Goal: Transaction & Acquisition: Purchase product/service

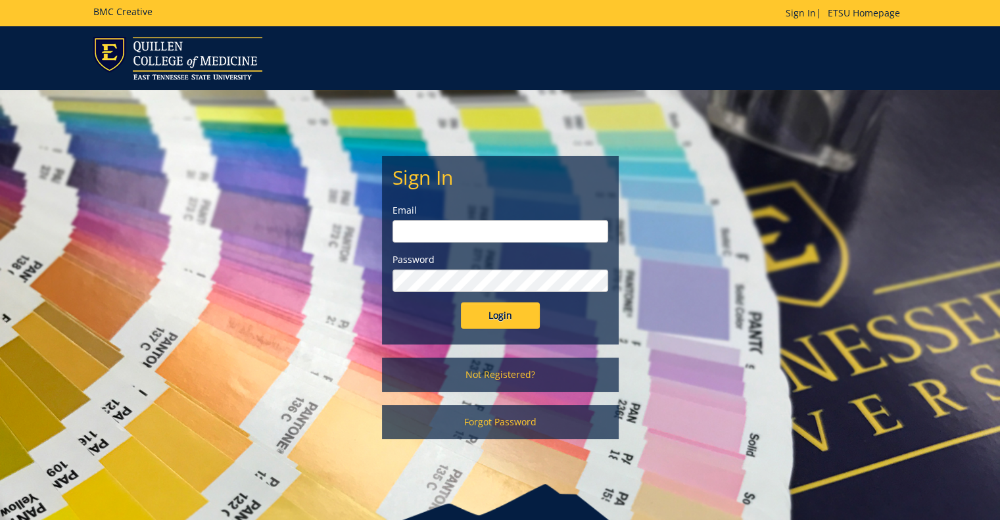
click at [476, 235] on input "email" at bounding box center [500, 231] width 216 height 22
type input "hirsch@etsu.edu"
click at [461, 302] on input "Login" at bounding box center [500, 315] width 79 height 26
click at [507, 312] on input "Login" at bounding box center [500, 315] width 79 height 26
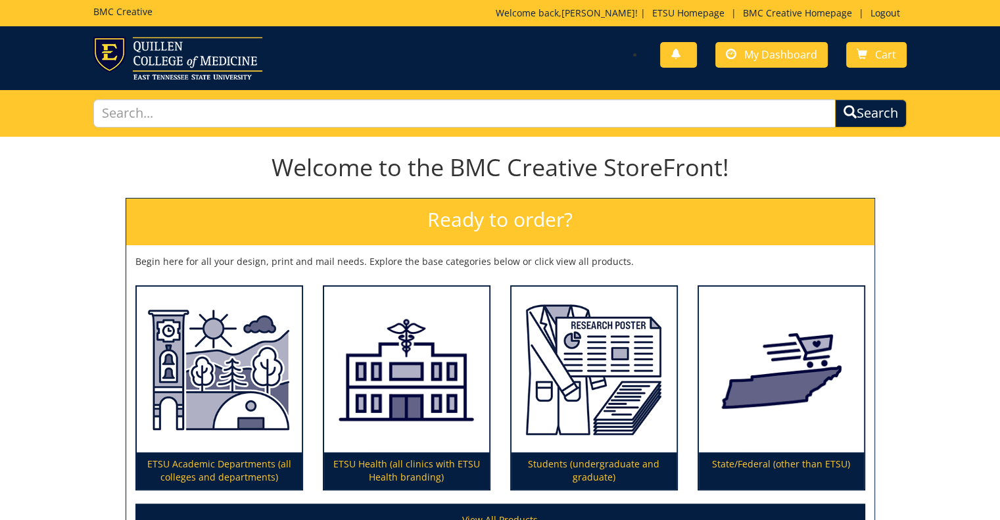
scroll to position [147, 0]
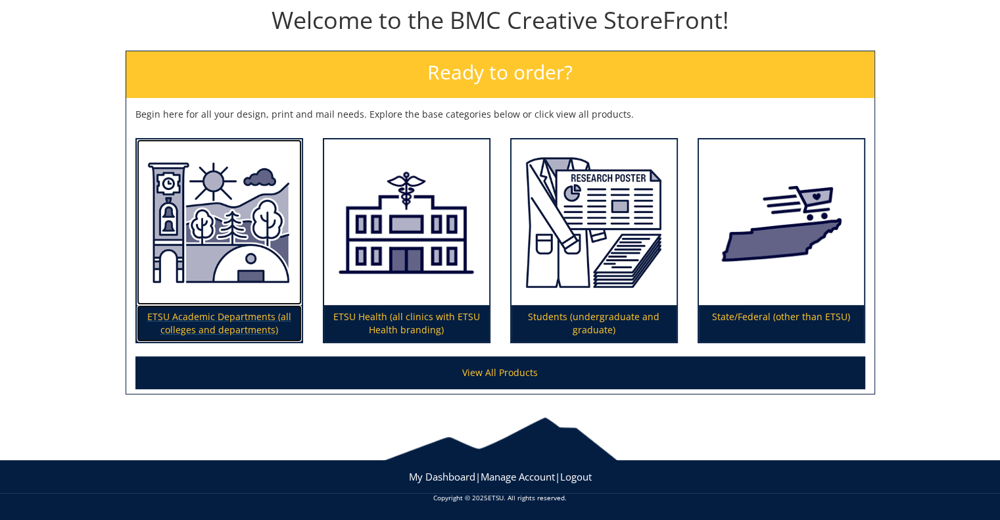
click at [222, 266] on img at bounding box center [219, 222] width 165 height 166
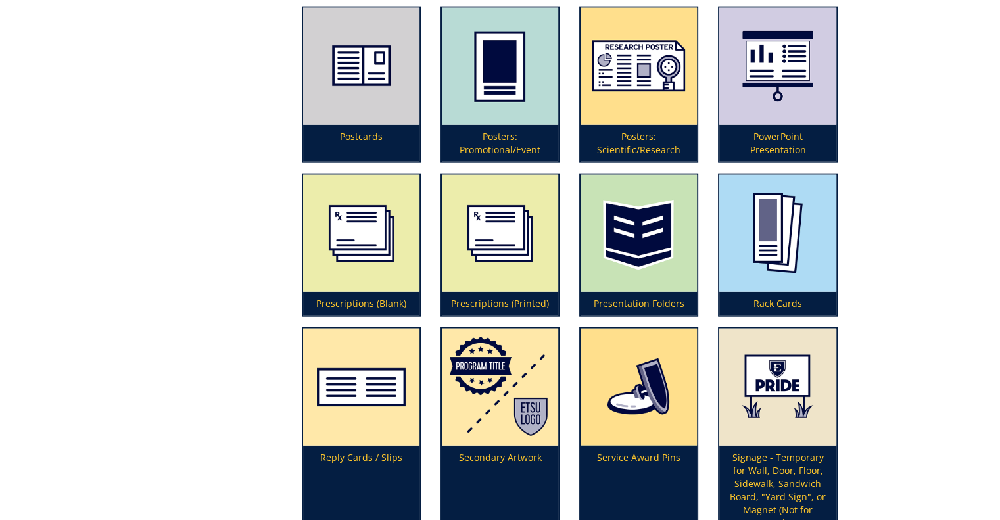
scroll to position [2958, 0]
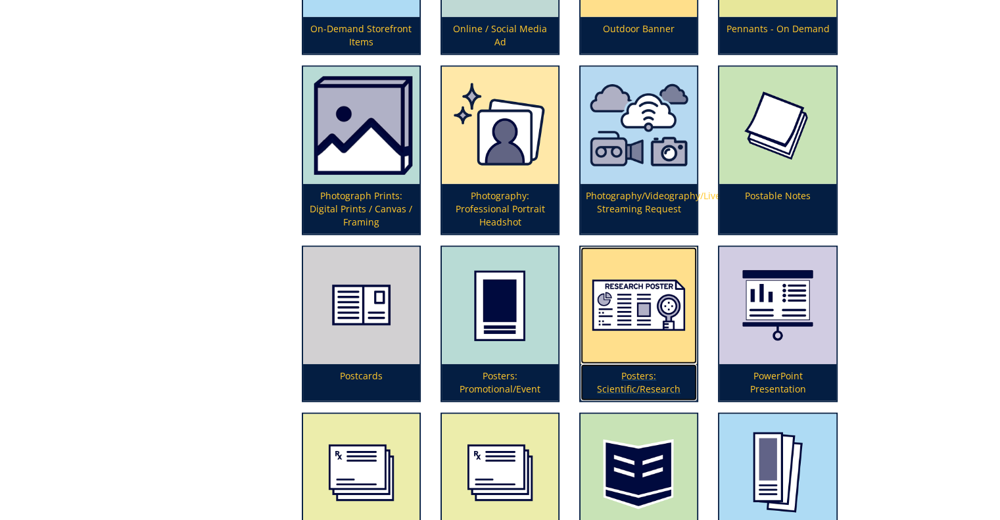
click at [636, 306] on img at bounding box center [638, 305] width 116 height 117
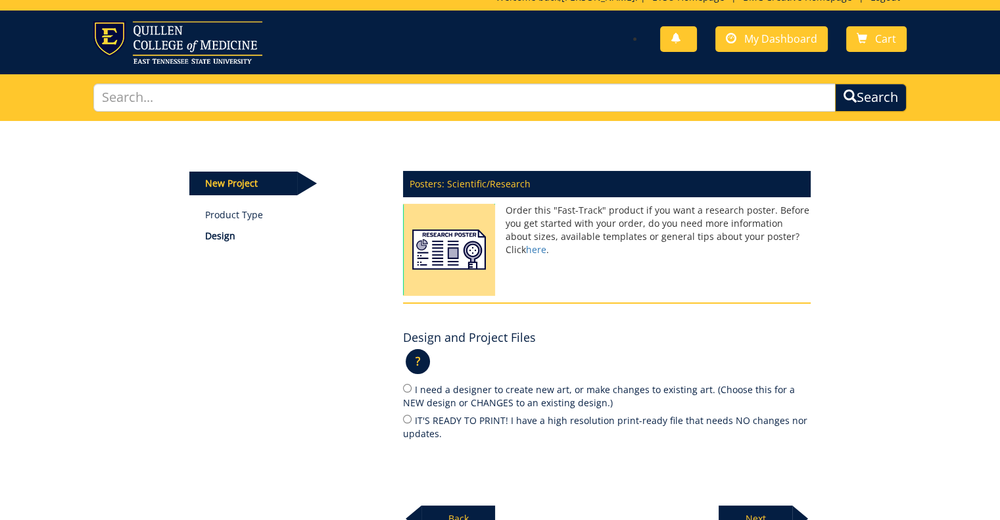
scroll to position [154, 0]
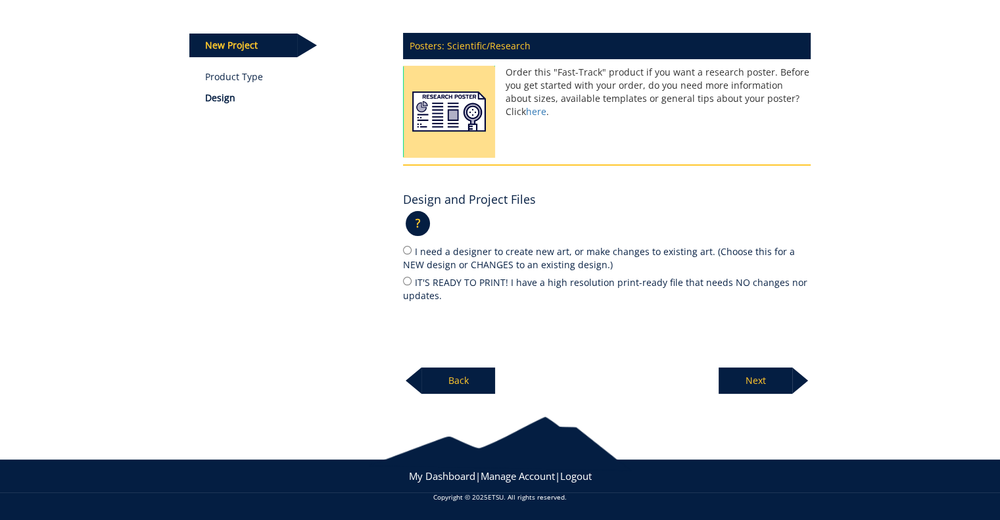
click at [478, 279] on label "IT'S READY TO PRINT! I have a high resolution print-ready file that needs NO ch…" at bounding box center [607, 289] width 408 height 28
click at [412, 279] on input "IT'S READY TO PRINT! I have a high resolution print-ready file that needs NO ch…" at bounding box center [407, 281] width 9 height 9
radio input "true"
click at [759, 379] on p "Next" at bounding box center [756, 380] width 74 height 26
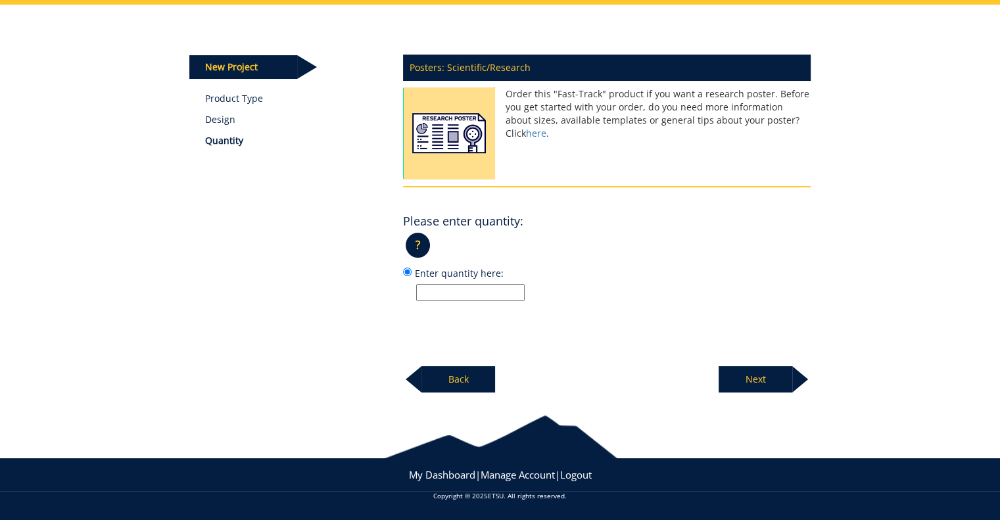
scroll to position [131, 0]
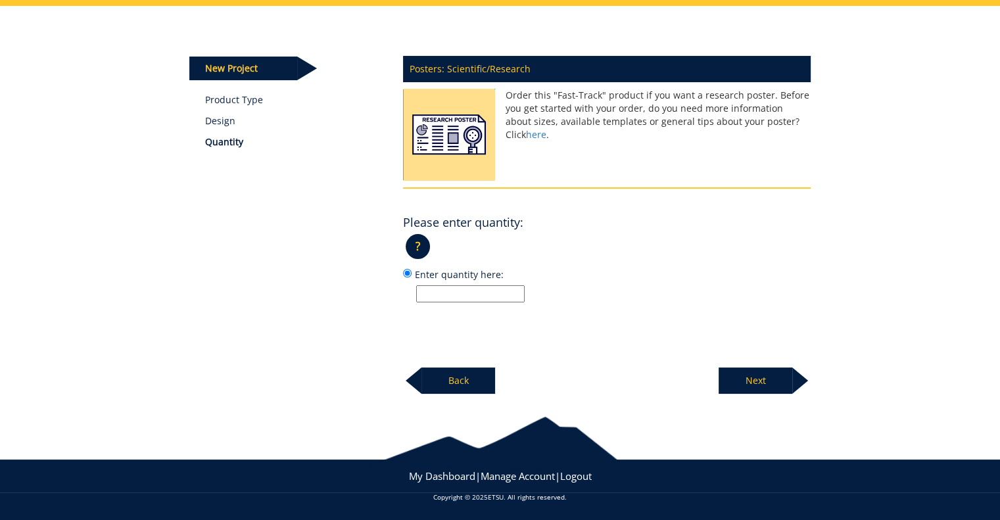
click at [450, 295] on input "Enter quantity here:" at bounding box center [470, 293] width 108 height 17
type input "1"
click at [734, 367] on p "Next" at bounding box center [756, 380] width 74 height 26
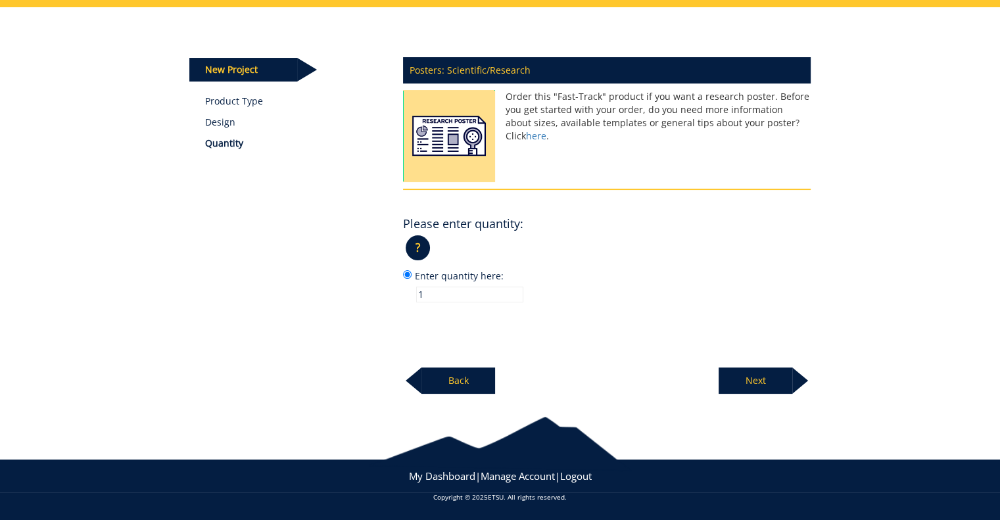
scroll to position [128, 0]
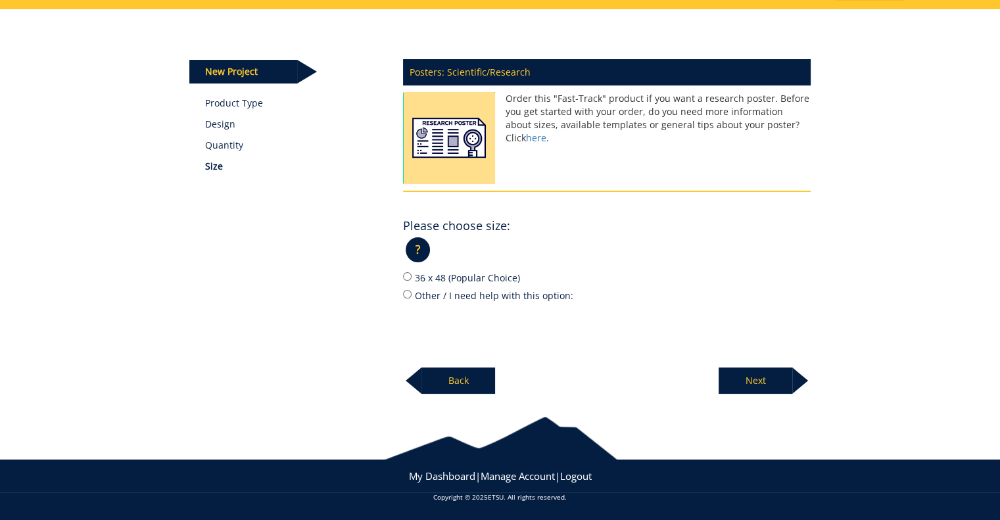
click at [471, 278] on label "36 x 48 (Popular Choice)" at bounding box center [607, 277] width 408 height 14
click at [412, 278] on input "36 x 48 (Popular Choice)" at bounding box center [407, 276] width 9 height 9
radio input "true"
click at [755, 375] on p "Next" at bounding box center [756, 380] width 74 height 26
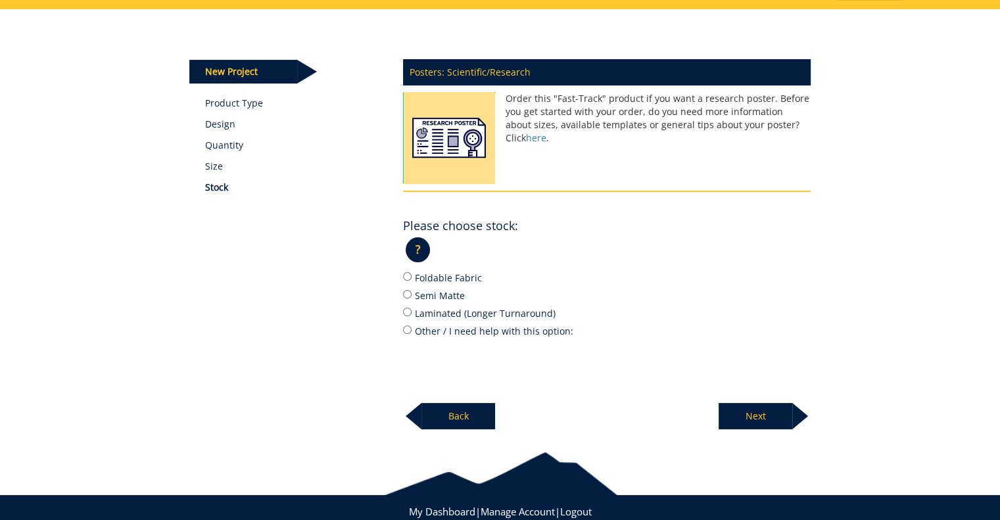
click at [455, 276] on label "Foldable Fabric" at bounding box center [607, 277] width 408 height 14
click at [412, 276] on input "Foldable Fabric" at bounding box center [407, 276] width 9 height 9
radio input "true"
click at [753, 415] on p "Next" at bounding box center [756, 416] width 74 height 26
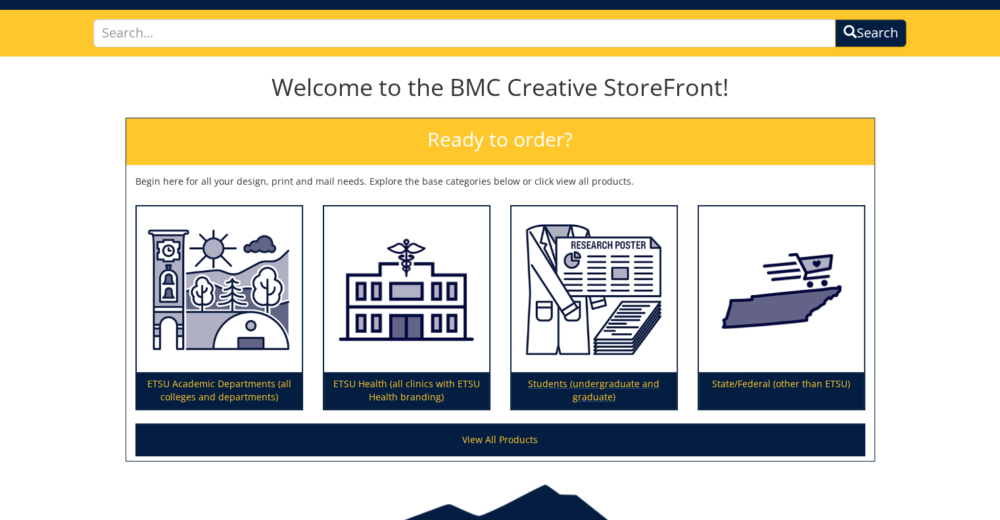
scroll to position [147, 0]
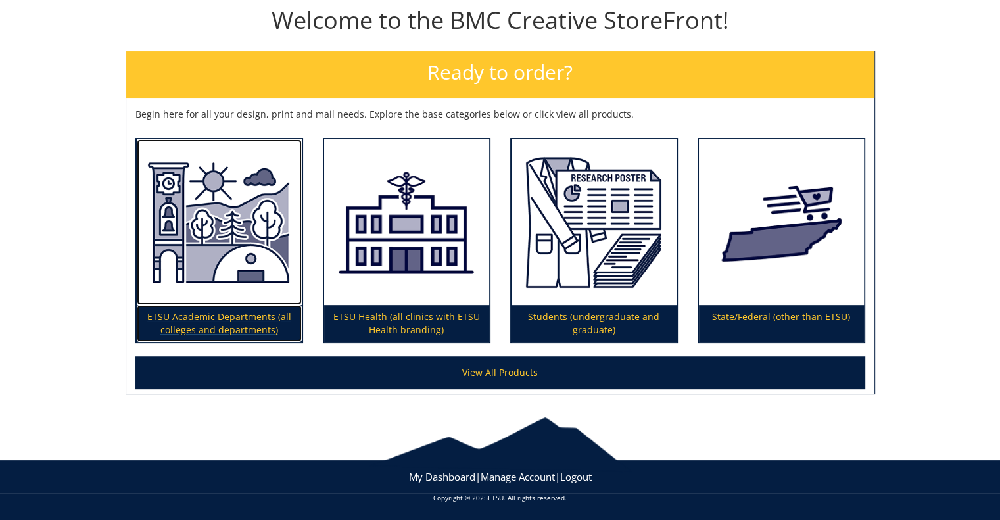
click at [258, 231] on img at bounding box center [219, 222] width 165 height 166
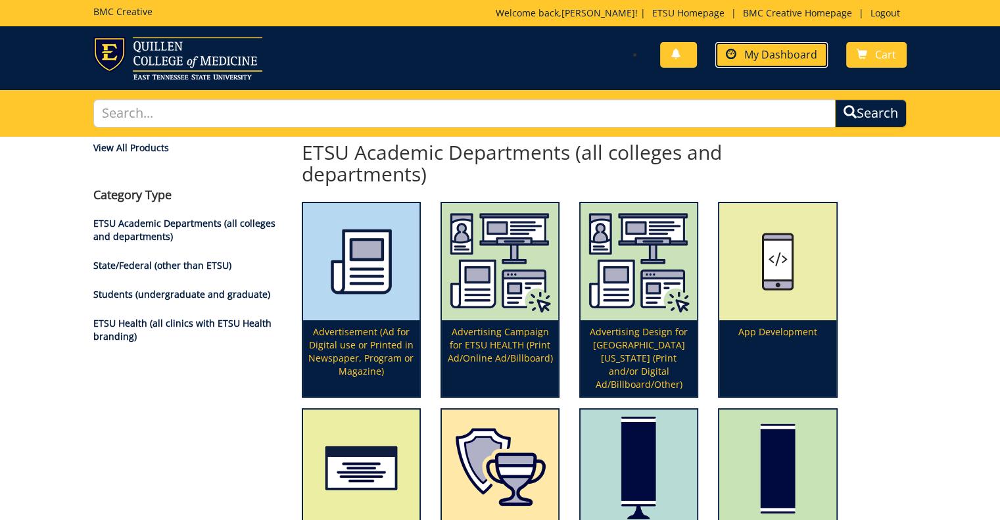
click at [772, 60] on span "My Dashboard" at bounding box center [780, 54] width 73 height 14
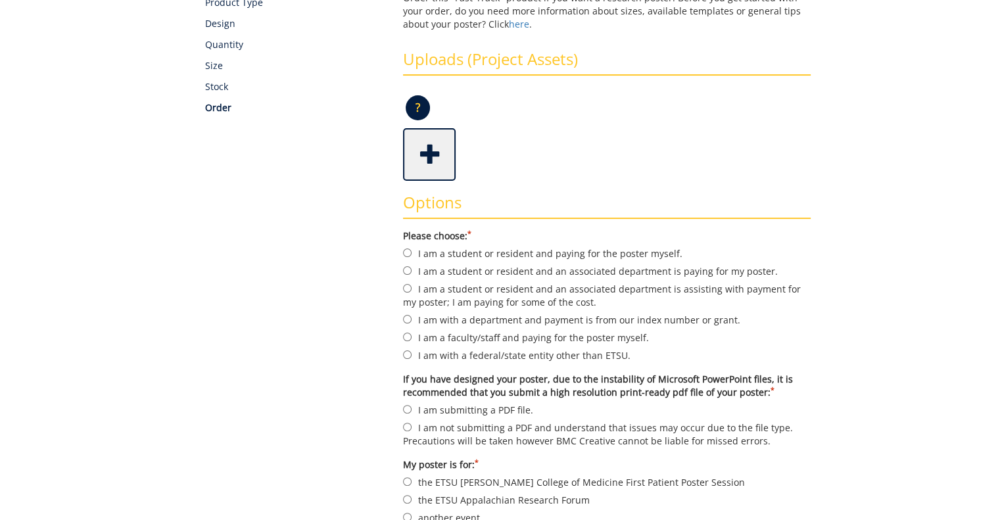
scroll to position [263, 0]
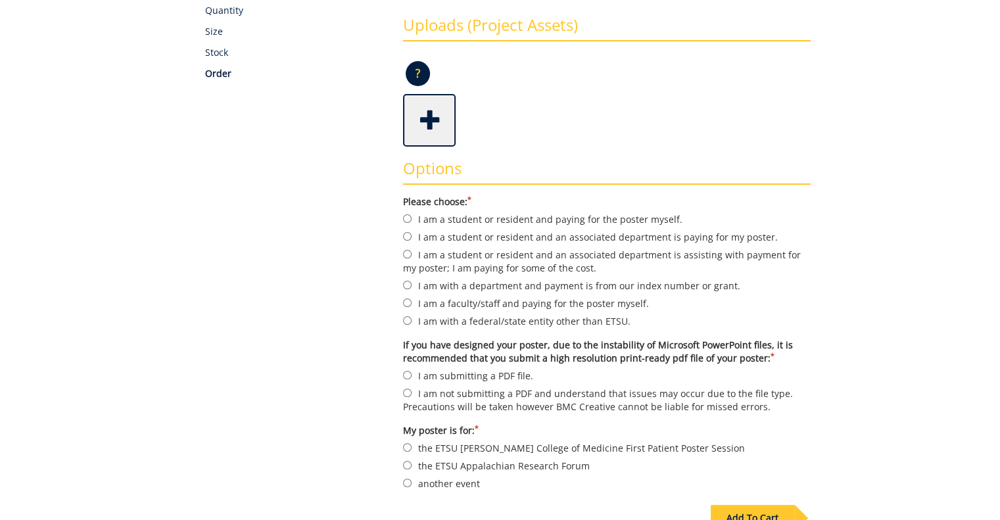
click at [663, 283] on label "I am with a department and payment is from our index number or grant." at bounding box center [607, 285] width 408 height 14
click at [412, 283] on input "I am with a department and payment is from our index number or grant." at bounding box center [407, 285] width 9 height 9
radio input "true"
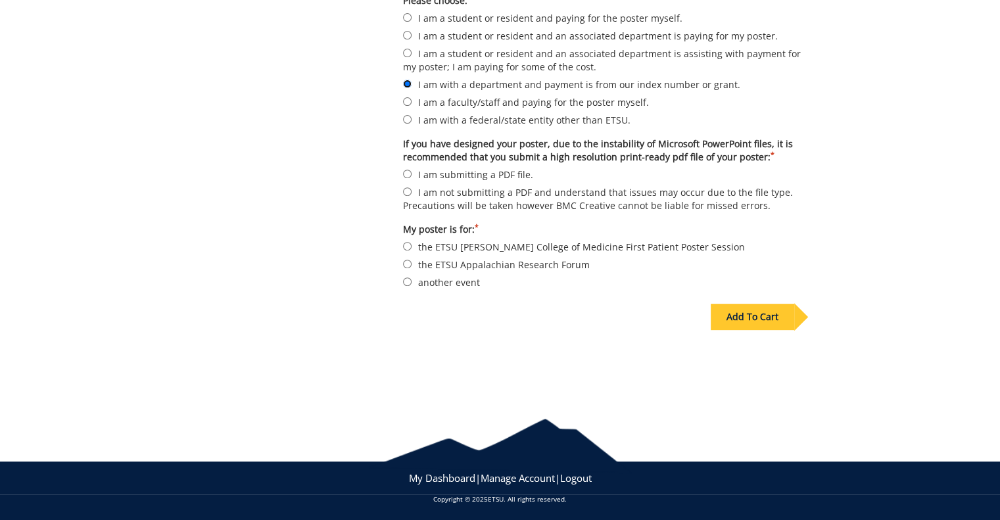
scroll to position [465, 0]
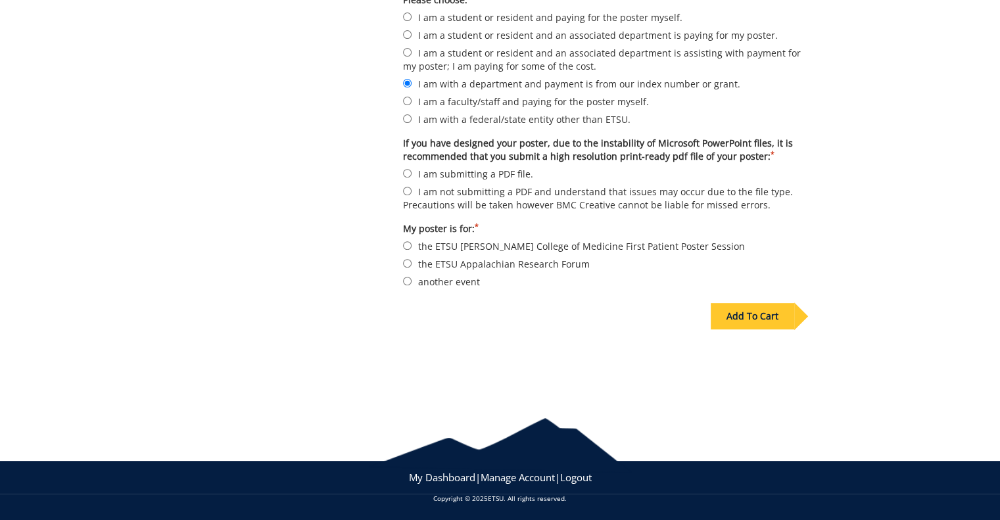
click at [515, 169] on label "I am submitting a PDF file." at bounding box center [607, 173] width 408 height 14
click at [412, 169] on input "I am submitting a PDF file." at bounding box center [407, 173] width 9 height 9
radio input "true"
click at [465, 277] on label "another event" at bounding box center [607, 281] width 408 height 14
click at [412, 277] on input "another event" at bounding box center [407, 281] width 9 height 9
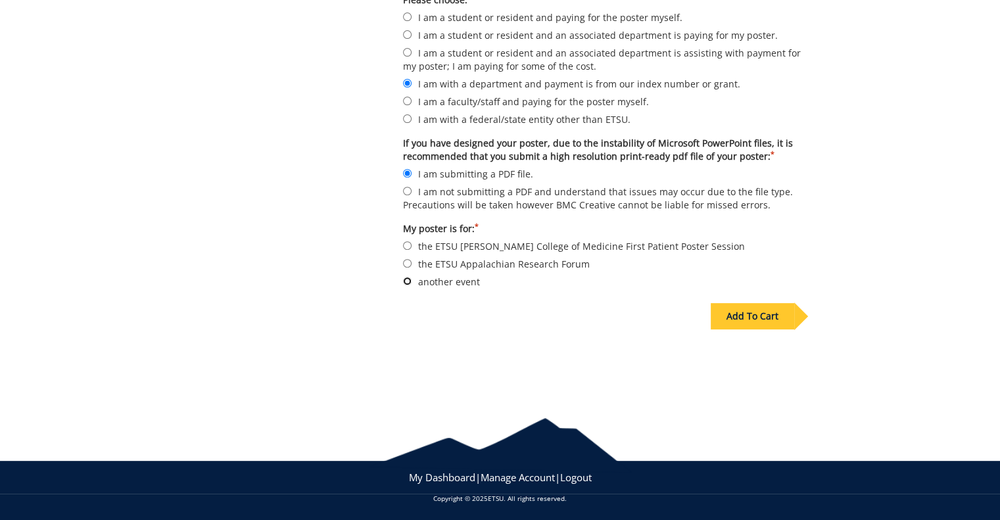
radio input "true"
click at [732, 317] on div "Add To Cart" at bounding box center [752, 316] width 83 height 26
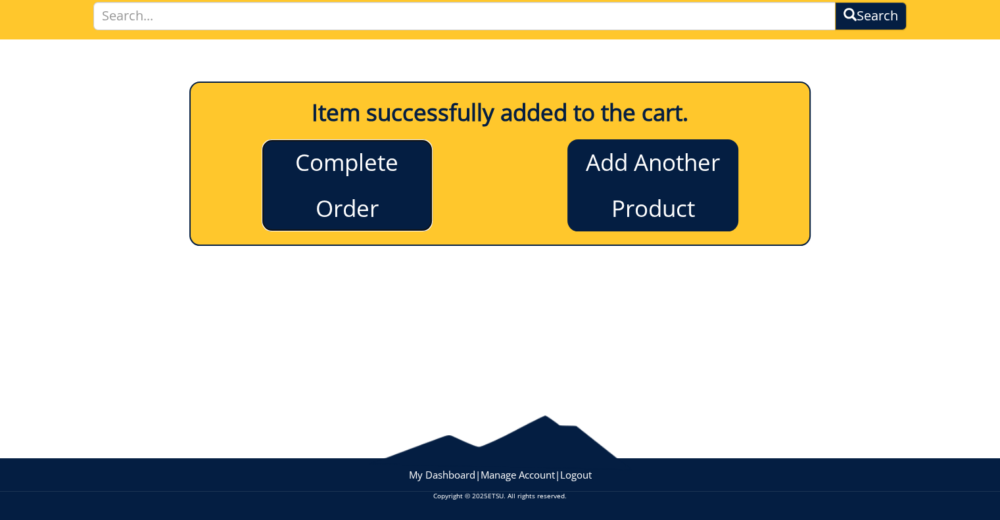
click at [369, 189] on link "Complete Order" at bounding box center [347, 185] width 171 height 92
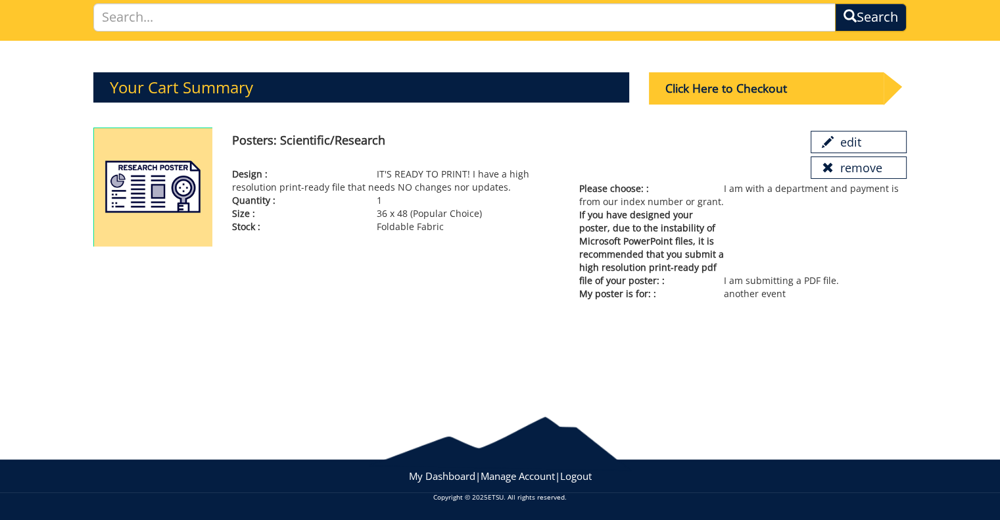
scroll to position [97, 0]
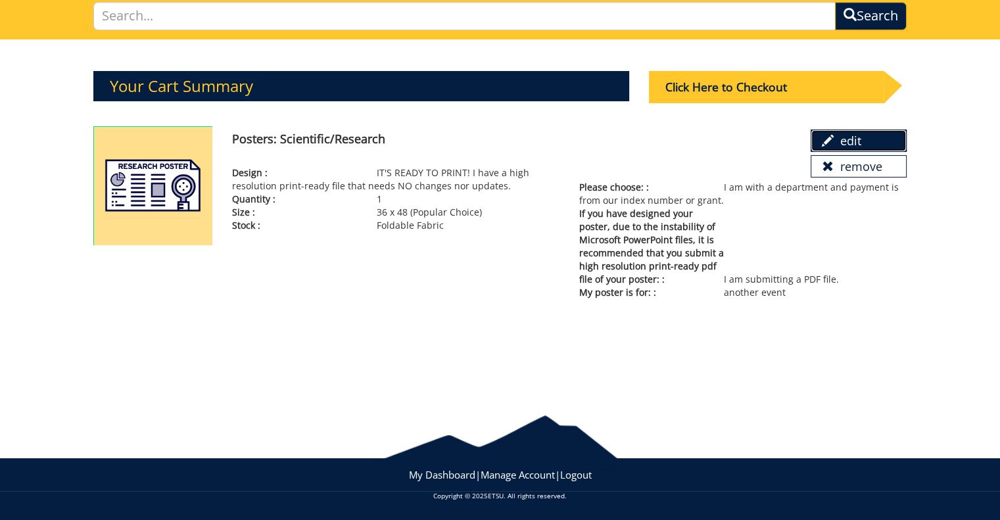
click at [852, 136] on link "edit" at bounding box center [859, 141] width 96 height 22
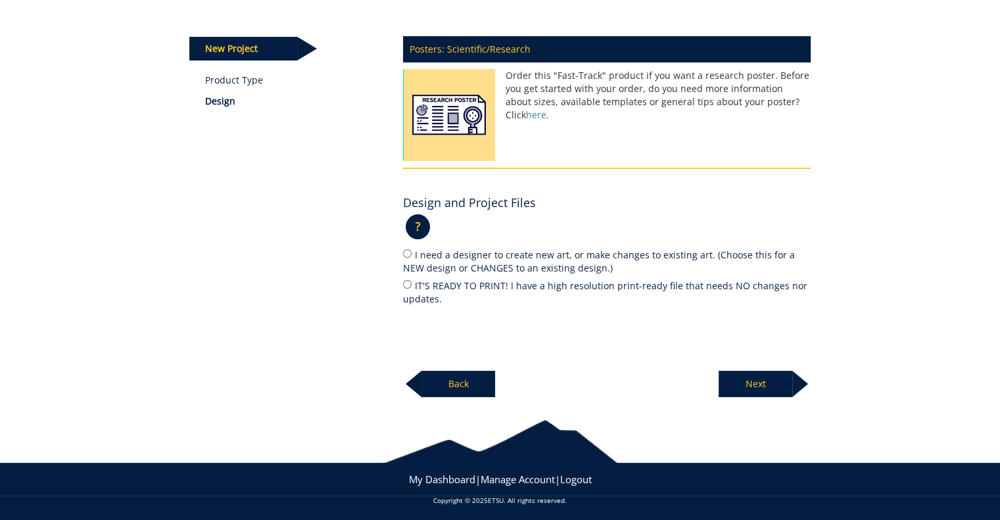
scroll to position [154, 0]
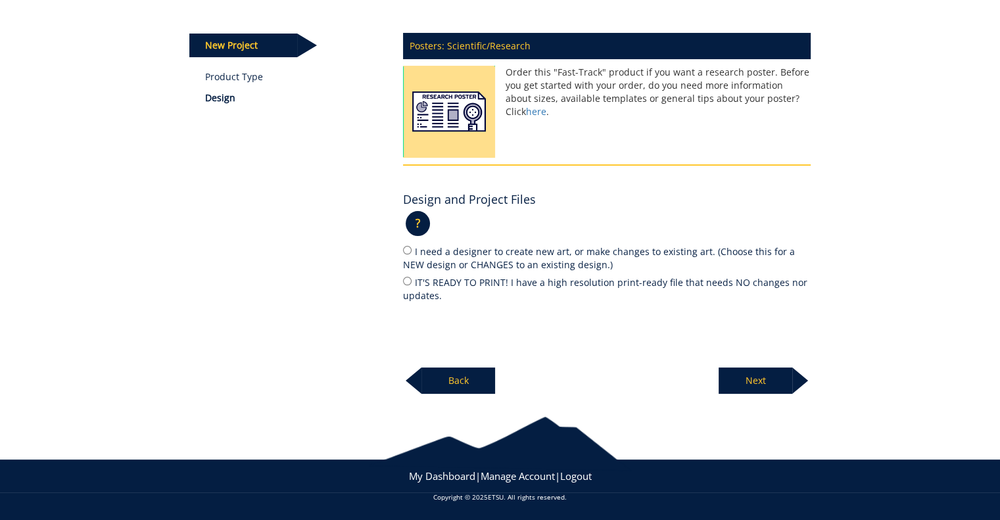
click at [500, 277] on label "IT'S READY TO PRINT! I have a high resolution print-ready file that needs NO ch…" at bounding box center [607, 289] width 408 height 28
click at [412, 277] on input "IT'S READY TO PRINT! I have a high resolution print-ready file that needs NO ch…" at bounding box center [407, 281] width 9 height 9
radio input "true"
click at [729, 375] on p "Next" at bounding box center [756, 380] width 74 height 26
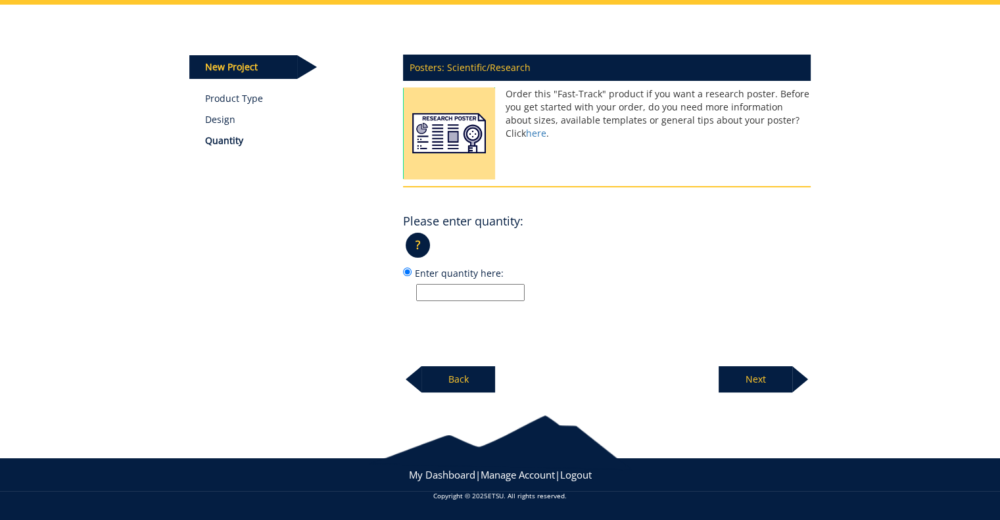
scroll to position [131, 0]
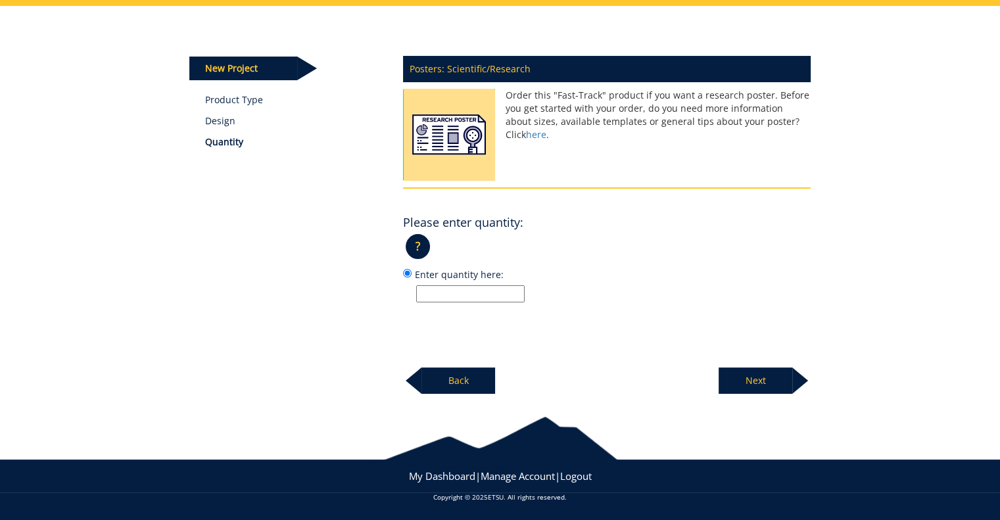
click at [428, 292] on input "Enter quantity here:" at bounding box center [470, 293] width 108 height 17
type input "1"
click at [749, 385] on p "Next" at bounding box center [756, 380] width 74 height 26
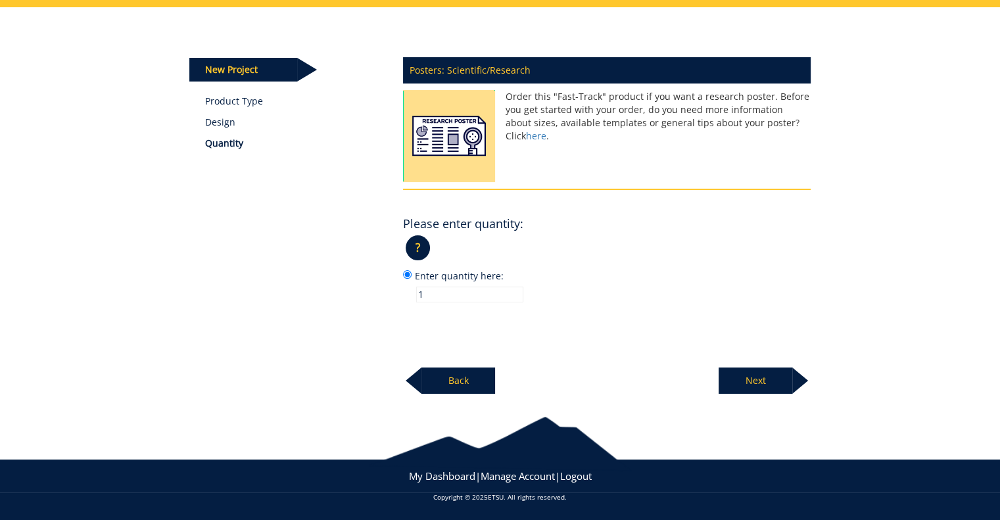
scroll to position [128, 0]
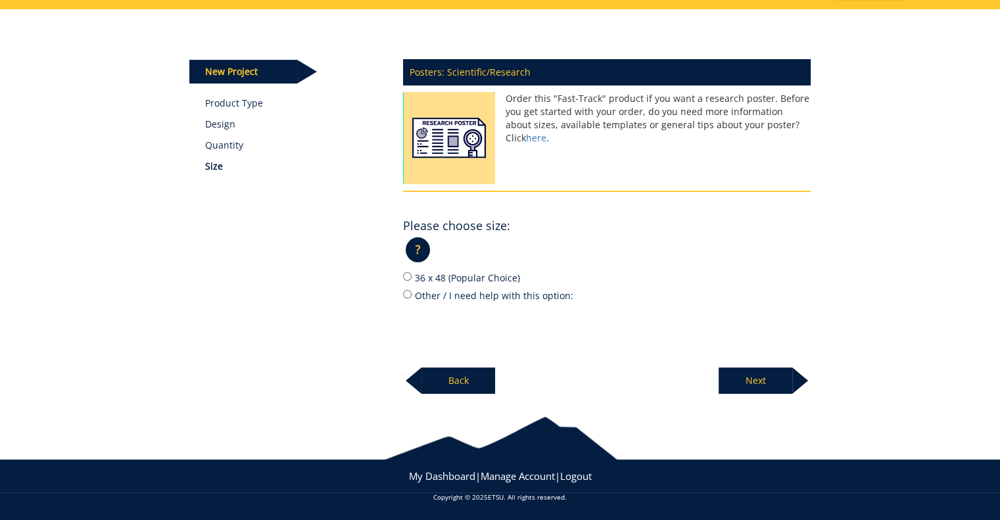
click at [461, 277] on label "36 x 48 (Popular Choice)" at bounding box center [607, 277] width 408 height 14
click at [412, 277] on input "36 x 48 (Popular Choice)" at bounding box center [407, 276] width 9 height 9
radio input "true"
click at [789, 380] on p "Next" at bounding box center [756, 380] width 74 height 26
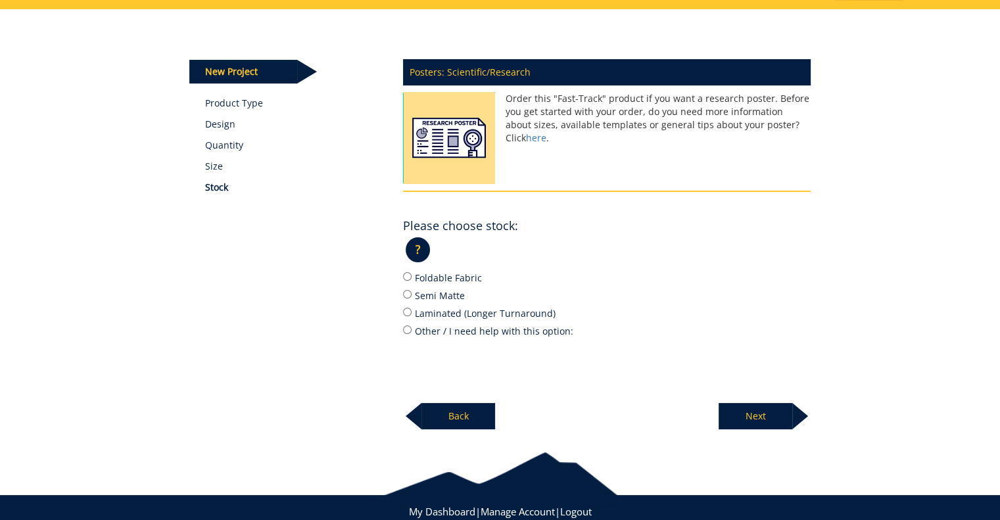
click at [440, 277] on label "Foldable Fabric" at bounding box center [607, 277] width 408 height 14
click at [412, 277] on input "Foldable Fabric" at bounding box center [407, 276] width 9 height 9
radio input "true"
click at [750, 408] on p "Next" at bounding box center [756, 416] width 74 height 26
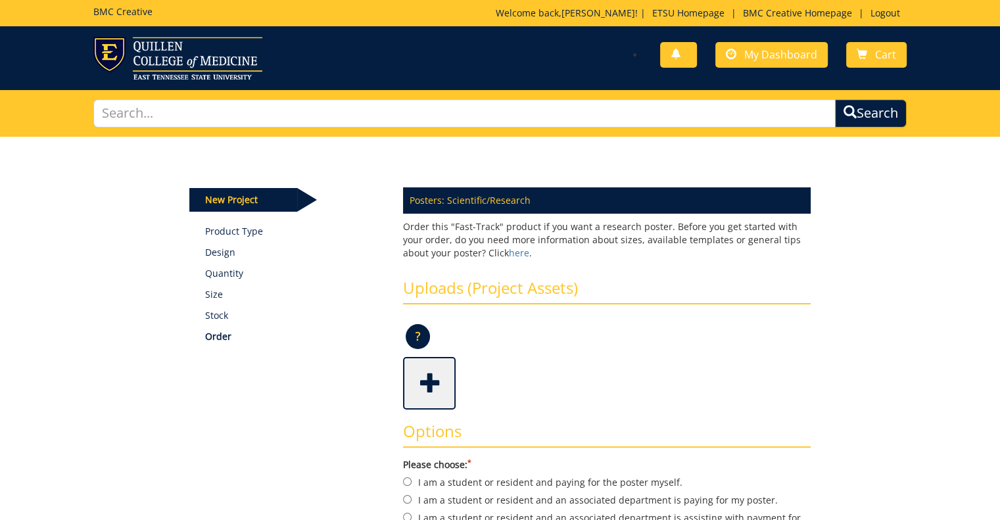
click at [425, 380] on span at bounding box center [430, 382] width 53 height 46
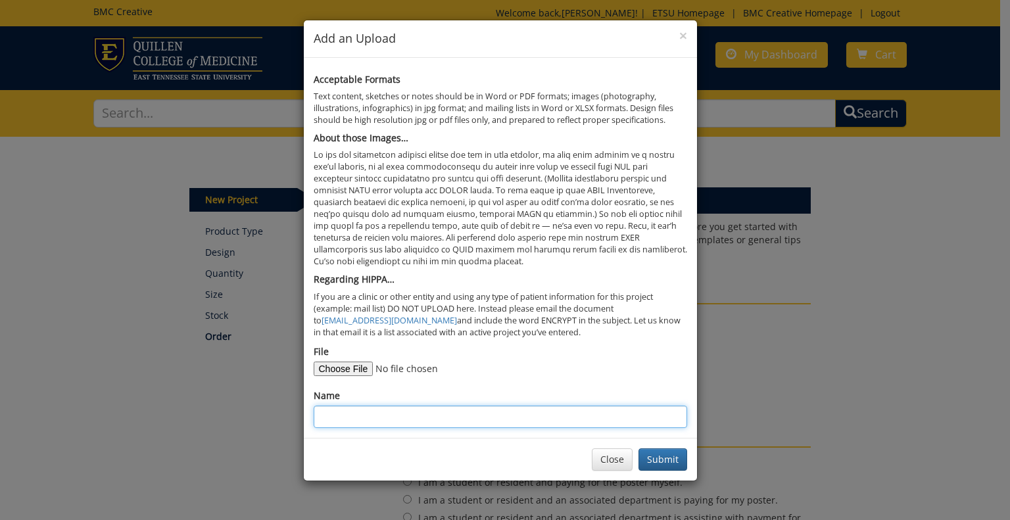
click at [379, 411] on input "Name" at bounding box center [500, 417] width 373 height 22
type input "Bellan - QCOM SRP Symposium - SC PC - 09-29-25"
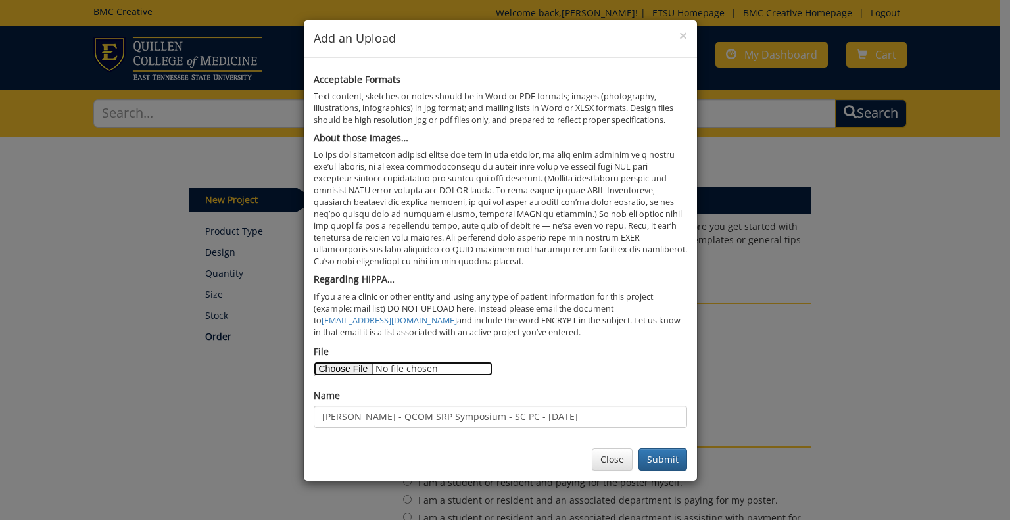
click at [357, 370] on input "File" at bounding box center [403, 369] width 179 height 14
type input "C:\fakepath\Bellan - SC Eff Stress Opt WBI HRQL - Primary Care - POSTER - FINAL…"
click at [671, 455] on button "Submit" at bounding box center [662, 459] width 49 height 22
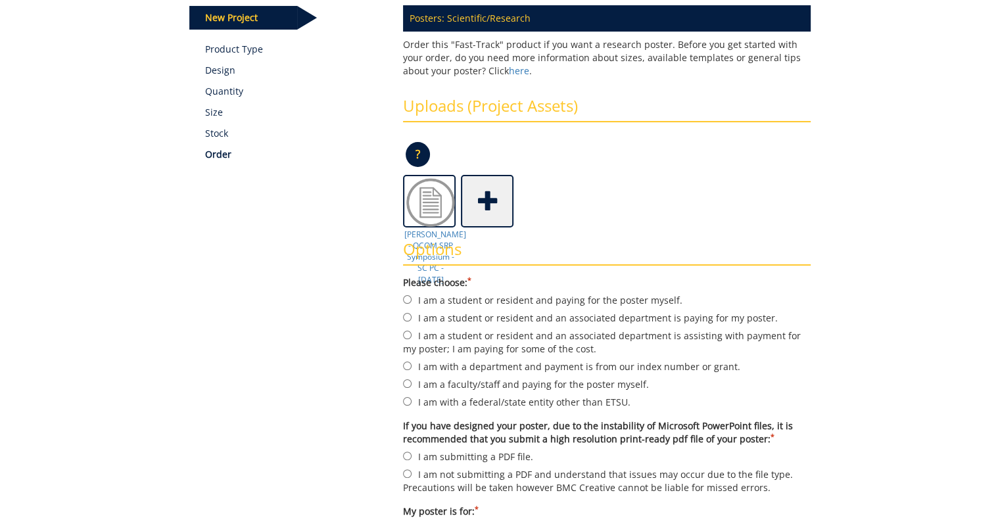
scroll to position [329, 0]
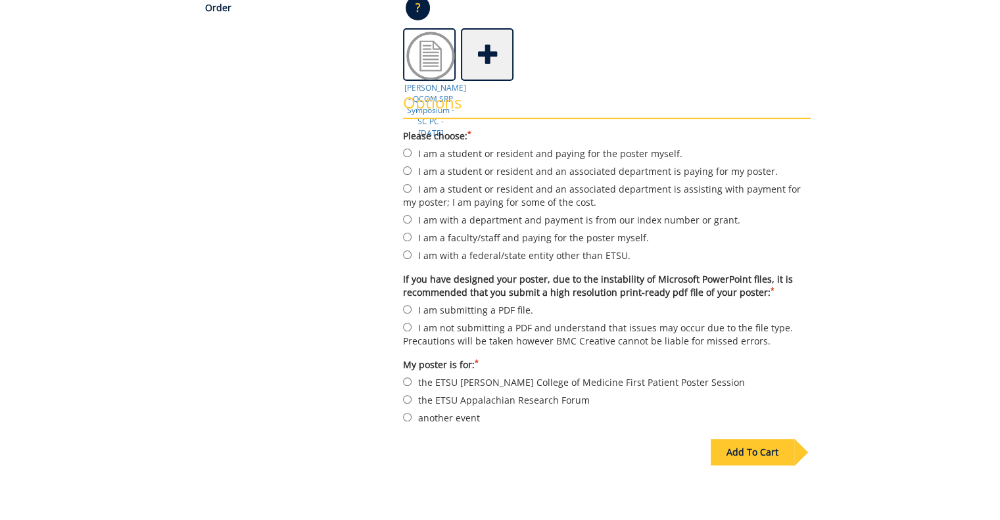
click at [529, 216] on label "I am with a department and payment is from our index number or grant." at bounding box center [607, 219] width 408 height 14
click at [412, 216] on input "I am with a department and payment is from our index number or grant." at bounding box center [407, 219] width 9 height 9
radio input "true"
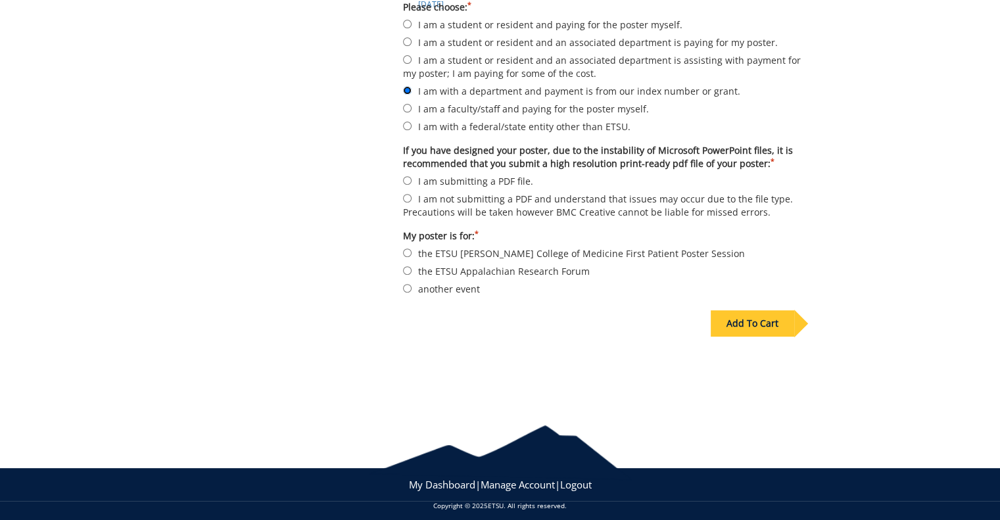
scroll to position [465, 0]
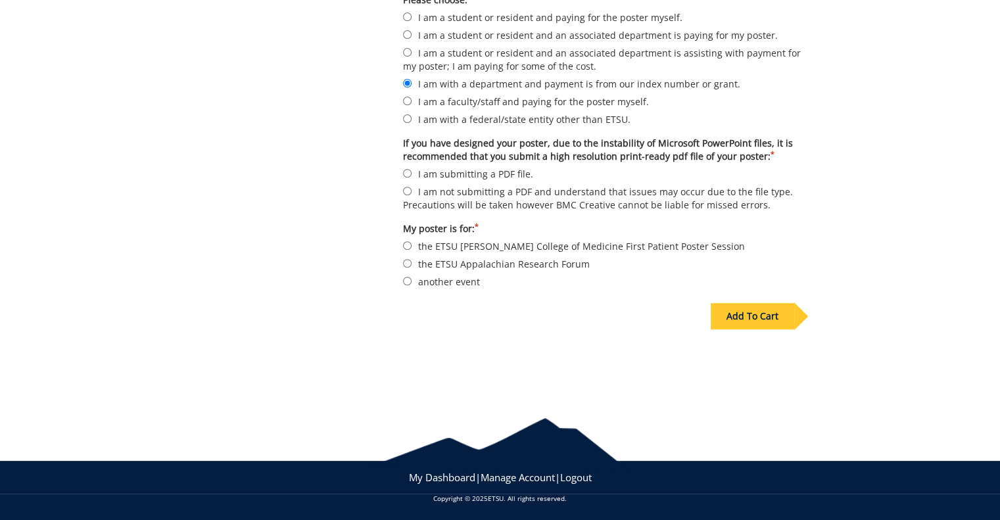
click at [486, 166] on label "I am submitting a PDF file." at bounding box center [607, 173] width 408 height 14
click at [412, 169] on input "I am submitting a PDF file." at bounding box center [407, 173] width 9 height 9
radio input "true"
click at [469, 281] on label "another event" at bounding box center [607, 281] width 408 height 14
click at [412, 281] on input "another event" at bounding box center [407, 281] width 9 height 9
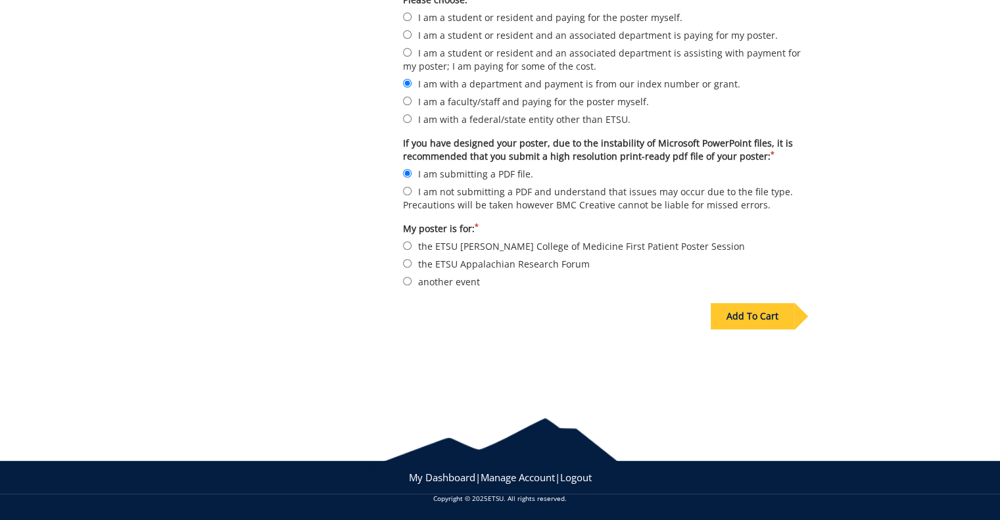
radio input "true"
click at [763, 308] on div "Add To Cart" at bounding box center [752, 316] width 83 height 26
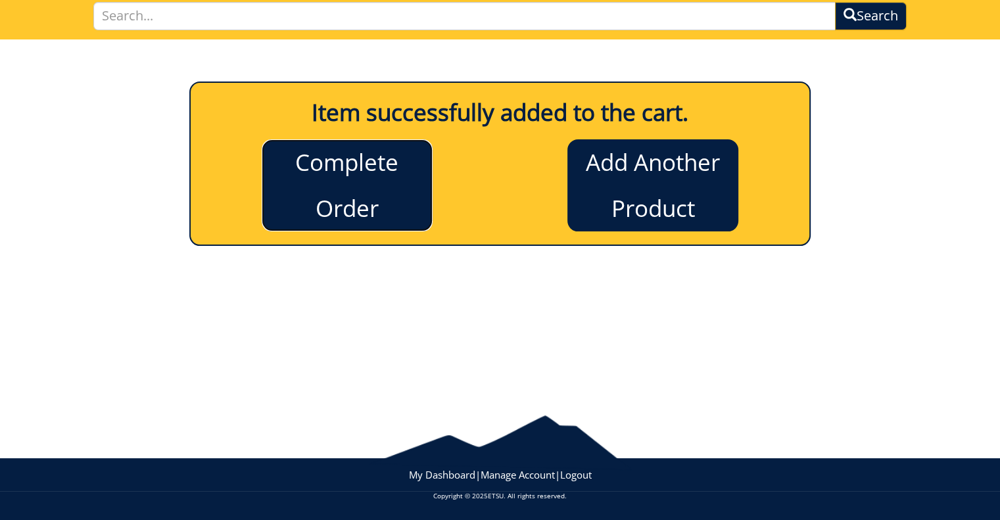
click at [336, 175] on link "Complete Order" at bounding box center [347, 185] width 171 height 92
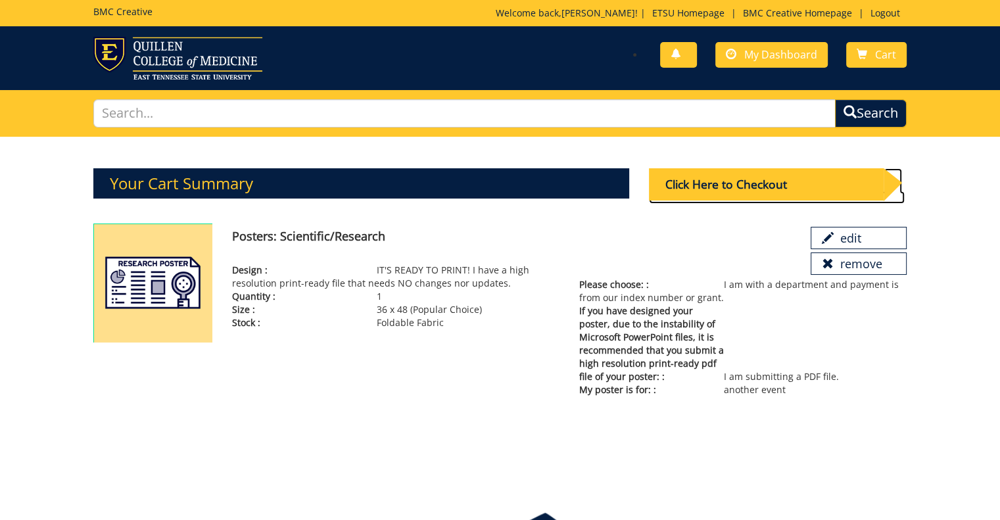
click at [811, 174] on div "Click Here to Checkout" at bounding box center [766, 184] width 235 height 32
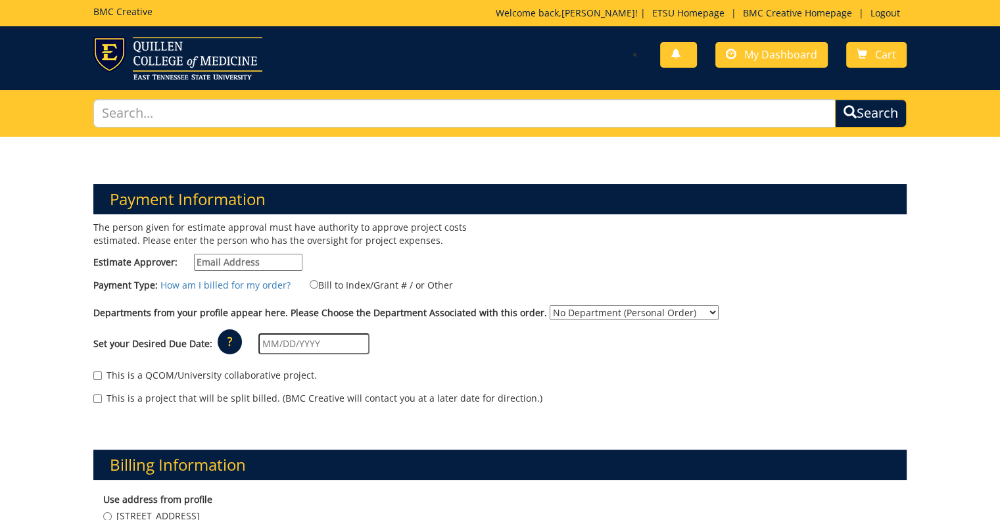
click at [255, 258] on input "Estimate Approver:" at bounding box center [248, 262] width 108 height 17
type input "MILLERNA2@mail.etsu.edu"
click at [310, 283] on input "Bill to Index/Grant # / or Other" at bounding box center [314, 284] width 9 height 9
radio input "true"
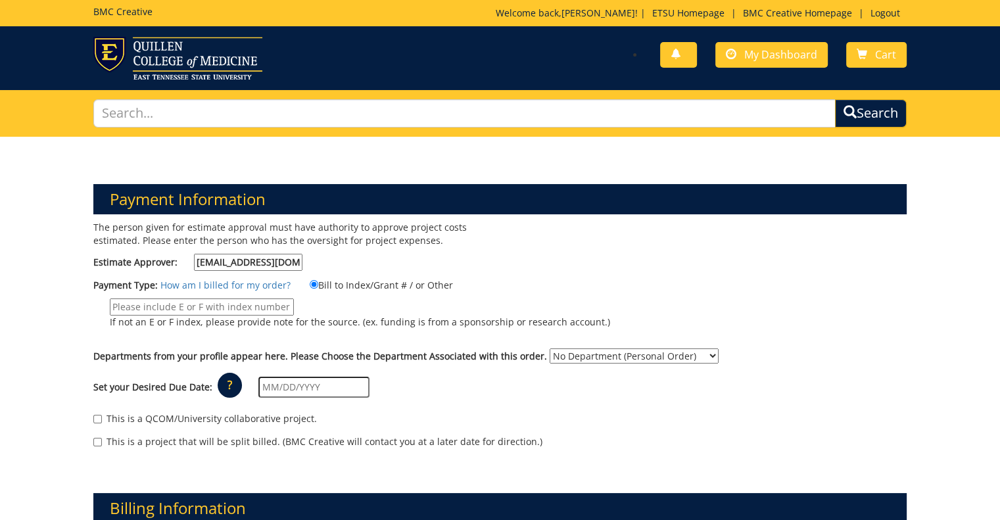
click at [265, 302] on input "If not an E or F index, please provide note for the source. (ex. funding is fro…" at bounding box center [202, 306] width 184 height 17
type input "20-62400-100000-100-75450-200-999-999-999-999-99"
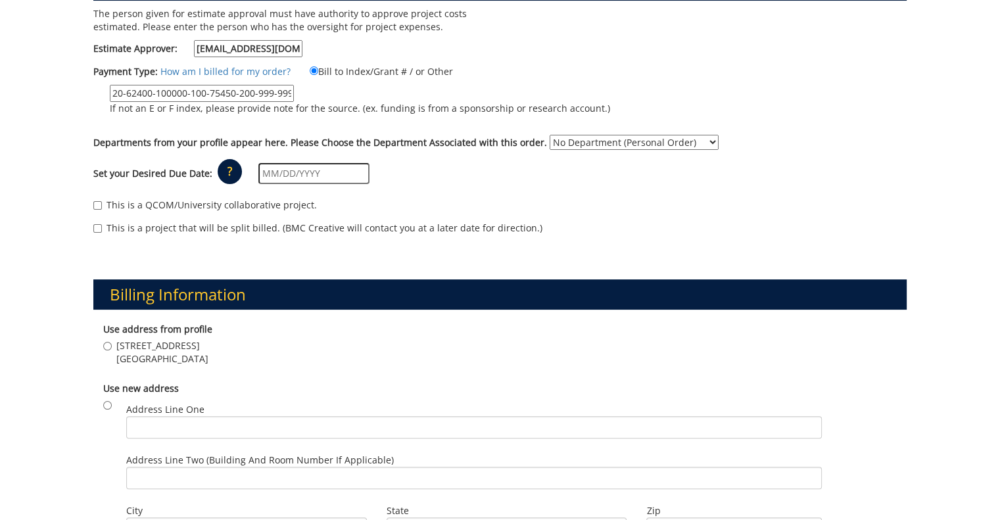
scroll to position [131, 0]
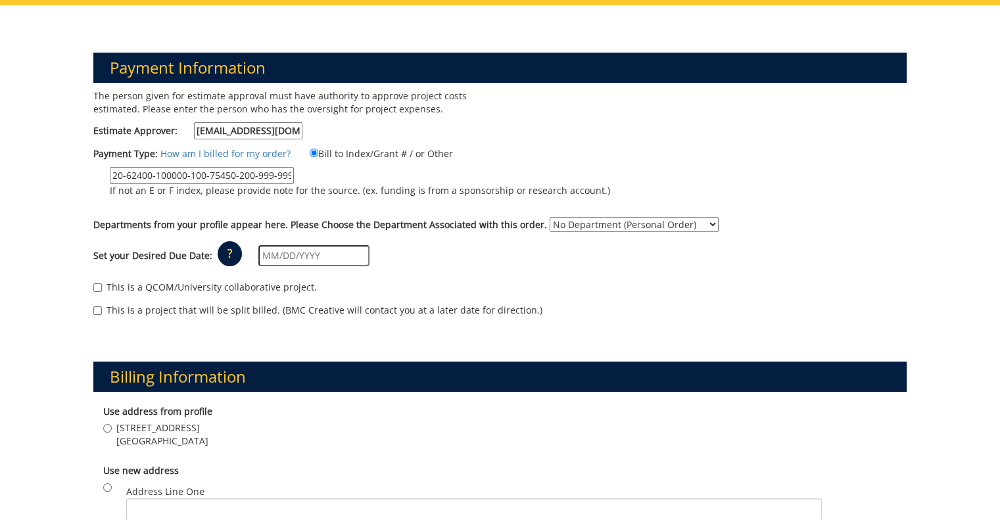
click at [649, 224] on select "No Department (Personal Order) Psychiatry and Behavioral Sciences Medical Educa…" at bounding box center [634, 224] width 169 height 15
select select "152"
click at [550, 217] on select "No Department (Personal Order) Psychiatry and Behavioral Sciences Medical Educa…" at bounding box center [634, 224] width 169 height 15
click at [290, 253] on input "text" at bounding box center [313, 255] width 111 height 21
click at [601, 287] on div "This is a QCOM/University collaborative project." at bounding box center [500, 291] width 814 height 20
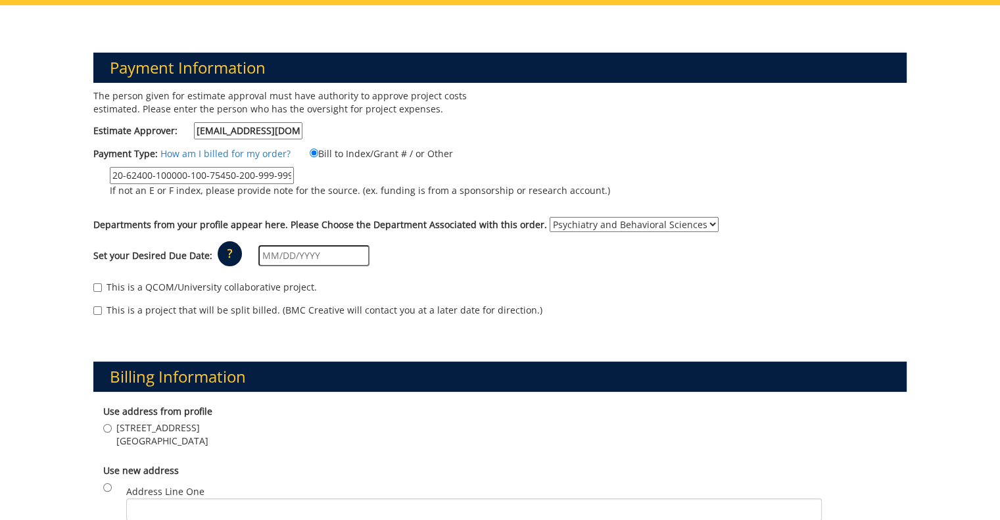
click at [331, 257] on input "text" at bounding box center [313, 255] width 111 height 21
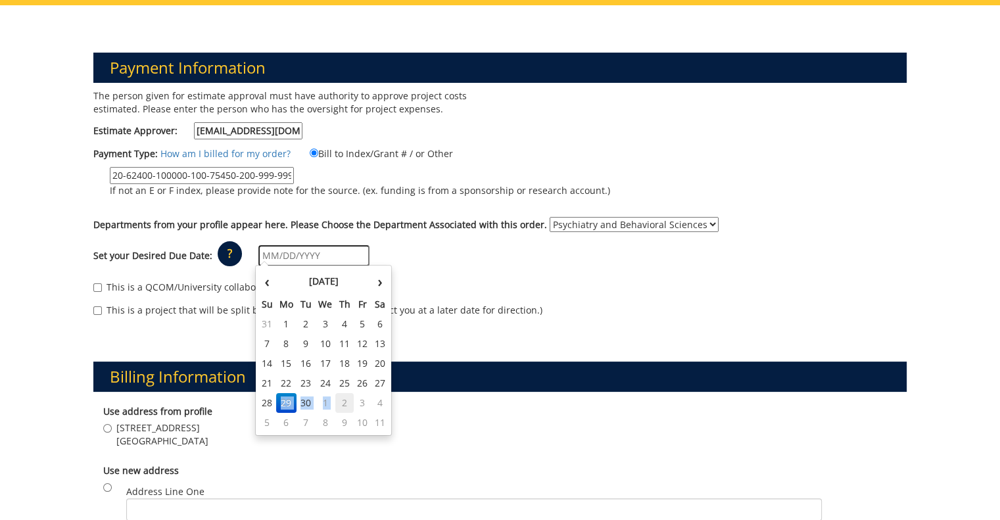
drag, startPoint x: 280, startPoint y: 406, endPoint x: 341, endPoint y: 403, distance: 60.6
click at [341, 403] on tr "28 29 30 1 2 3 4" at bounding box center [323, 403] width 130 height 20
click at [341, 403] on td "2" at bounding box center [344, 403] width 18 height 20
type input "[DATE]"
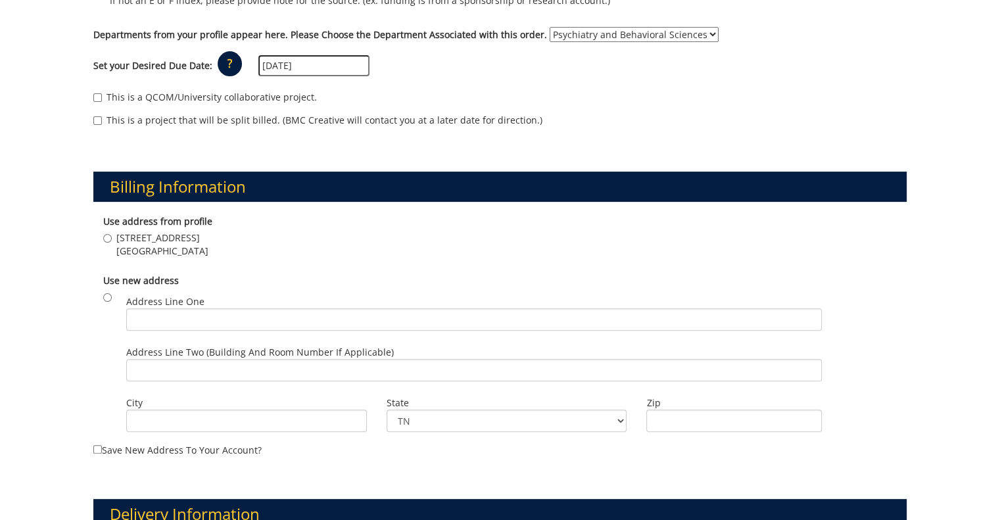
scroll to position [329, 0]
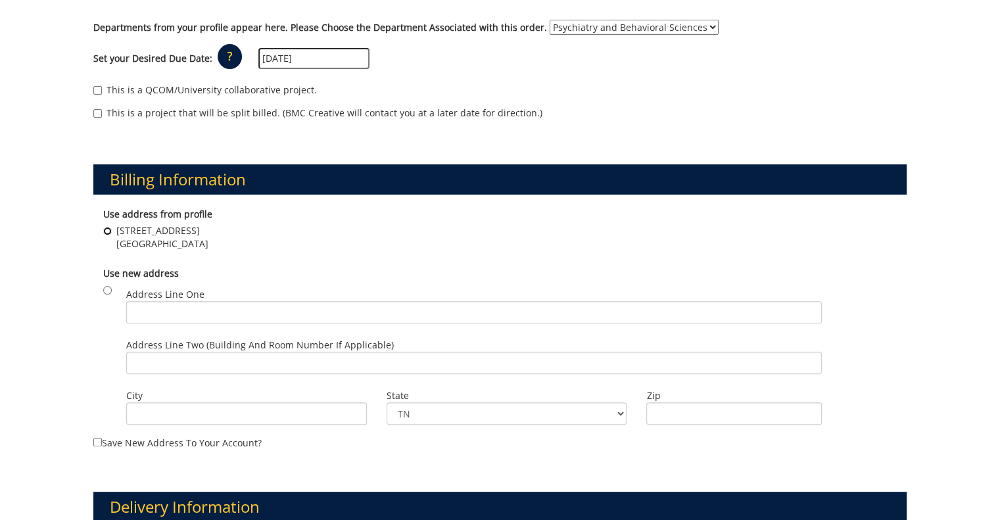
click at [110, 231] on input "2 Professional Park Dr., Suite 21 Johnson City , TN 37604" at bounding box center [107, 231] width 9 height 9
radio input "true"
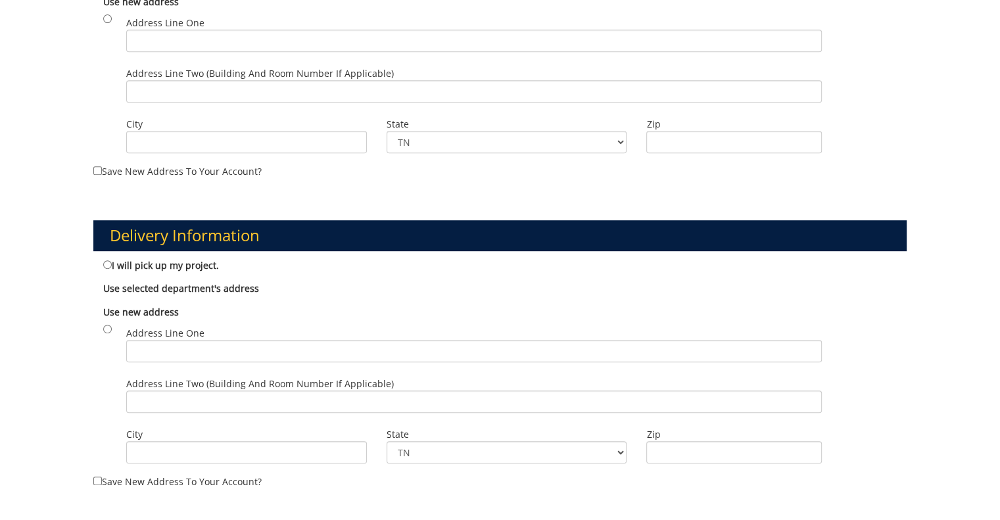
scroll to position [657, 0]
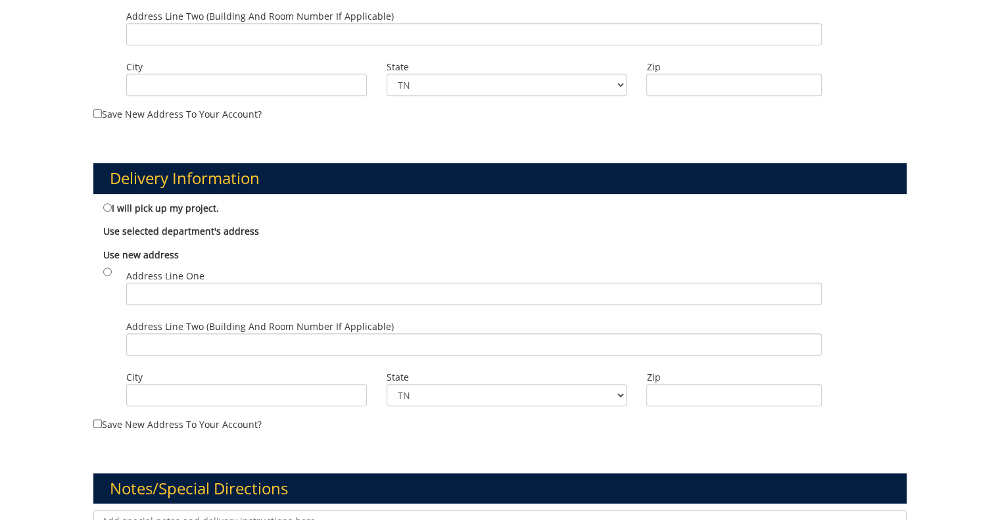
click at [183, 204] on label "I will pick up my project." at bounding box center [161, 207] width 116 height 14
click at [112, 204] on input "I will pick up my project." at bounding box center [107, 207] width 9 height 9
radio input "true"
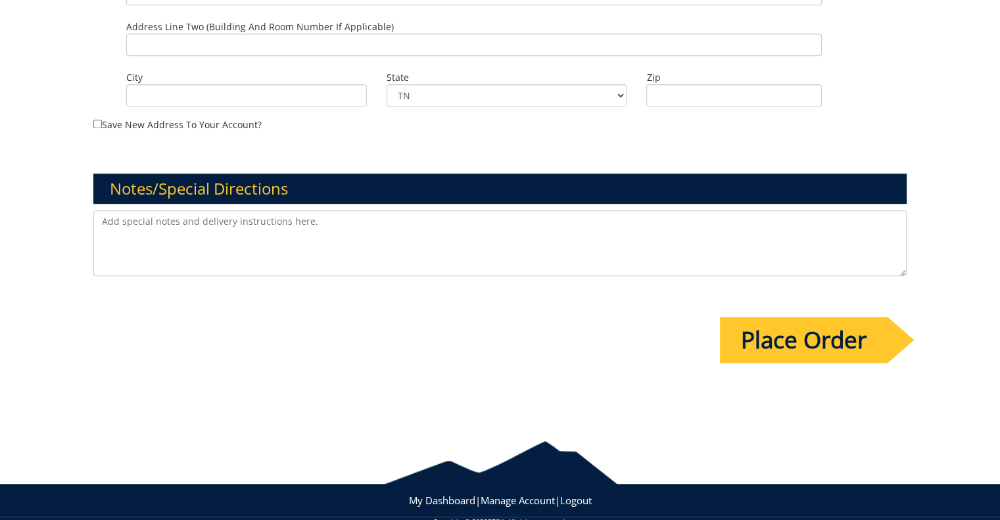
scroll to position [979, 0]
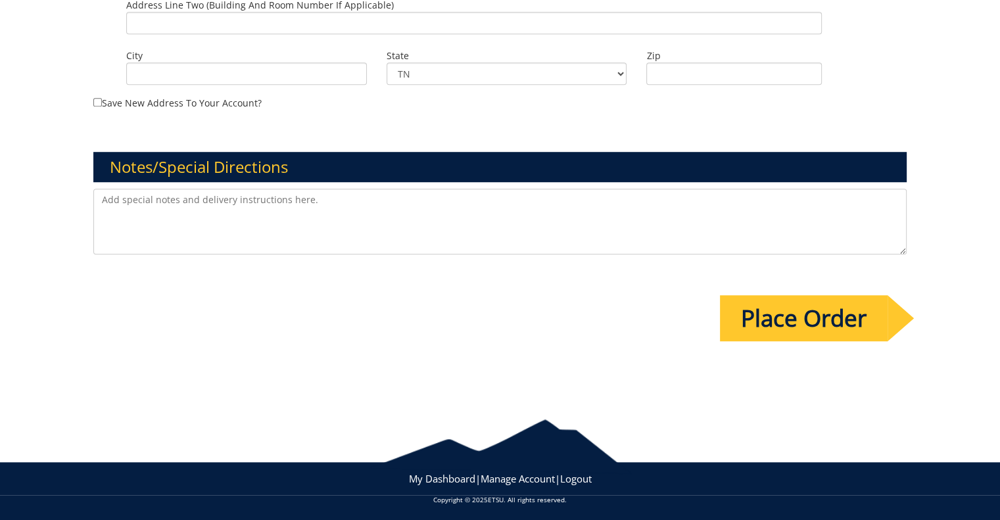
click at [223, 202] on textarea at bounding box center [500, 222] width 814 height 66
type textarea "*NOTE: This poster is being ordered for Joanna Bellan, a medical student, for t…"
click at [847, 308] on input "Place Order" at bounding box center [804, 318] width 168 height 46
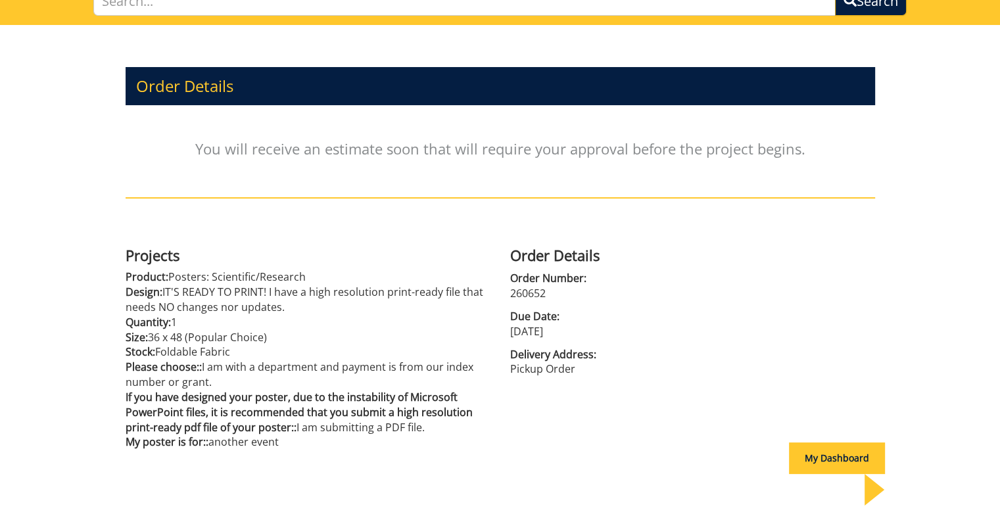
scroll to position [193, 0]
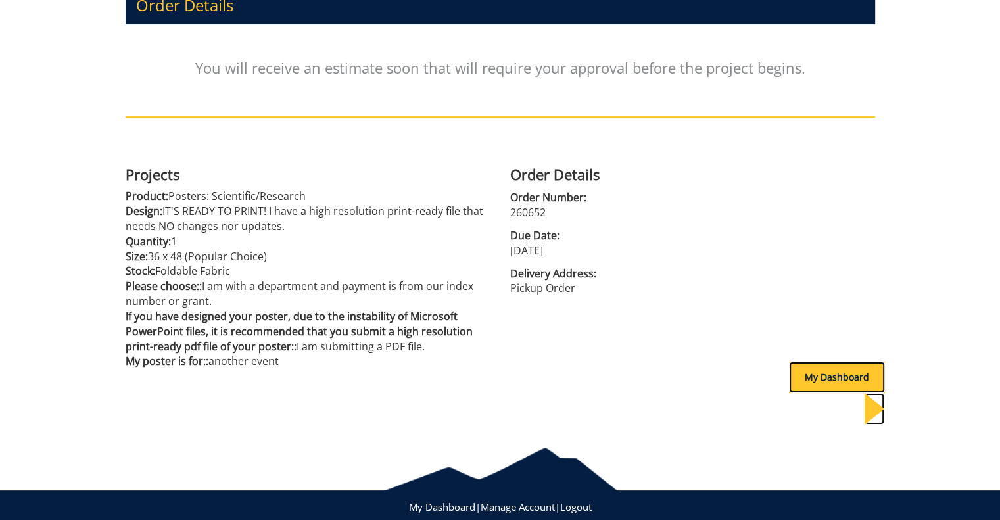
click at [833, 372] on div "My Dashboard" at bounding box center [837, 378] width 96 height 32
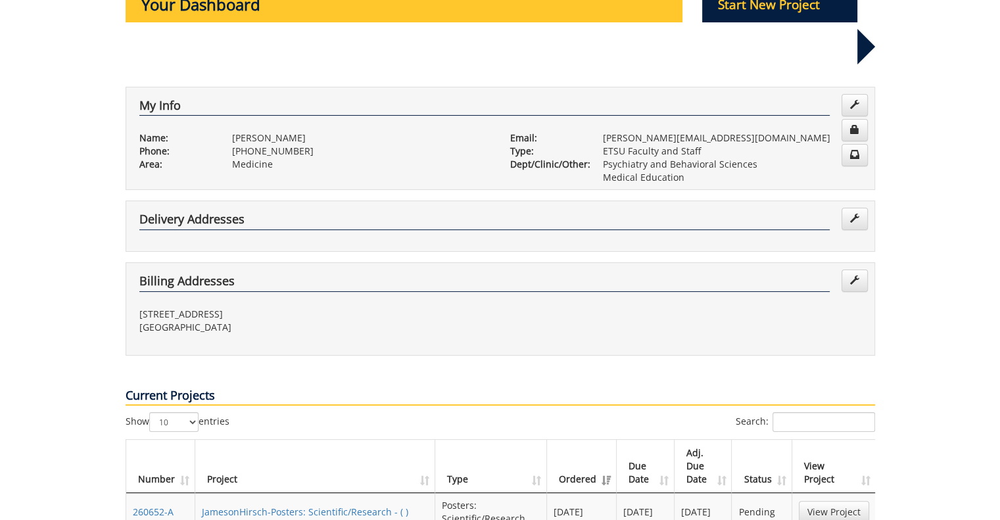
scroll to position [394, 0]
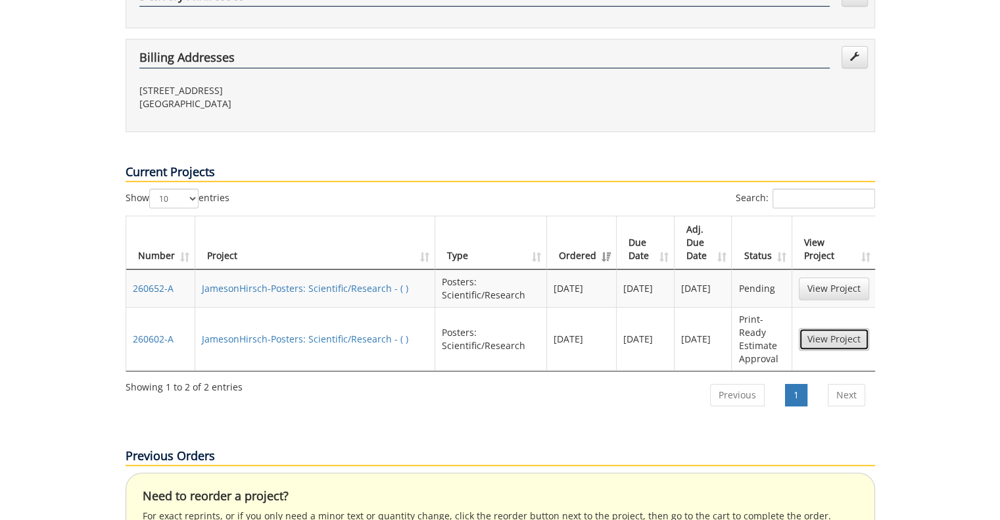
click at [833, 328] on link "View Project" at bounding box center [834, 339] width 70 height 22
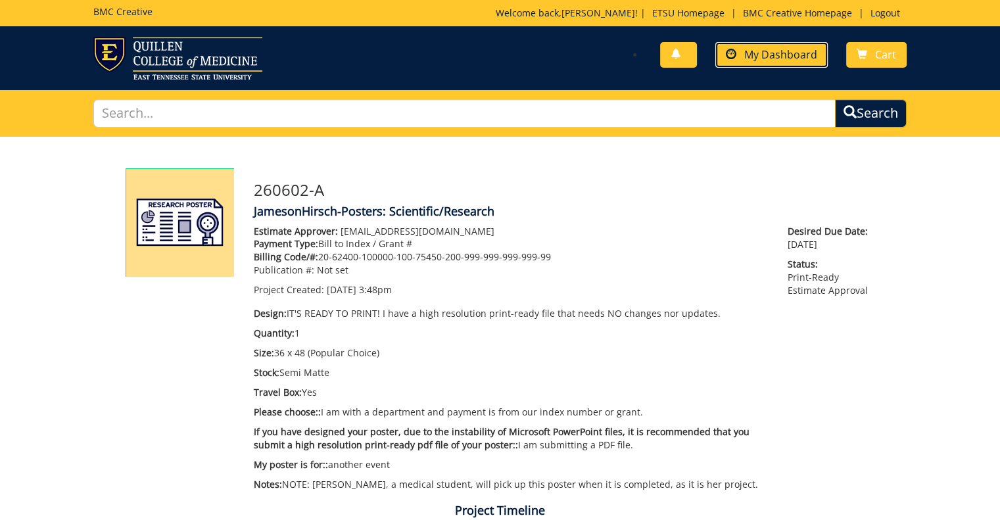
click at [802, 53] on span "My Dashboard" at bounding box center [780, 54] width 73 height 14
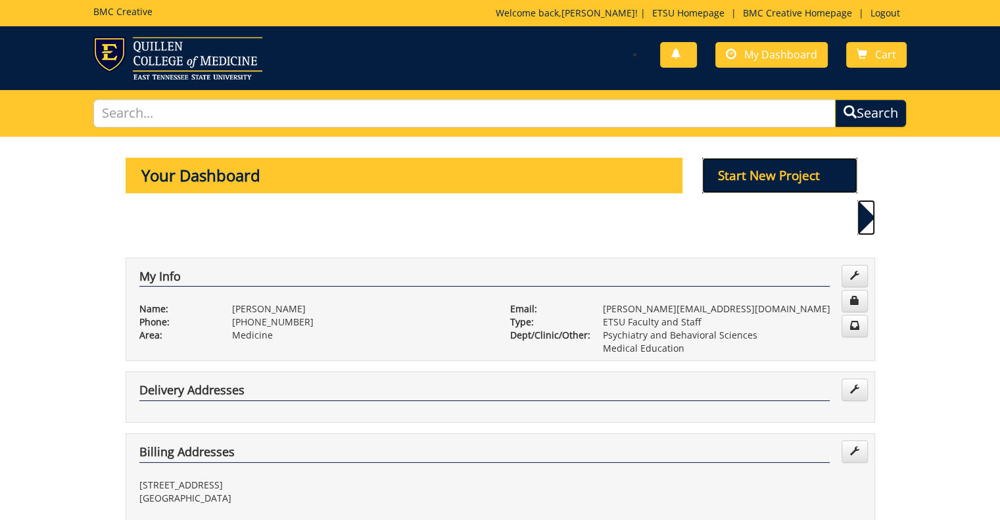
click at [749, 170] on p "Start New Project" at bounding box center [779, 175] width 155 height 35
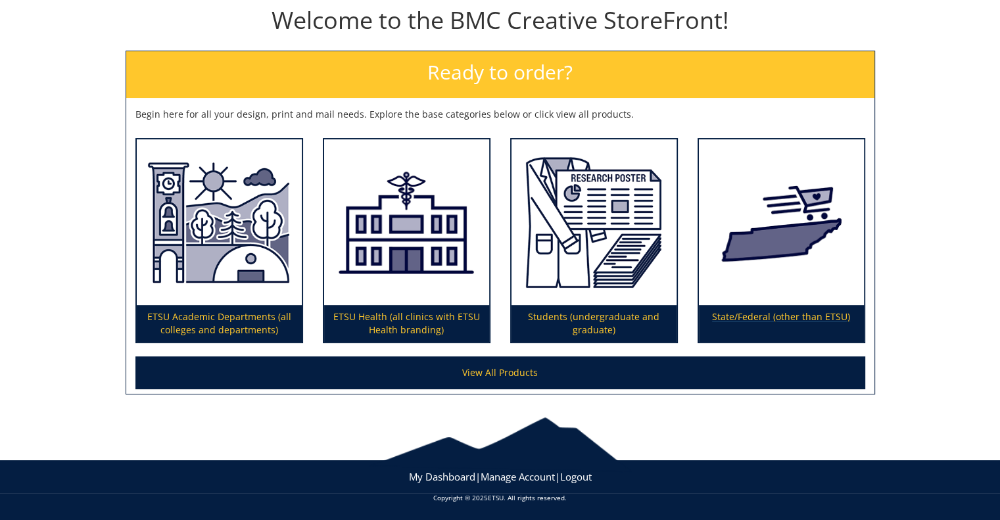
scroll to position [147, 0]
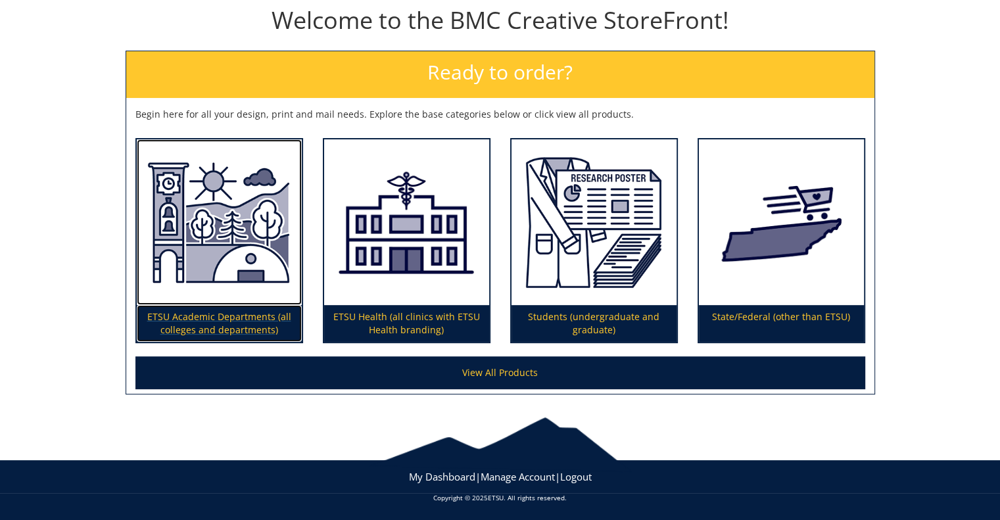
click at [235, 199] on img at bounding box center [219, 222] width 165 height 166
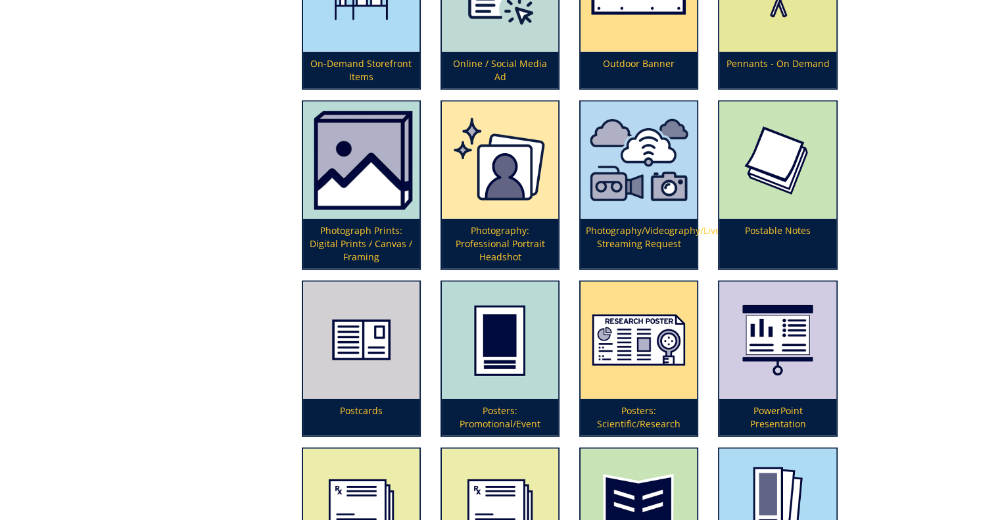
scroll to position [3155, 0]
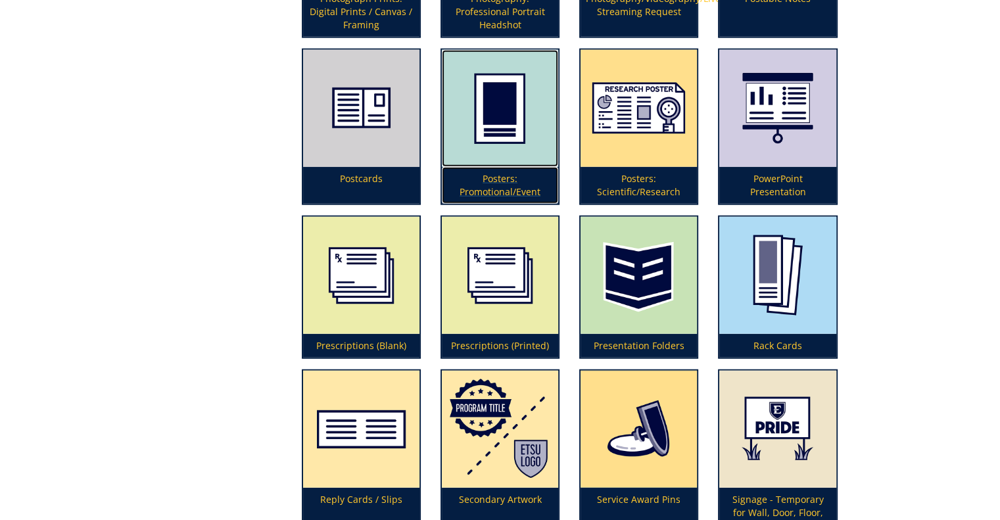
click at [497, 104] on img at bounding box center [500, 108] width 116 height 117
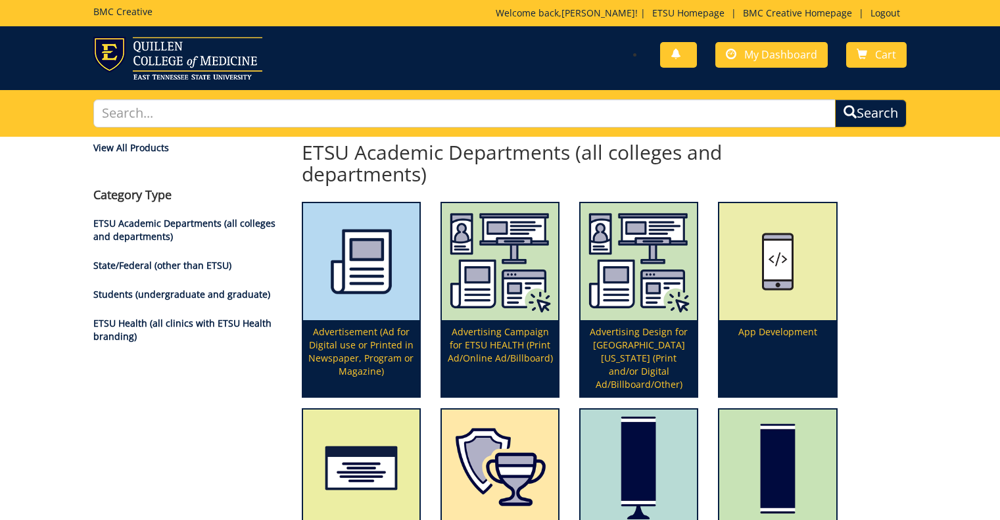
scroll to position [3155, 0]
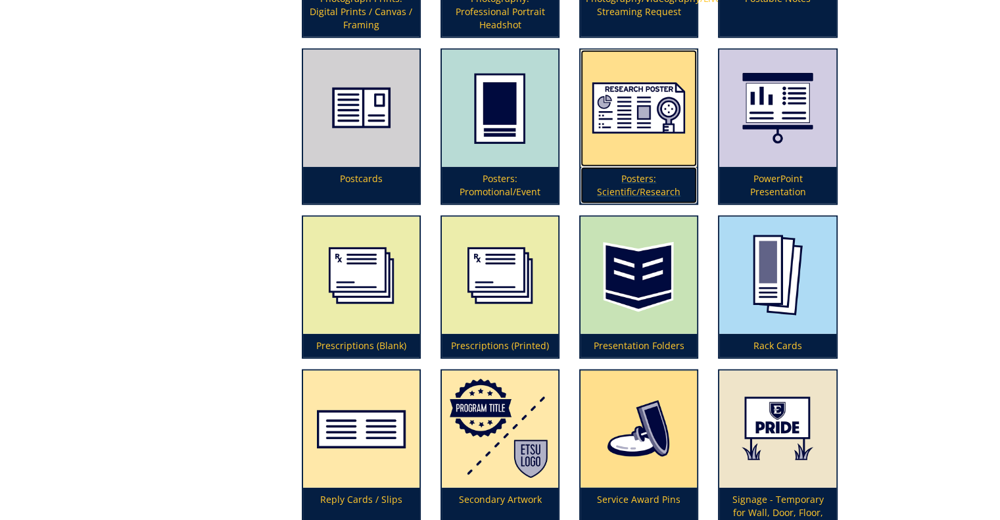
click at [639, 105] on img at bounding box center [638, 108] width 116 height 117
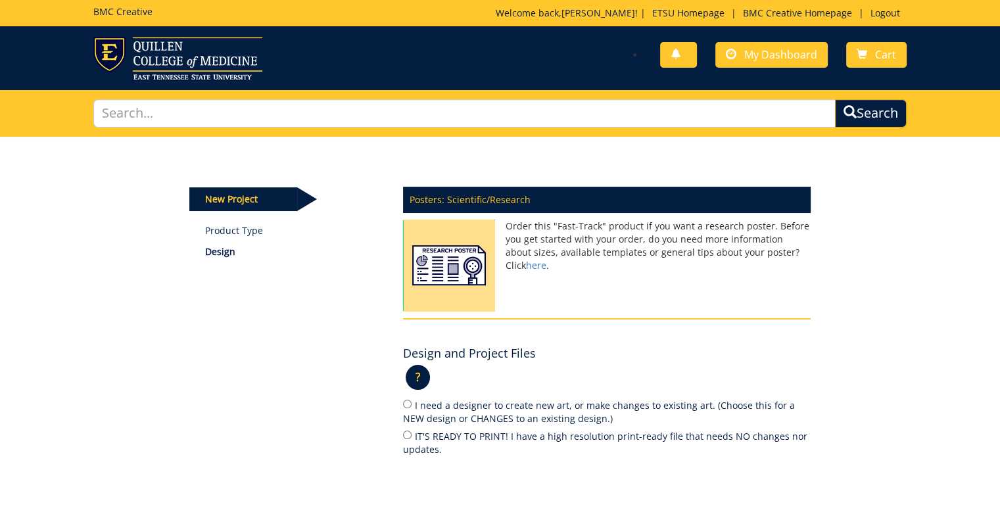
click at [501, 433] on label "IT'S READY TO PRINT! I have a high resolution print-ready file that needs NO ch…" at bounding box center [607, 443] width 408 height 28
click at [412, 433] on input "IT'S READY TO PRINT! I have a high resolution print-ready file that needs NO ch…" at bounding box center [407, 435] width 9 height 9
radio input "true"
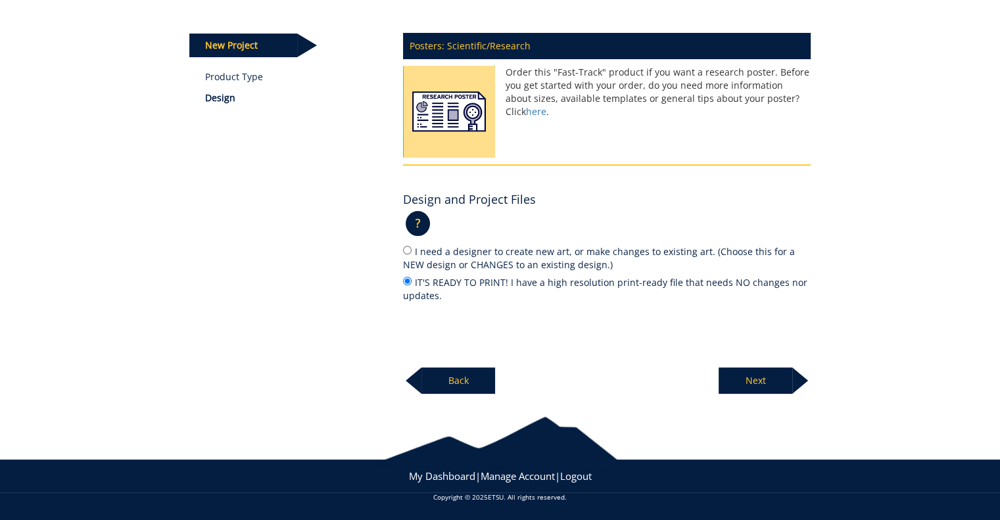
click at [773, 381] on p "Next" at bounding box center [756, 380] width 74 height 26
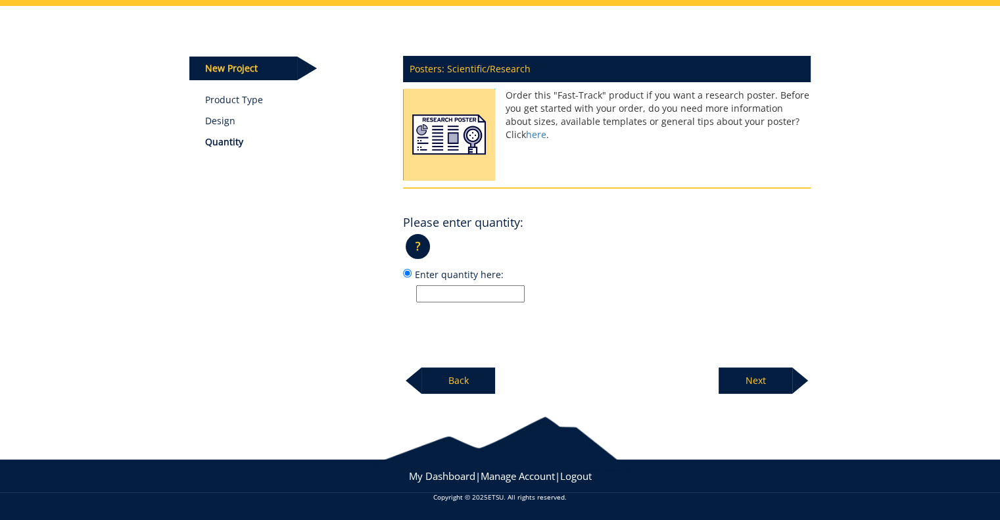
click at [475, 291] on input "Enter quantity here:" at bounding box center [470, 293] width 108 height 17
type input "1"
click at [750, 379] on p "Next" at bounding box center [756, 380] width 74 height 26
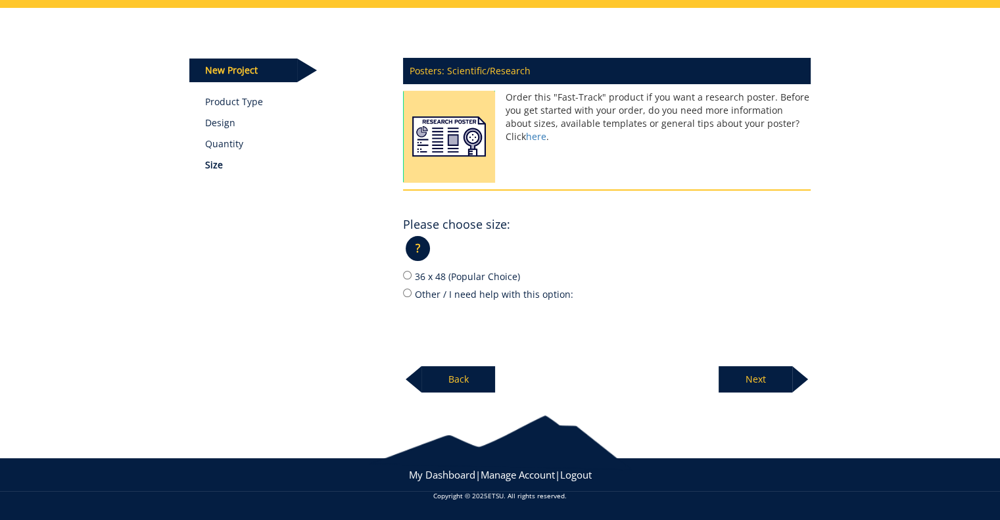
scroll to position [128, 0]
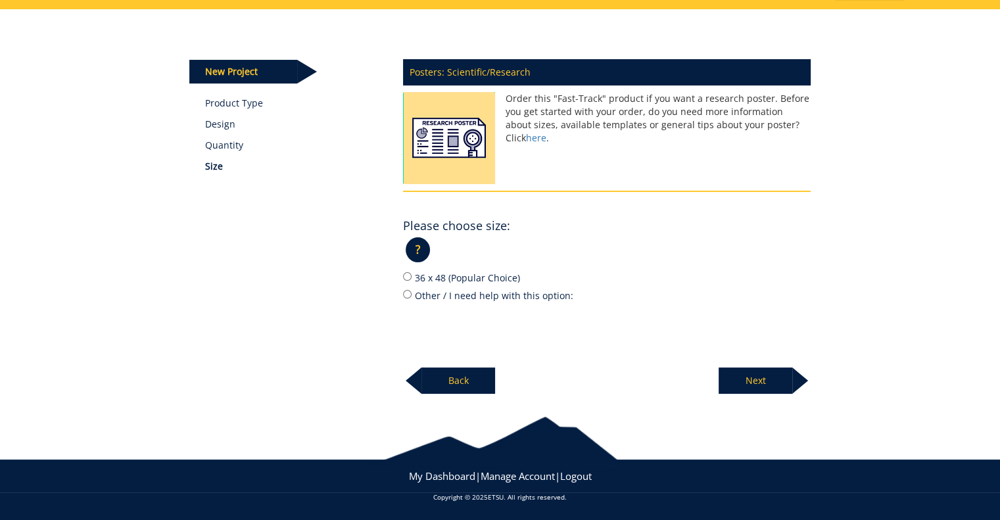
click at [472, 277] on label "36 x 48 (Popular Choice)" at bounding box center [607, 277] width 408 height 14
click at [412, 277] on input "36 x 48 (Popular Choice)" at bounding box center [407, 276] width 9 height 9
radio input "true"
click at [734, 378] on p "Next" at bounding box center [756, 380] width 74 height 26
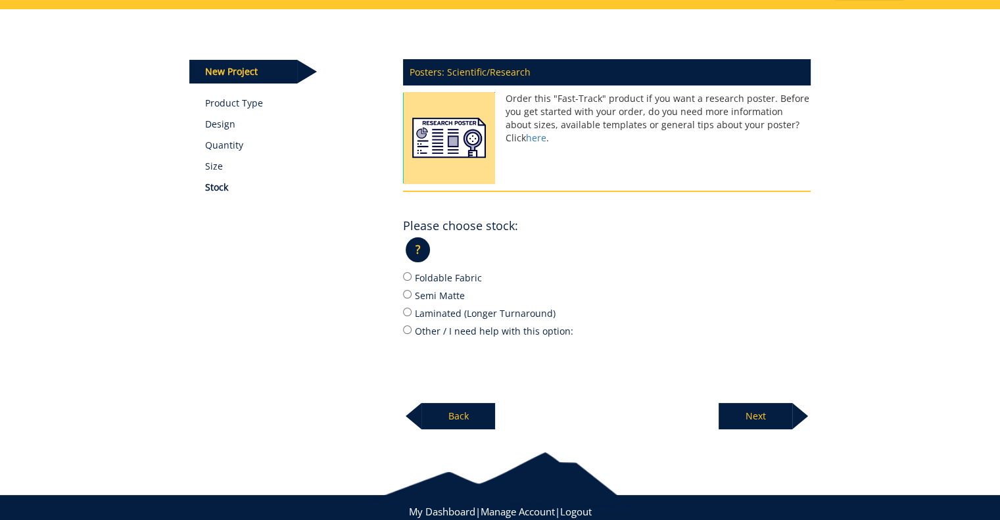
click at [457, 296] on label "Semi Matte" at bounding box center [607, 295] width 408 height 14
click at [412, 296] on input "Semi Matte" at bounding box center [407, 294] width 9 height 9
radio input "true"
click at [778, 407] on p "Next" at bounding box center [756, 416] width 74 height 26
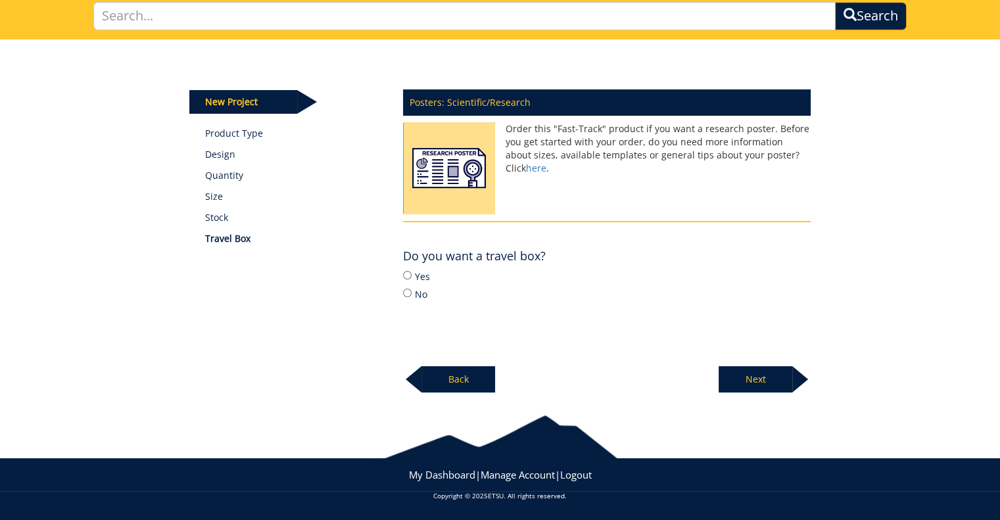
click at [425, 276] on label "Yes" at bounding box center [607, 276] width 408 height 14
click at [412, 276] on input "Yes" at bounding box center [407, 275] width 9 height 9
radio input "true"
click at [769, 375] on p "Next" at bounding box center [756, 379] width 74 height 26
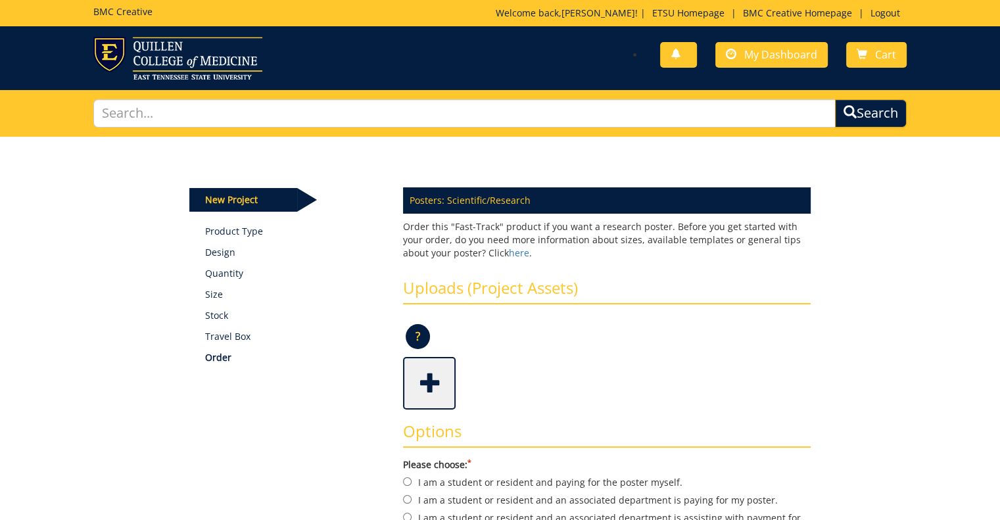
click at [423, 373] on span at bounding box center [430, 382] width 53 height 46
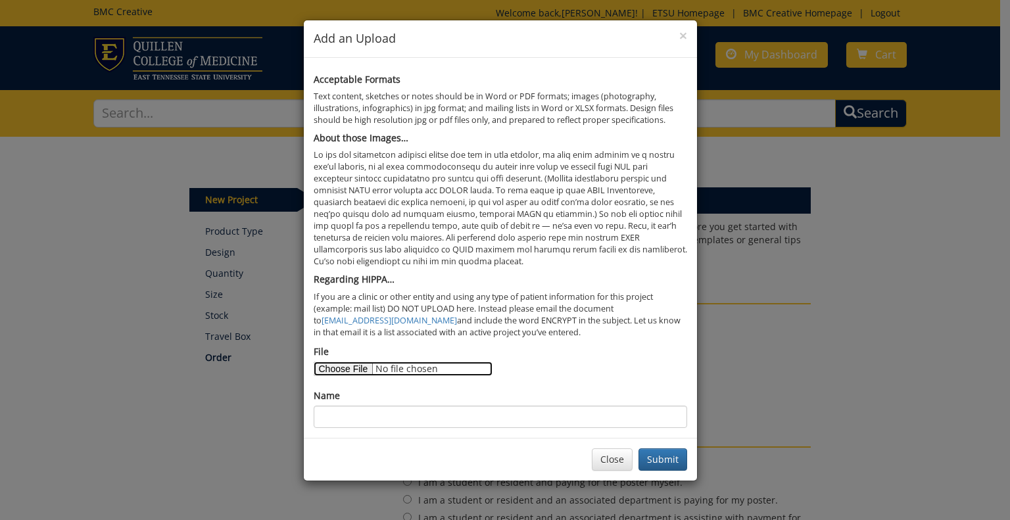
click at [353, 369] on input "File" at bounding box center [403, 369] width 179 height 14
type input "C:\fakepath\[PERSON_NAME] - SC Stigma Dep FIQ SBQ - SRP Poster - FINAL - [DATE]…"
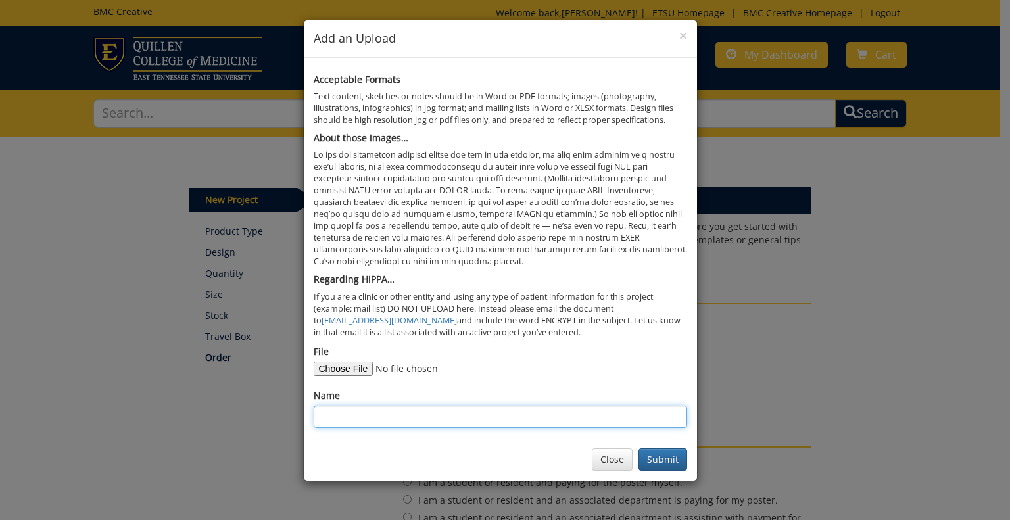
click at [502, 417] on input "Name" at bounding box center [500, 417] width 373 height 22
type input "Rauhuff - SC Fibro - QCOM SRP - Poster"
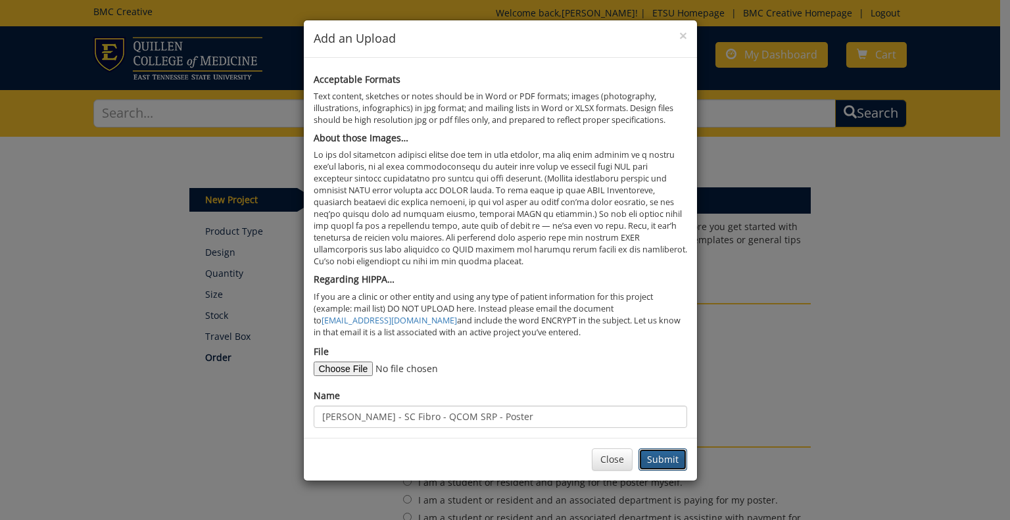
click at [674, 457] on button "Submit" at bounding box center [662, 459] width 49 height 22
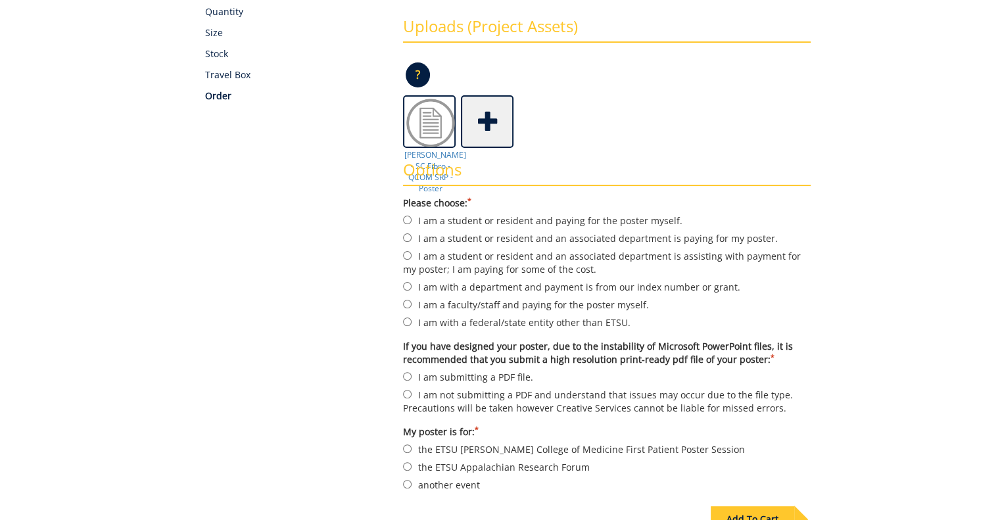
scroll to position [263, 0]
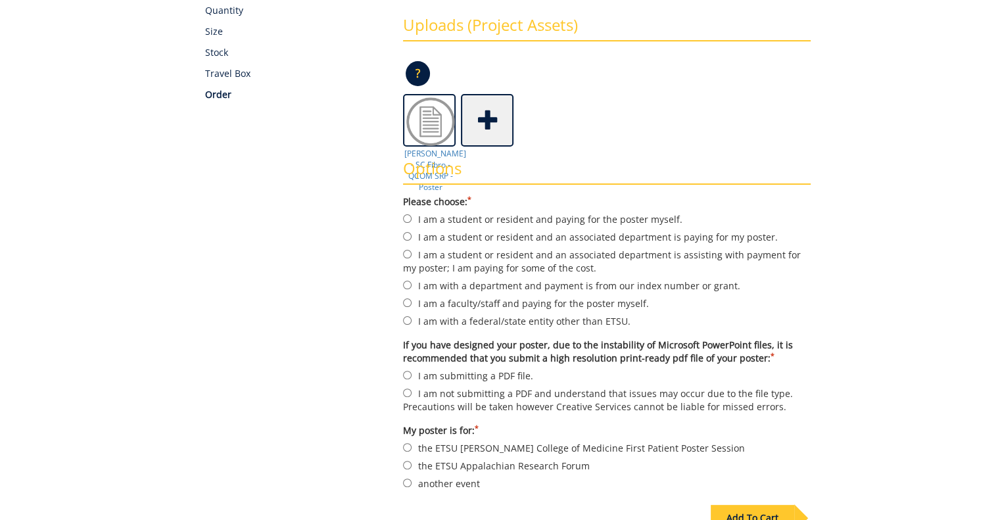
click at [577, 285] on label "I am with a department and payment is from our index number or grant." at bounding box center [607, 285] width 408 height 14
click at [412, 285] on input "I am with a department and payment is from our index number or grant." at bounding box center [407, 285] width 9 height 9
radio input "true"
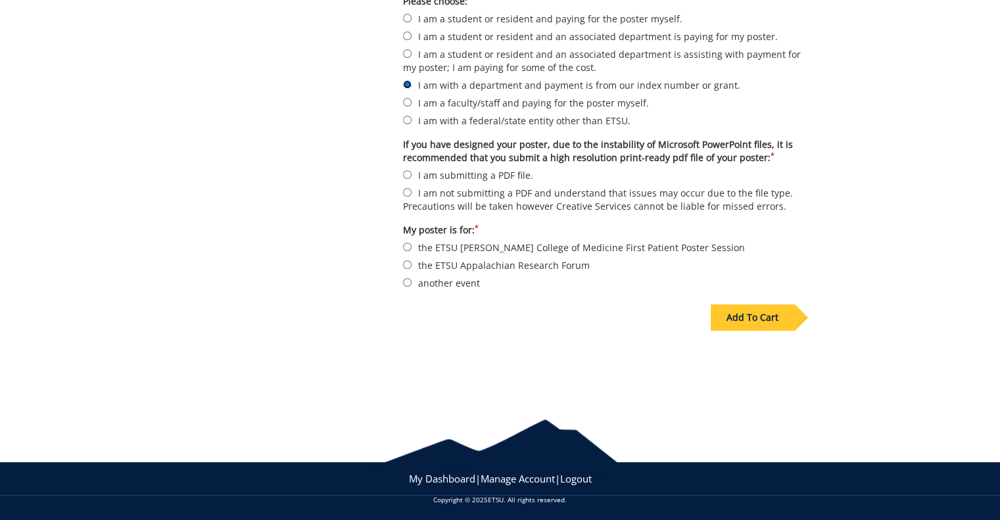
scroll to position [465, 0]
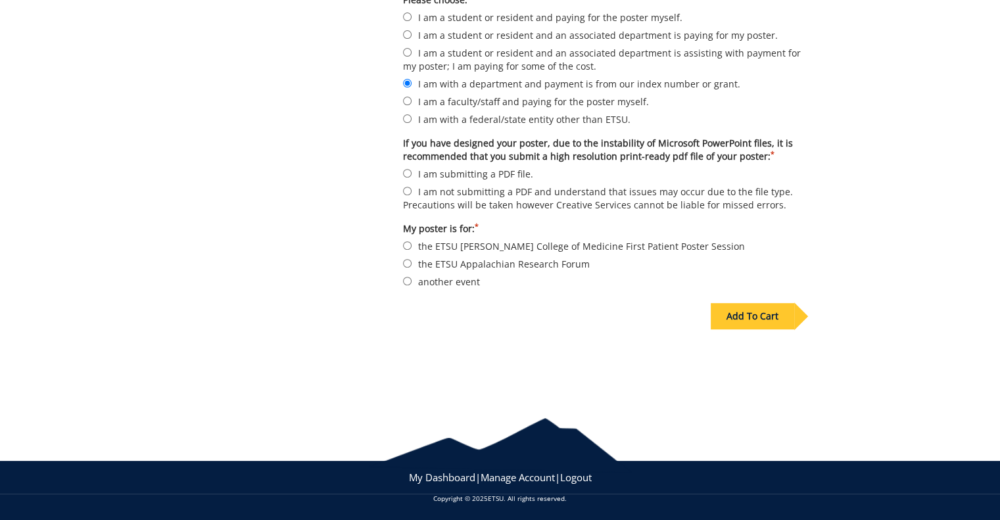
click at [760, 318] on div "Add To Cart" at bounding box center [752, 316] width 83 height 26
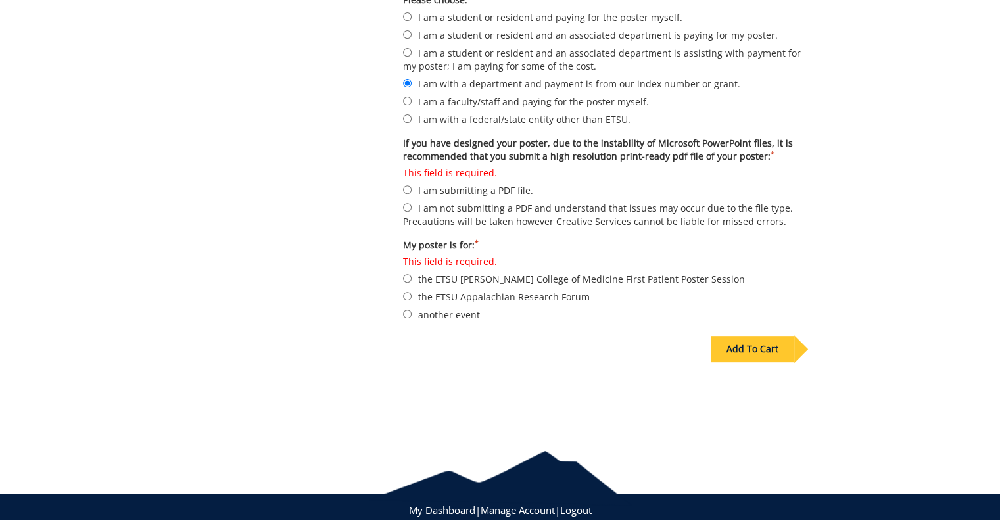
click at [452, 312] on label "another event" at bounding box center [607, 314] width 408 height 14
click at [412, 312] on input "another event" at bounding box center [407, 314] width 9 height 9
radio input "true"
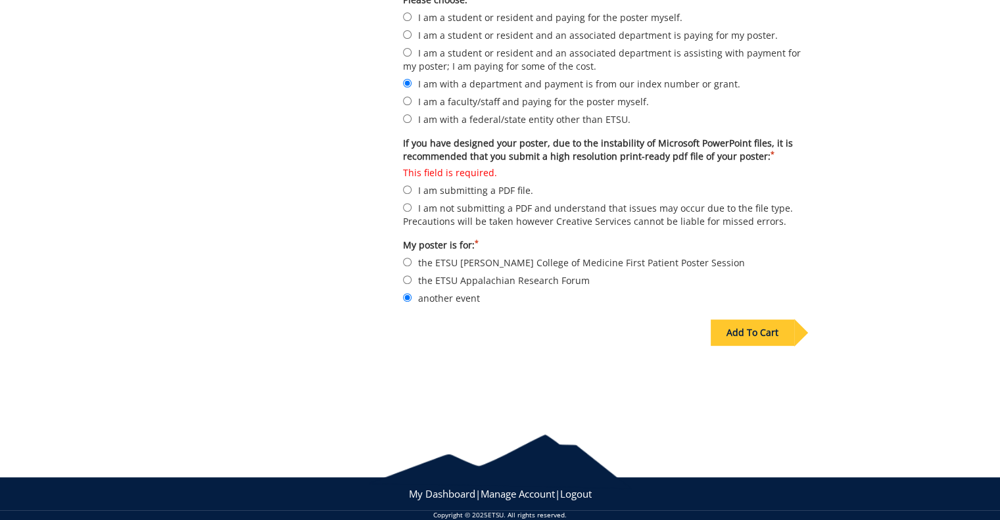
click at [497, 189] on label "This field is required. I am submitting a PDF file." at bounding box center [607, 181] width 408 height 31
click at [412, 189] on input "This field is required. I am submitting a PDF file." at bounding box center [407, 189] width 9 height 9
radio input "true"
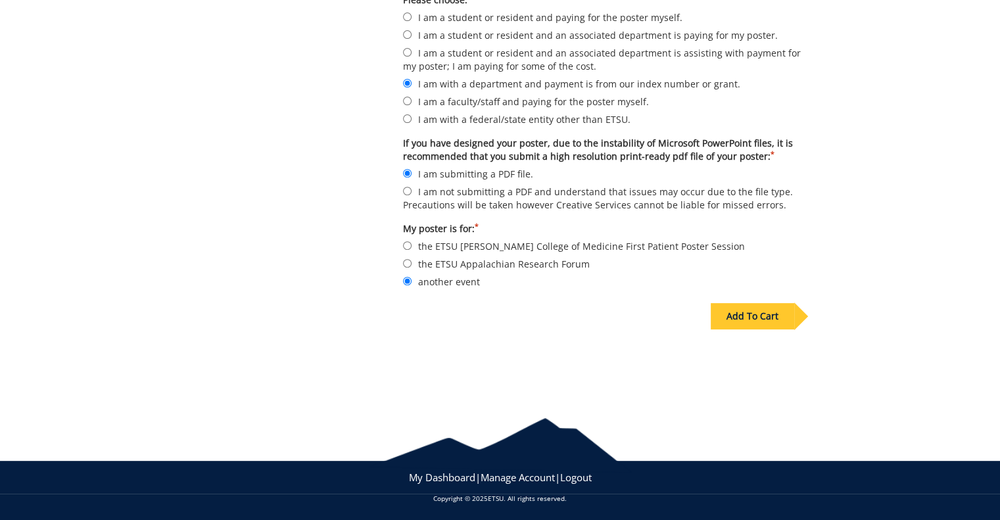
click at [776, 315] on div "Add To Cart" at bounding box center [752, 316] width 83 height 26
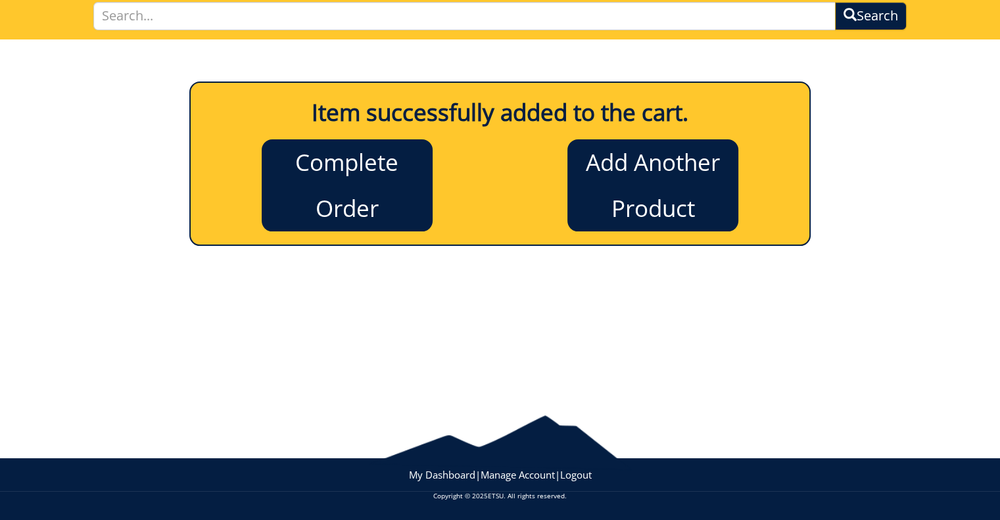
scroll to position [97, 0]
click at [389, 170] on link "Complete Order" at bounding box center [347, 185] width 171 height 92
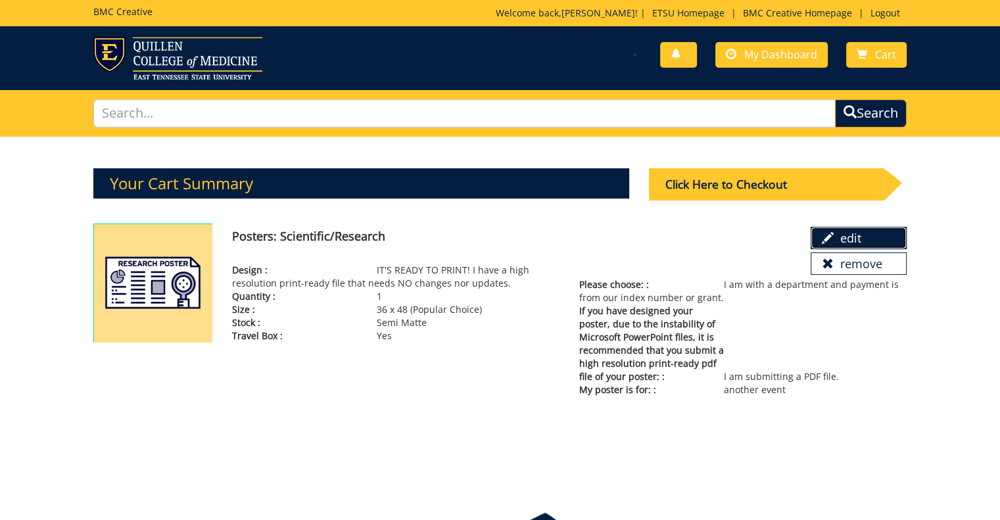
click at [831, 239] on span at bounding box center [828, 238] width 12 height 12
click at [705, 184] on div "Click Here to Checkout" at bounding box center [766, 184] width 235 height 32
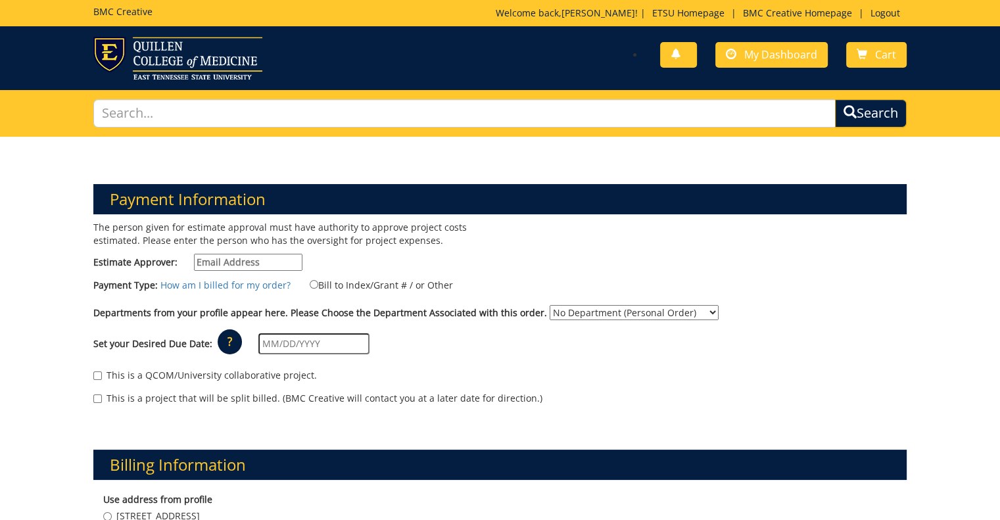
scroll to position [131, 0]
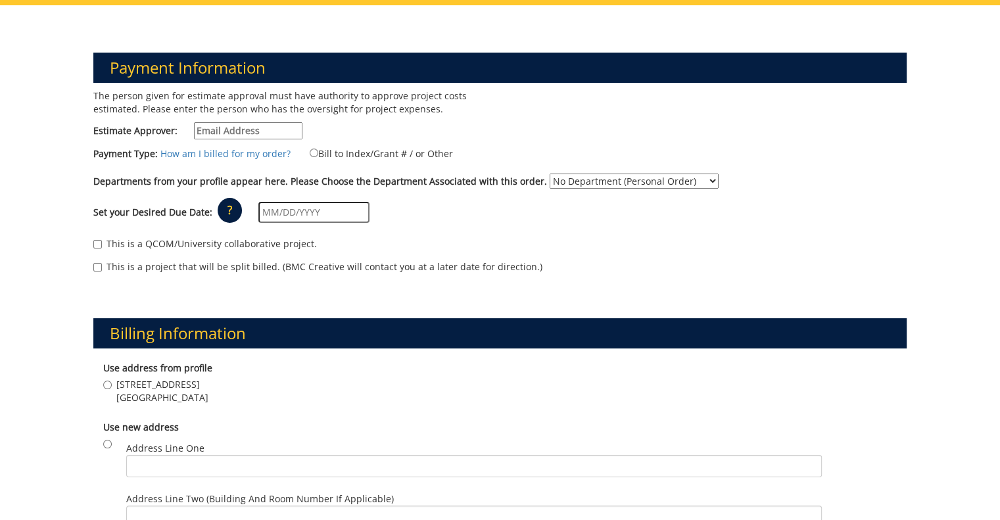
click at [267, 130] on input "Estimate Approver:" at bounding box center [248, 130] width 108 height 17
type input "[EMAIL_ADDRESS][DOMAIN_NAME]"
click at [310, 149] on input "Bill to Index/Grant # / or Other" at bounding box center [314, 153] width 9 height 9
radio input "true"
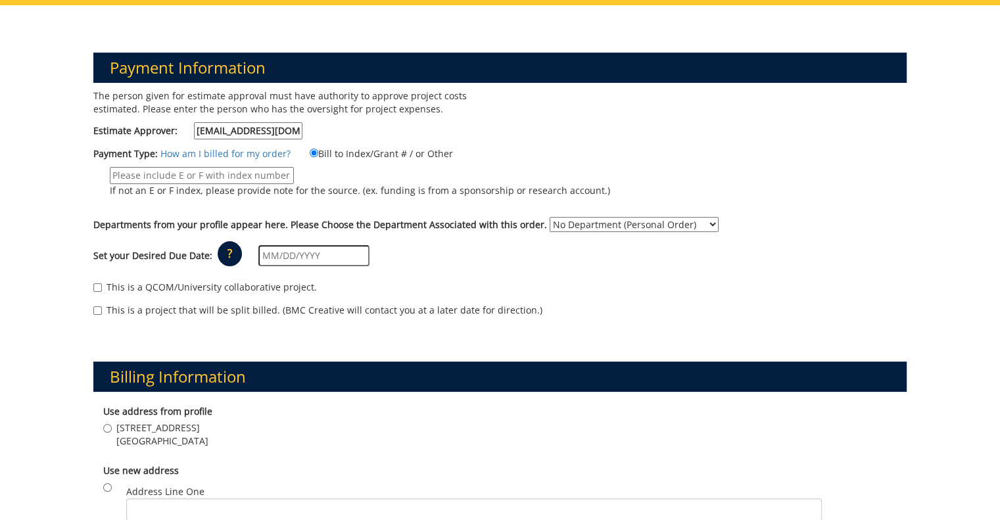
click at [284, 174] on input "If not an E or F index, please provide note for the source. (ex. funding is fro…" at bounding box center [202, 175] width 184 height 17
type input "20-62400-100000-100-75450-200-999-999-999-999-99"
click at [583, 225] on select "No Department (Personal Order) Psychiatry and Behavioral Sciences Medical Educa…" at bounding box center [634, 224] width 169 height 15
select select "152"
click at [550, 217] on select "No Department (Personal Order) Psychiatry and Behavioral Sciences Medical Educa…" at bounding box center [634, 224] width 169 height 15
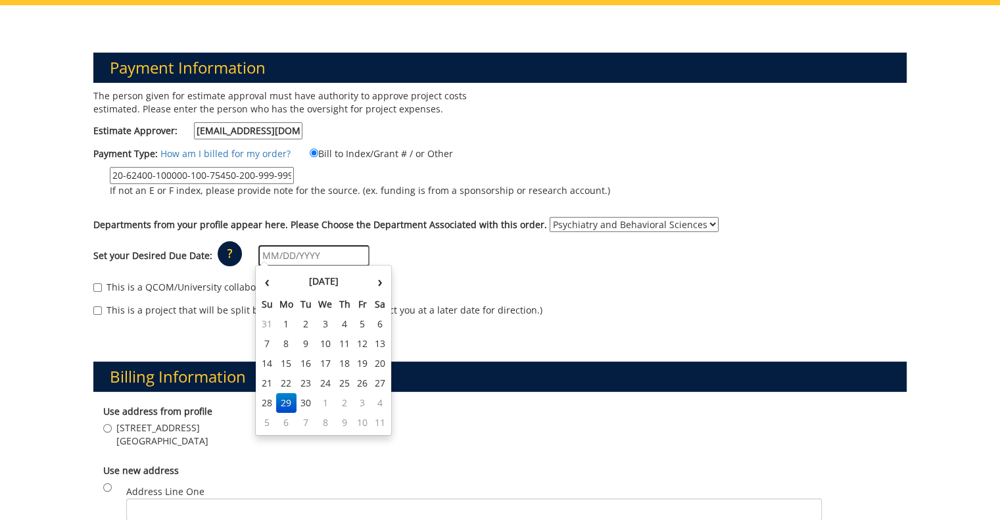
click at [264, 256] on input "text" at bounding box center [313, 255] width 111 height 21
drag, startPoint x: 281, startPoint y: 402, endPoint x: 339, endPoint y: 408, distance: 57.6
click at [339, 408] on tr "28 29 30 1 2 3 4" at bounding box center [323, 403] width 130 height 20
click at [341, 407] on td "2" at bounding box center [344, 403] width 18 height 20
type input "[DATE]"
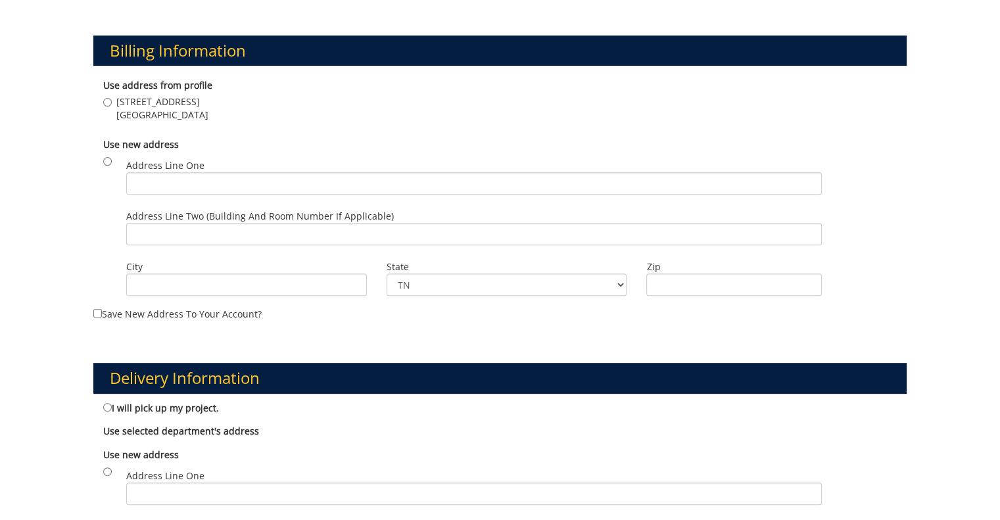
scroll to position [460, 0]
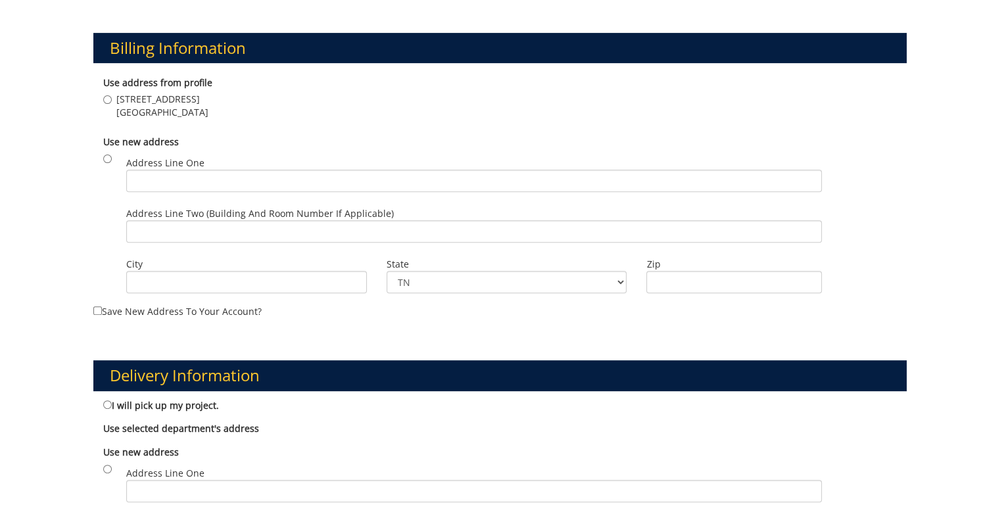
click at [126, 99] on span "2 Professional Park Dr., Suite 21" at bounding box center [162, 99] width 92 height 13
click at [112, 99] on input "2 Professional Park Dr., Suite 21 Johnson City , TN 37604" at bounding box center [107, 99] width 9 height 9
radio input "true"
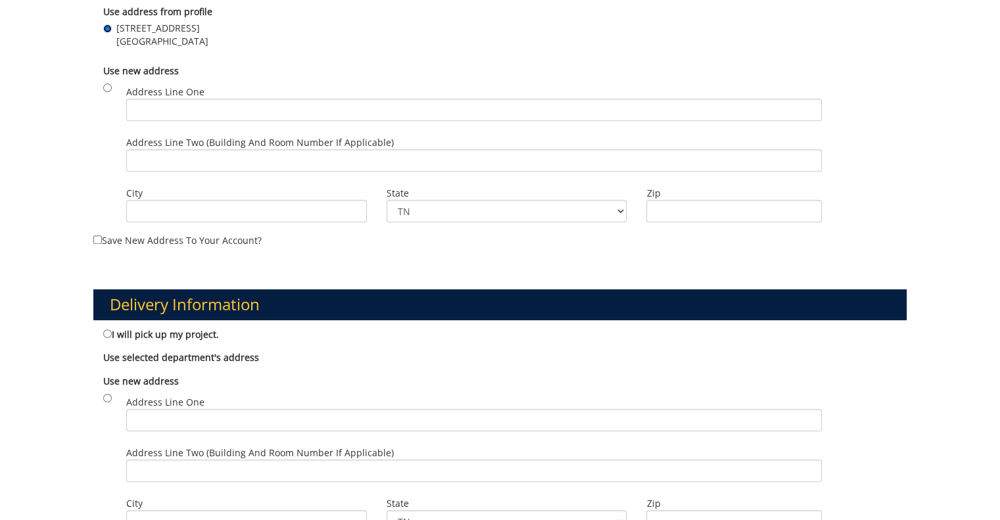
scroll to position [723, 0]
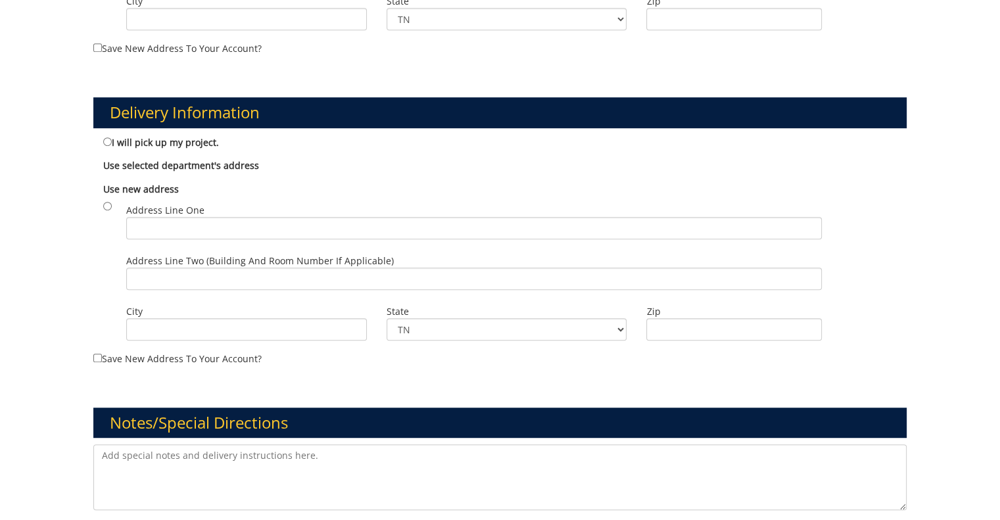
click at [184, 137] on label "I will pick up my project." at bounding box center [161, 142] width 116 height 14
click at [112, 137] on input "I will pick up my project." at bounding box center [107, 141] width 9 height 9
radio input "true"
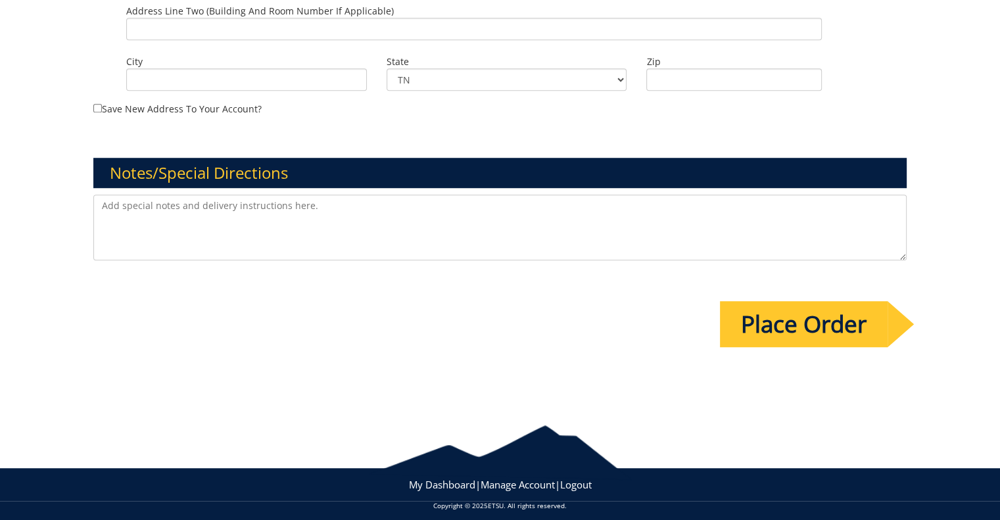
scroll to position [979, 0]
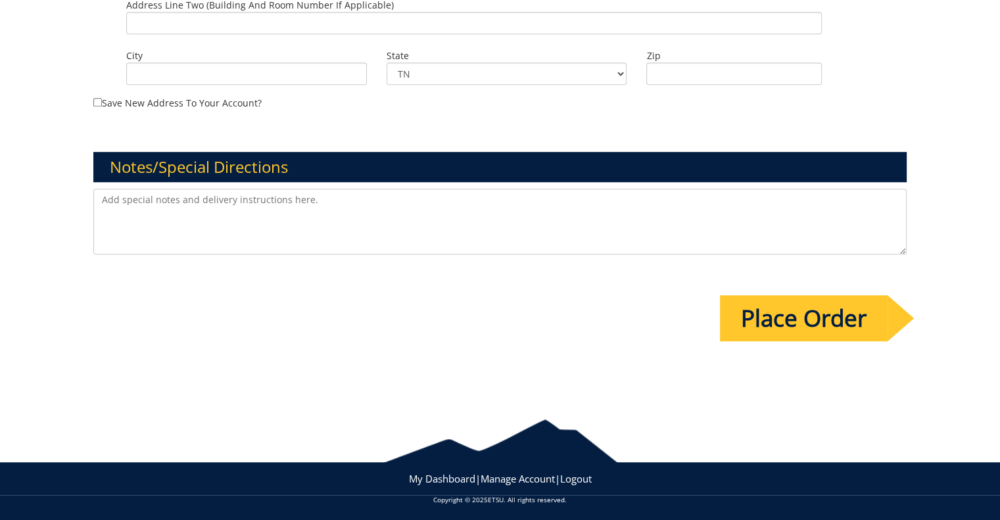
click at [295, 210] on textarea at bounding box center [500, 222] width 814 height 66
type textarea "*NOTE: This poster is being submitted for Matthew Rauhuff, a medical student, f…"
click at [840, 325] on input "Place Order" at bounding box center [804, 318] width 168 height 46
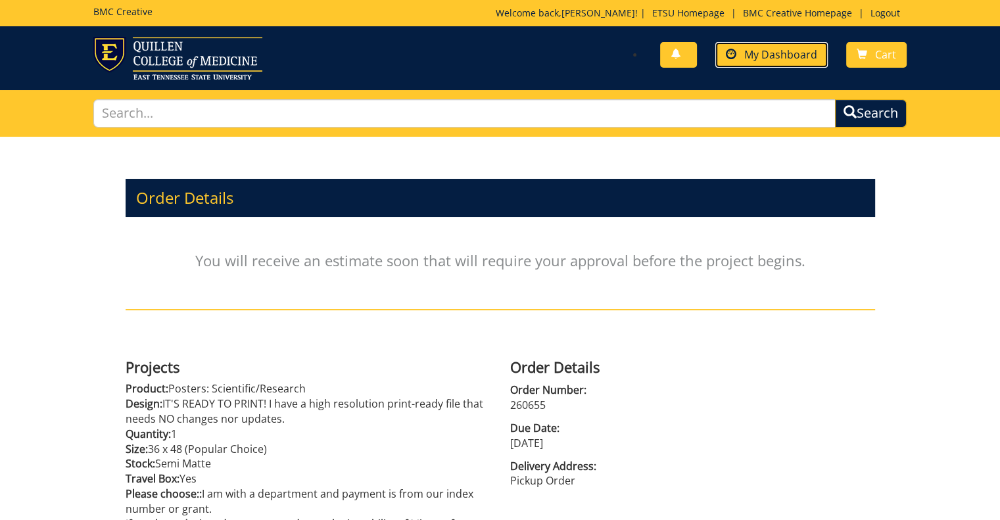
click at [795, 46] on link "My Dashboard" at bounding box center [771, 55] width 112 height 26
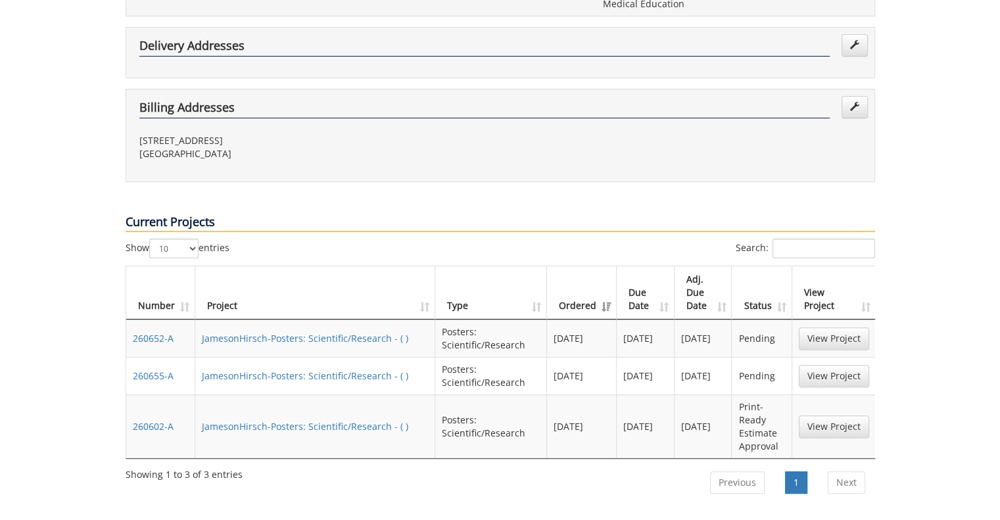
scroll to position [526, 0]
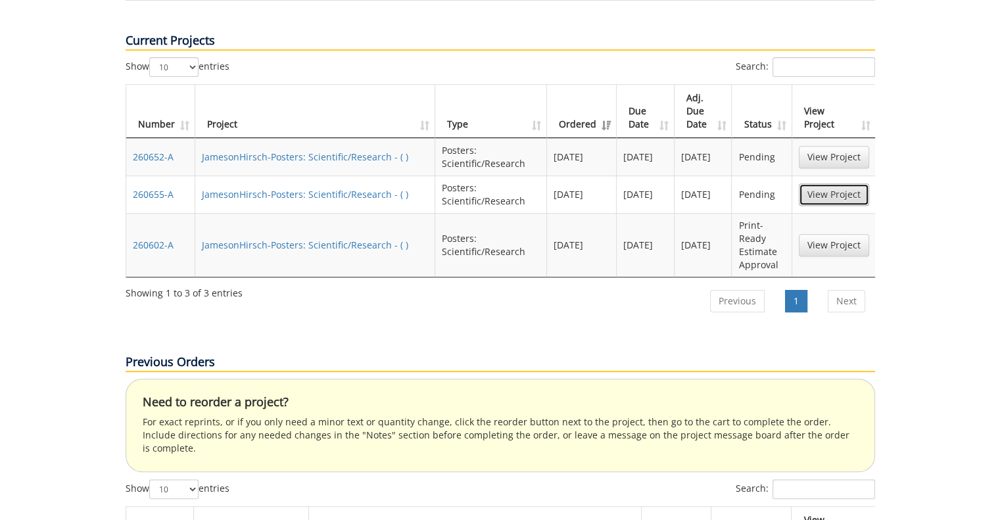
click at [826, 183] on link "View Project" at bounding box center [834, 194] width 70 height 22
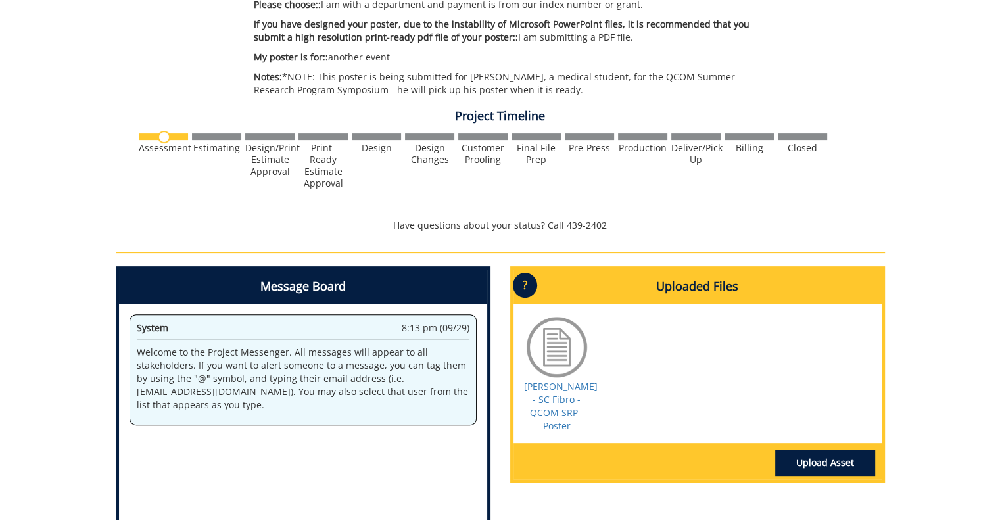
scroll to position [329, 0]
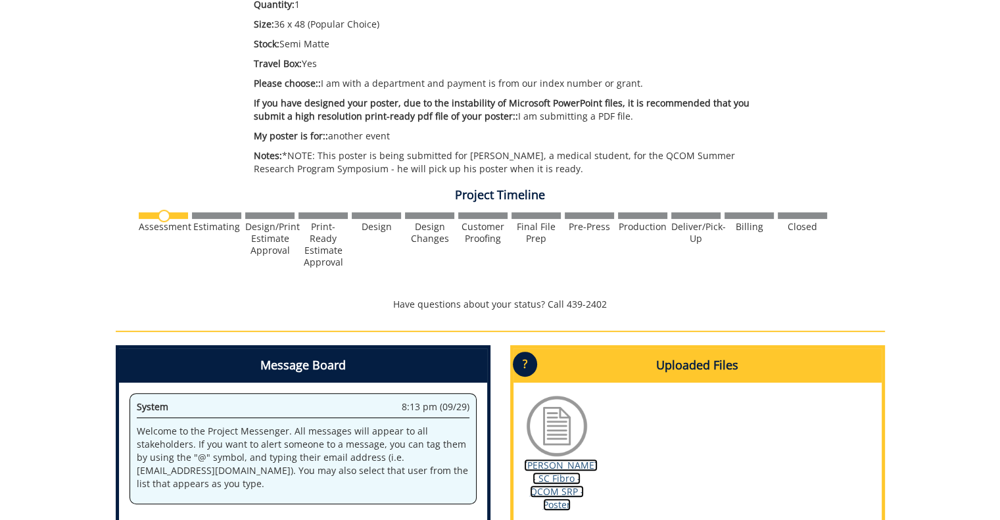
click at [552, 480] on link "Rauhuff - SC Fibro - QCOM SRP - Poster" at bounding box center [561, 485] width 74 height 52
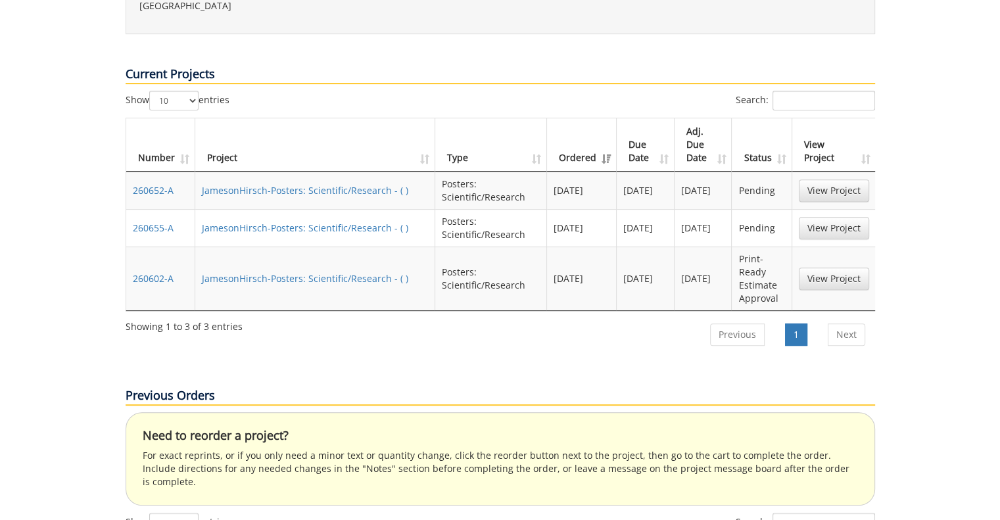
scroll to position [526, 0]
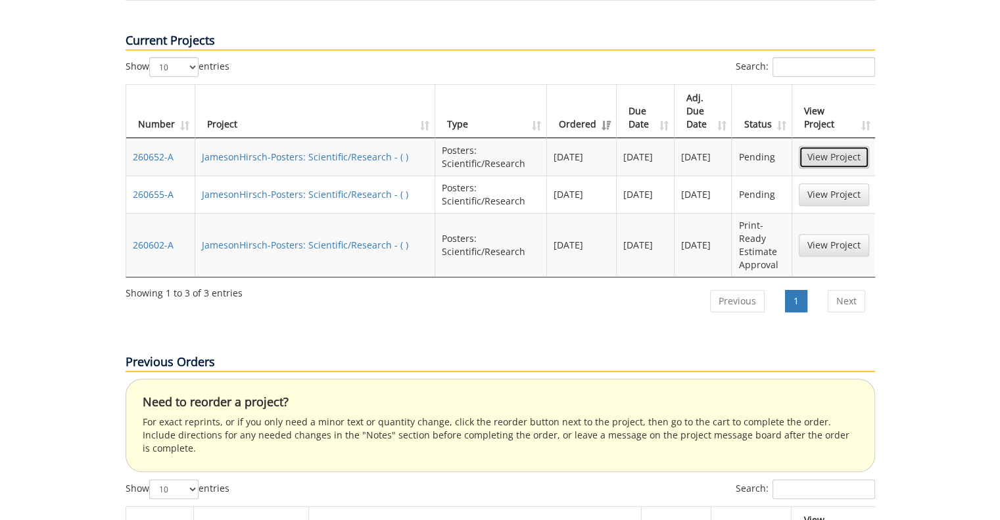
click at [835, 146] on link "View Project" at bounding box center [834, 157] width 70 height 22
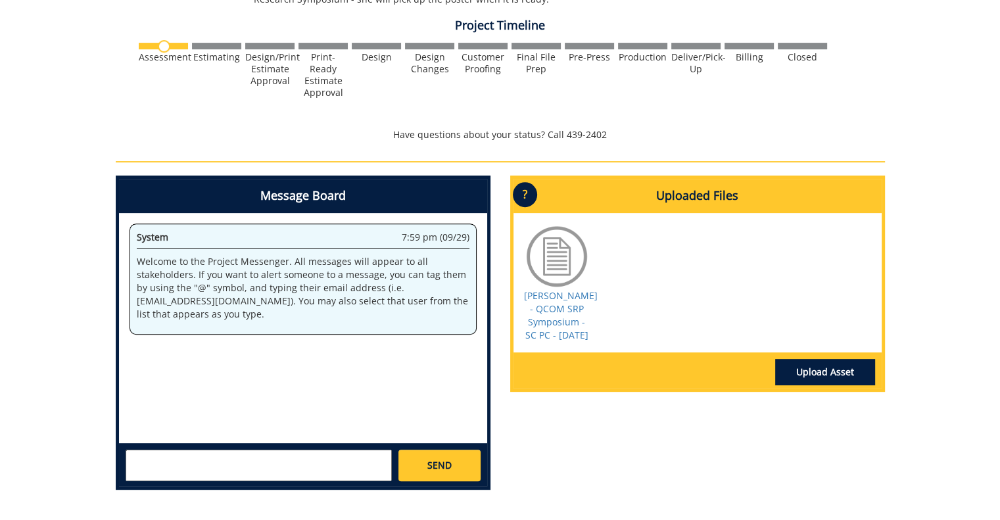
scroll to position [526, 0]
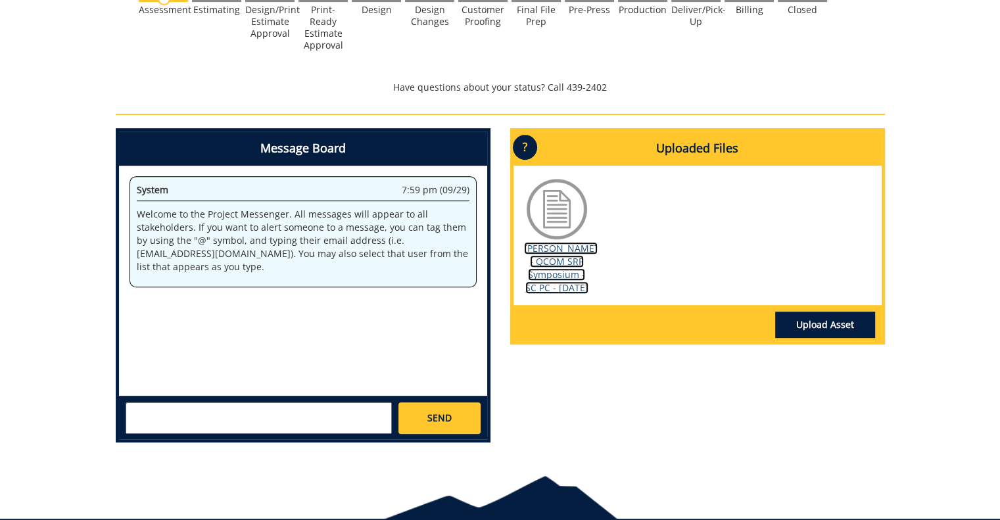
click at [552, 273] on link "[PERSON_NAME] - QCOM SRP Symposium - SC PC - [DATE]" at bounding box center [561, 268] width 74 height 52
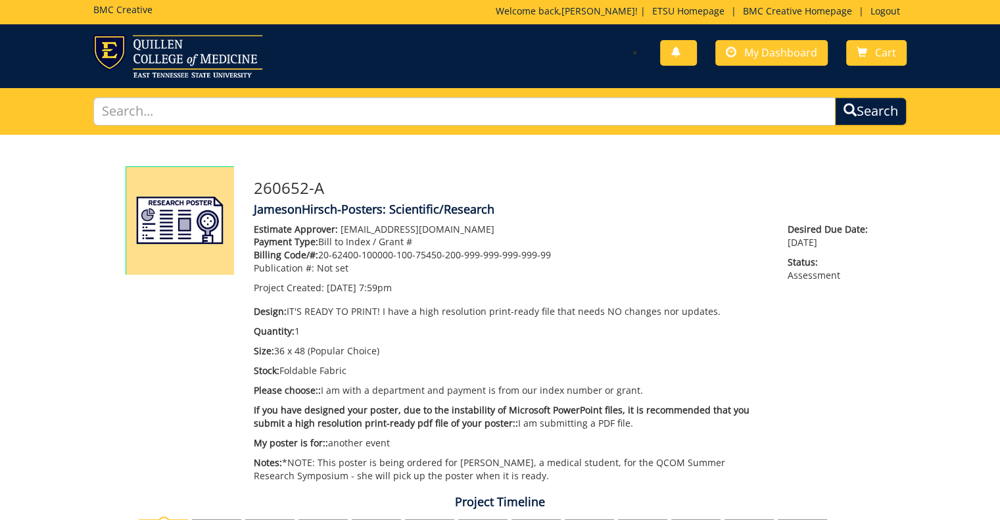
scroll to position [0, 0]
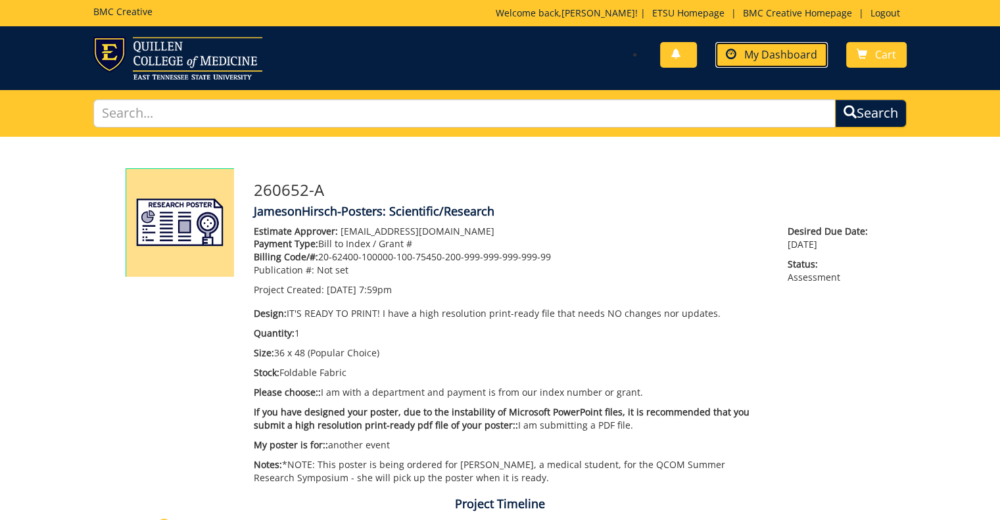
click at [789, 53] on span "My Dashboard" at bounding box center [780, 54] width 73 height 14
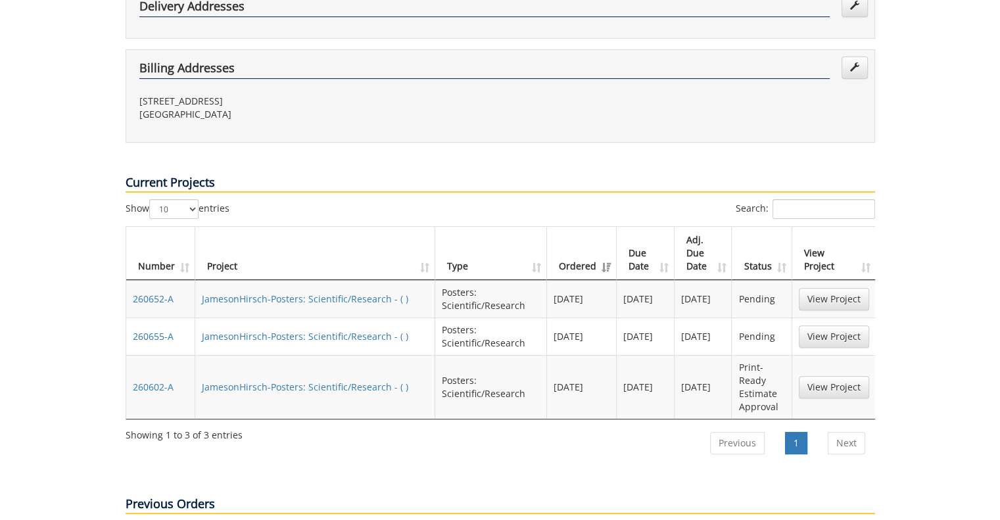
scroll to position [394, 0]
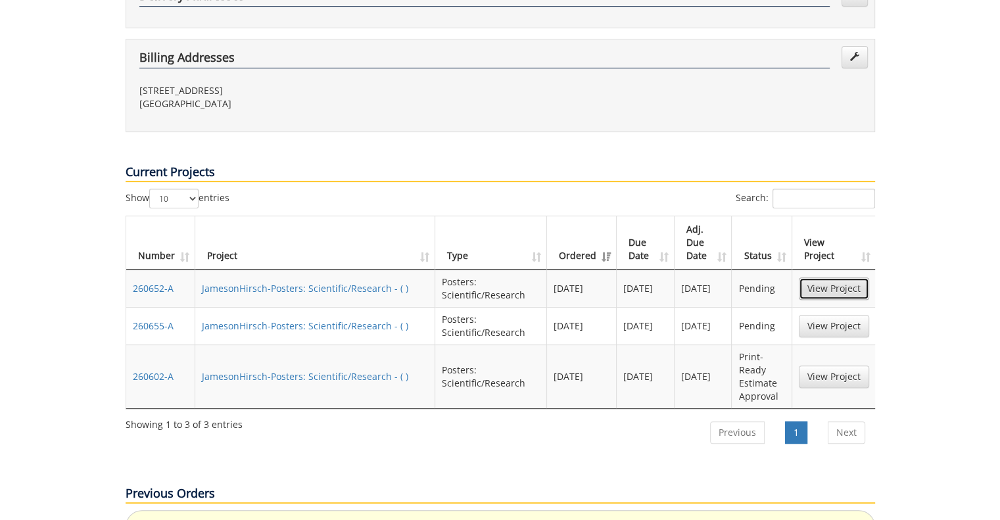
click at [847, 277] on link "View Project" at bounding box center [834, 288] width 70 height 22
click at [805, 315] on link "View Project" at bounding box center [834, 326] width 70 height 22
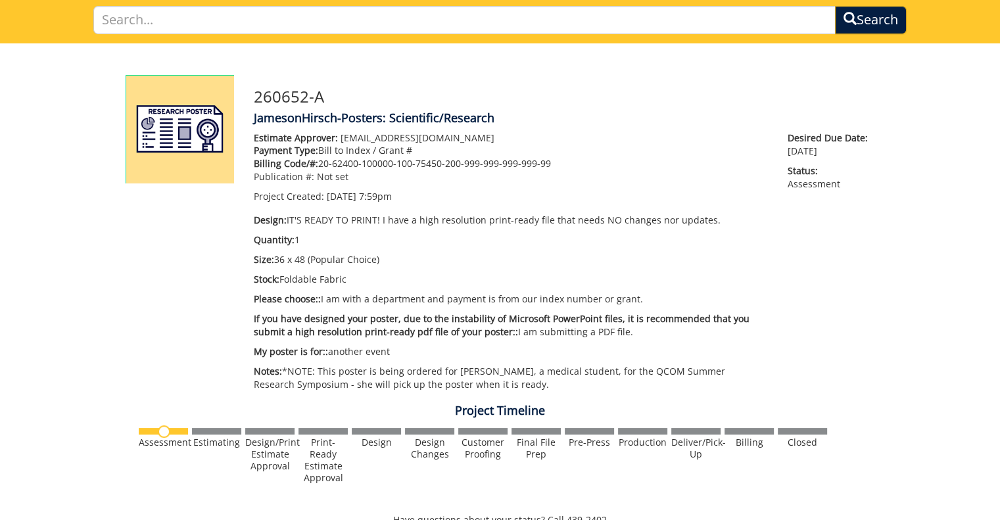
scroll to position [394, 0]
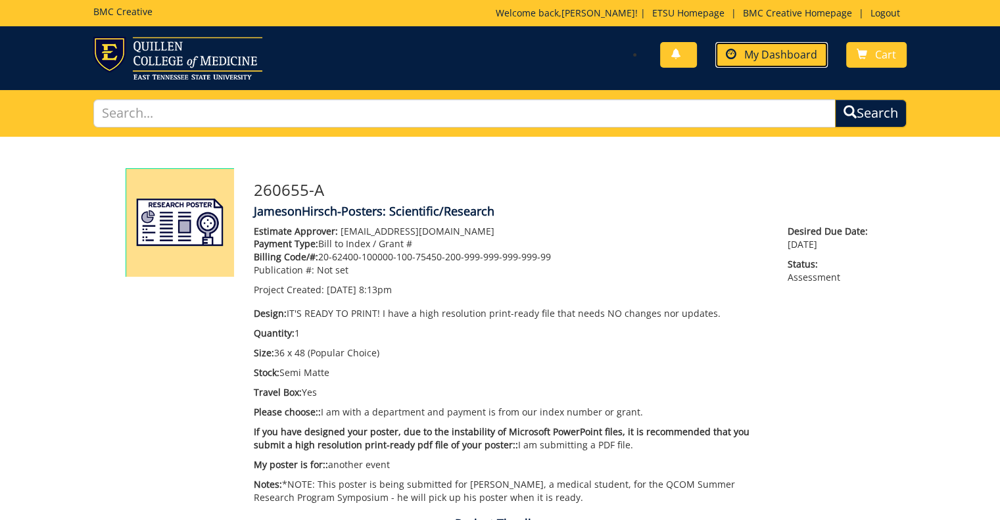
click at [791, 59] on span "My Dashboard" at bounding box center [780, 54] width 73 height 14
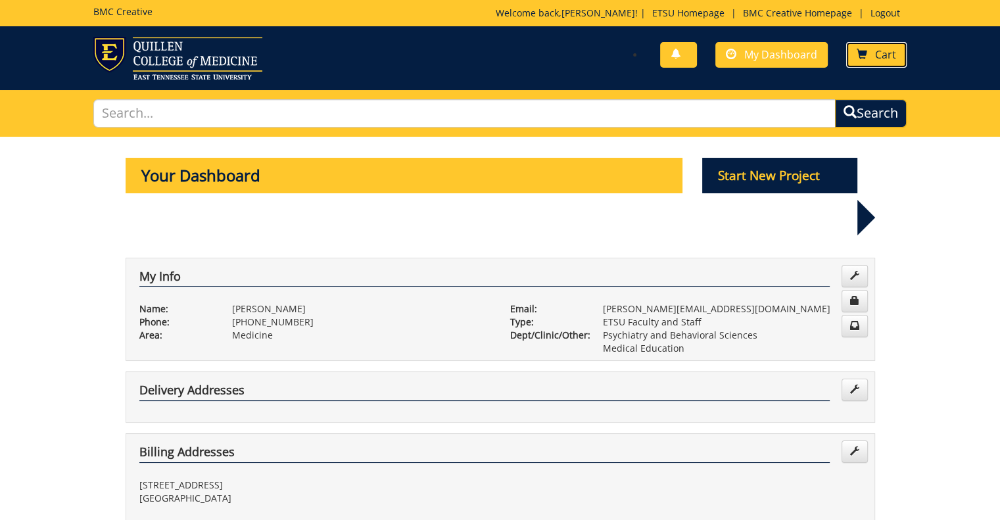
click at [884, 55] on span "Cart" at bounding box center [885, 54] width 21 height 14
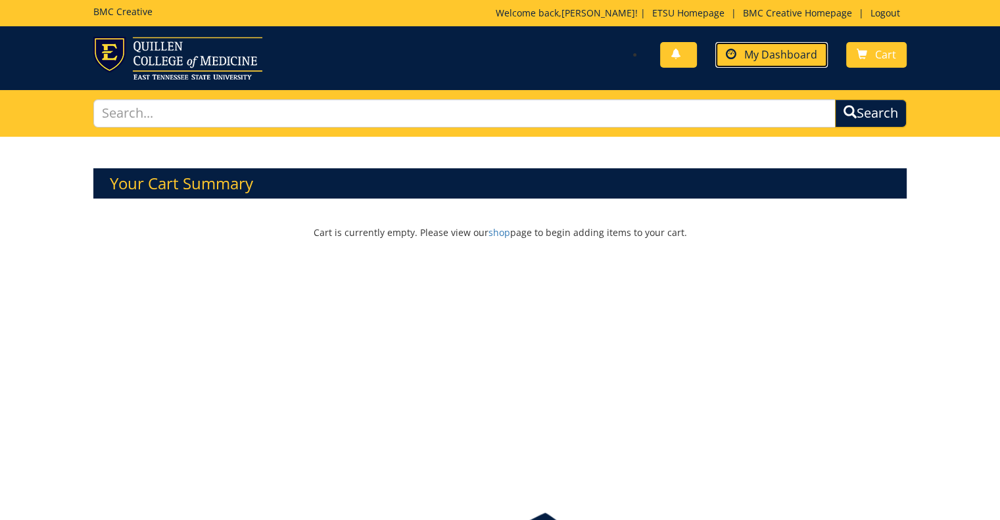
click at [811, 57] on span "My Dashboard" at bounding box center [780, 54] width 73 height 14
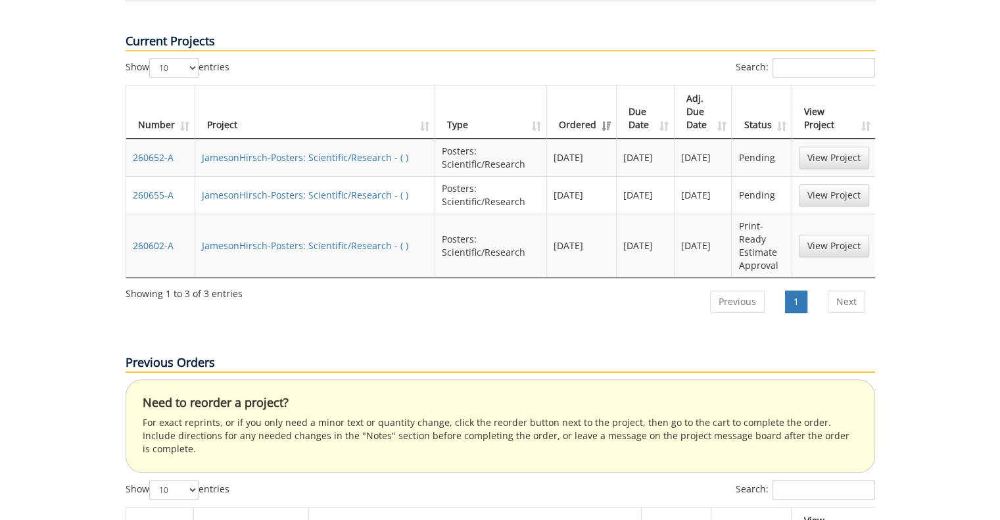
scroll to position [526, 0]
click at [833, 234] on link "View Project" at bounding box center [834, 245] width 70 height 22
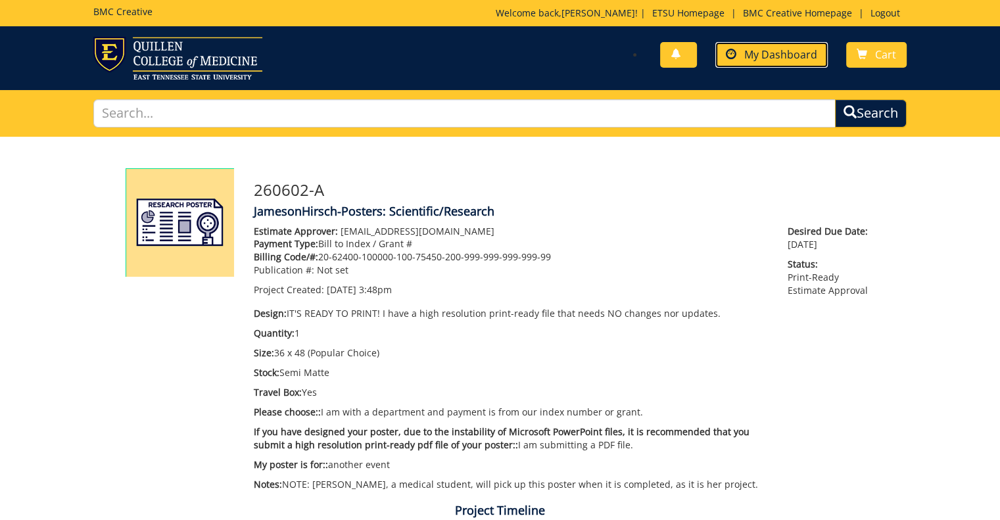
click at [759, 55] on span "My Dashboard" at bounding box center [780, 54] width 73 height 14
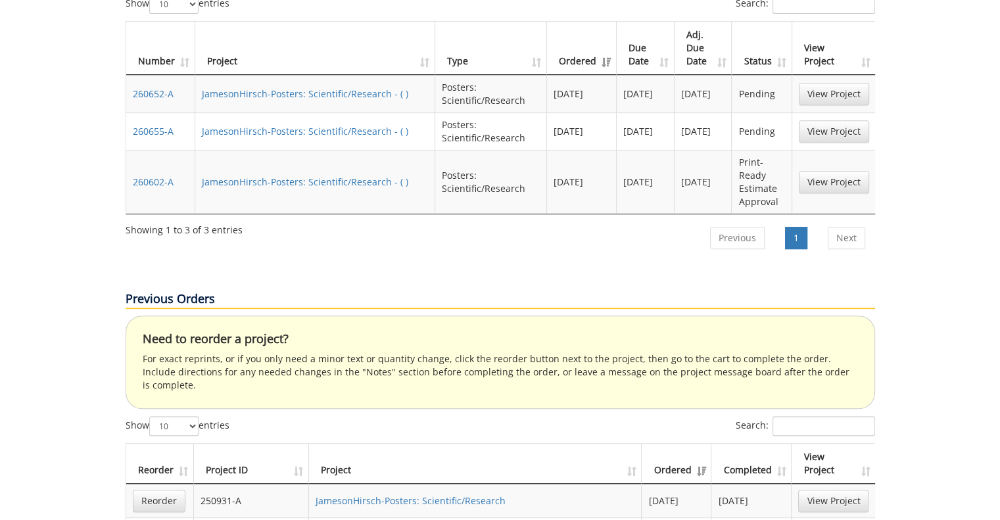
scroll to position [526, 0]
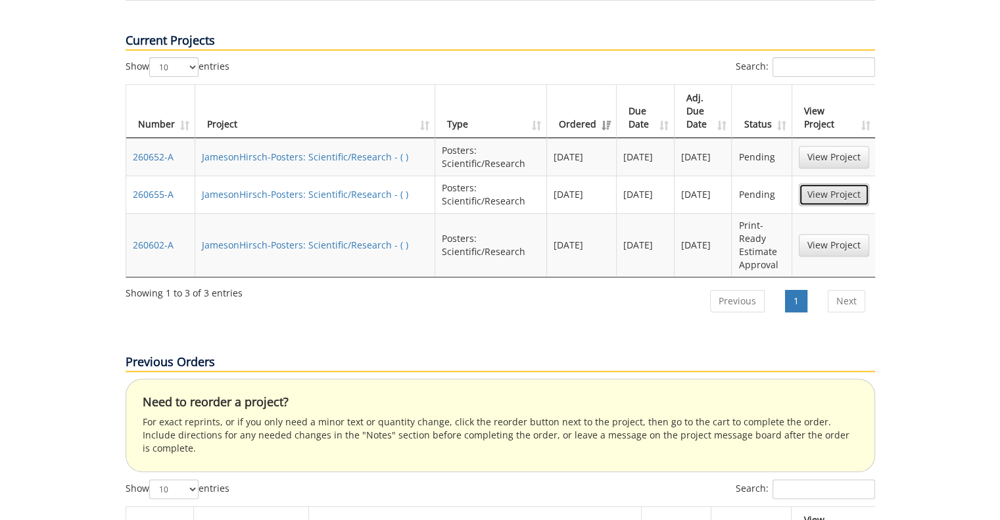
click at [859, 183] on link "View Project" at bounding box center [834, 194] width 70 height 22
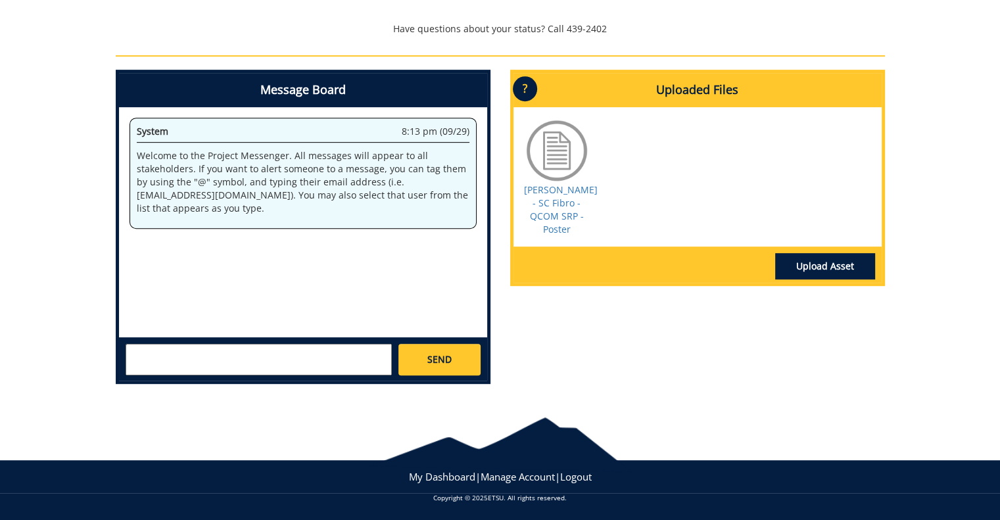
scroll to position [605, 0]
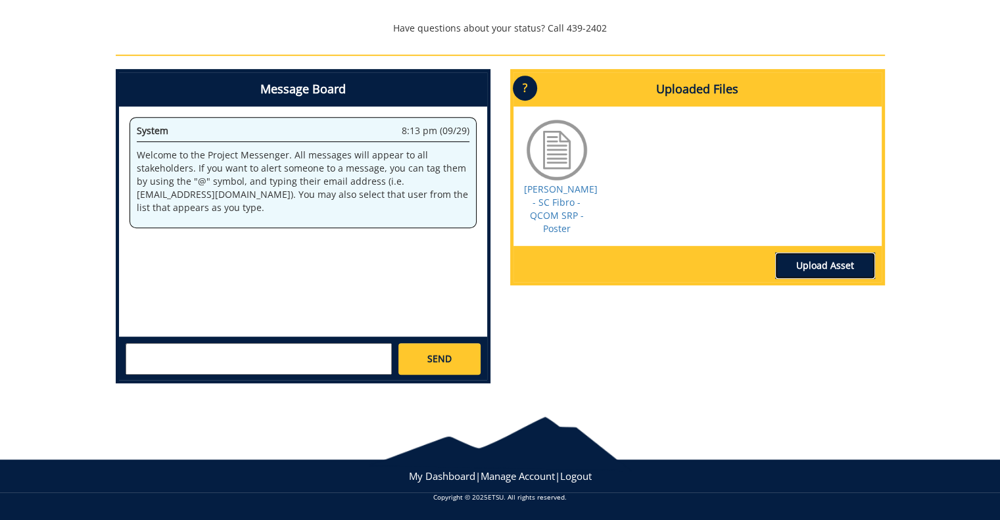
click at [828, 252] on link "Upload Asset" at bounding box center [825, 265] width 100 height 26
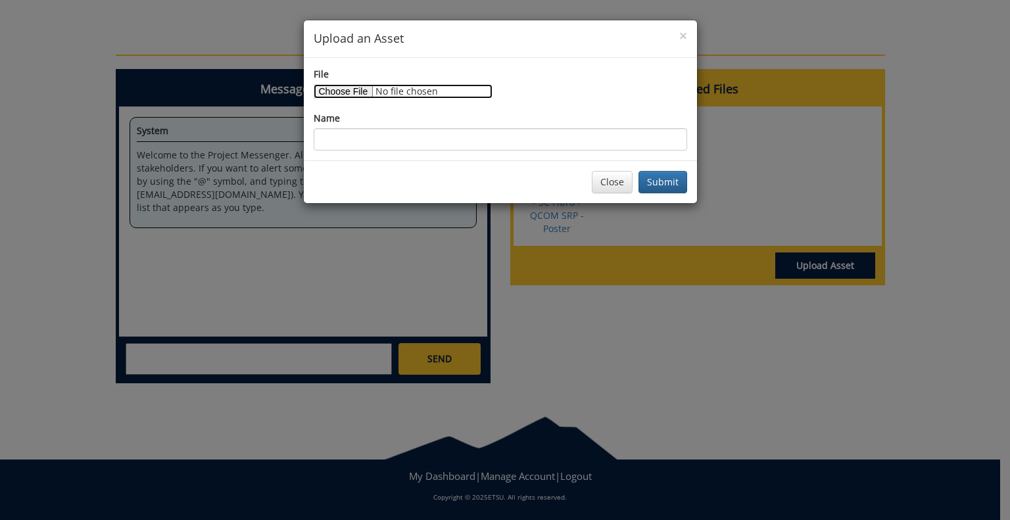
click at [344, 86] on input "File" at bounding box center [403, 91] width 179 height 14
type input "C:\fakepath\Rauhuff - SC Stigma Dep FIQ SBQ - SRP Poster - FINAL - 09-29-25.pdf"
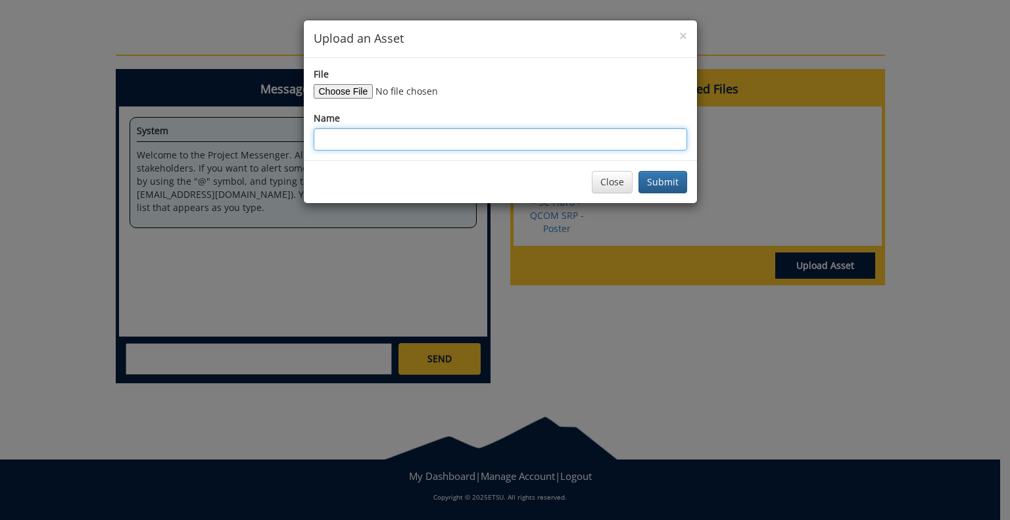
click at [460, 141] on input "Name" at bounding box center [500, 139] width 373 height 22
type input "CORRECTED - Rauhuff - QCOM SRP - SC Fibro - Poster"
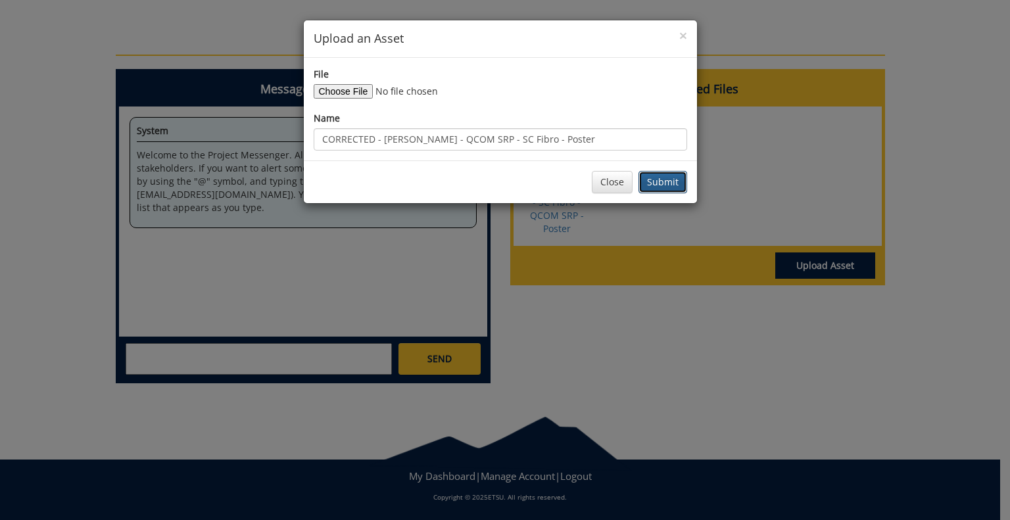
click at [672, 171] on button "Submit" at bounding box center [662, 182] width 49 height 22
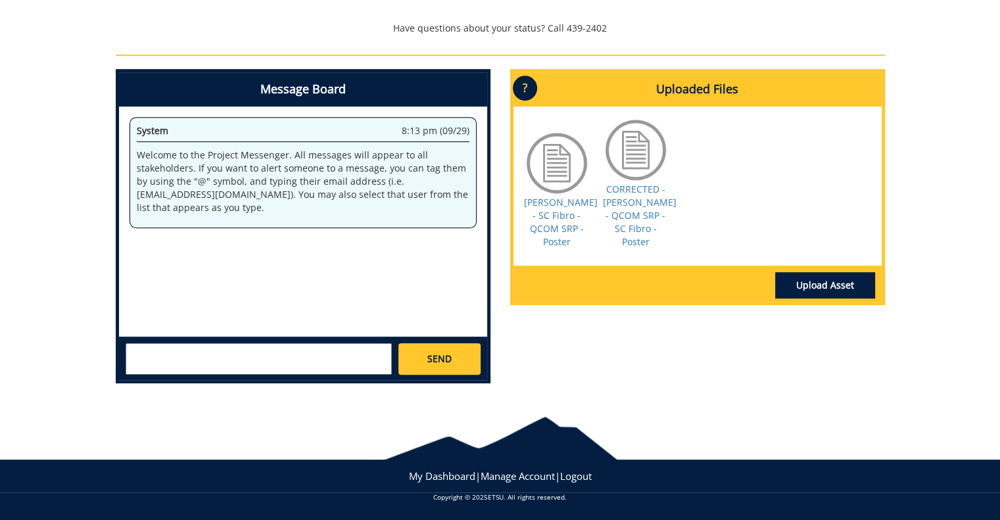
click at [527, 80] on p "?" at bounding box center [525, 88] width 24 height 25
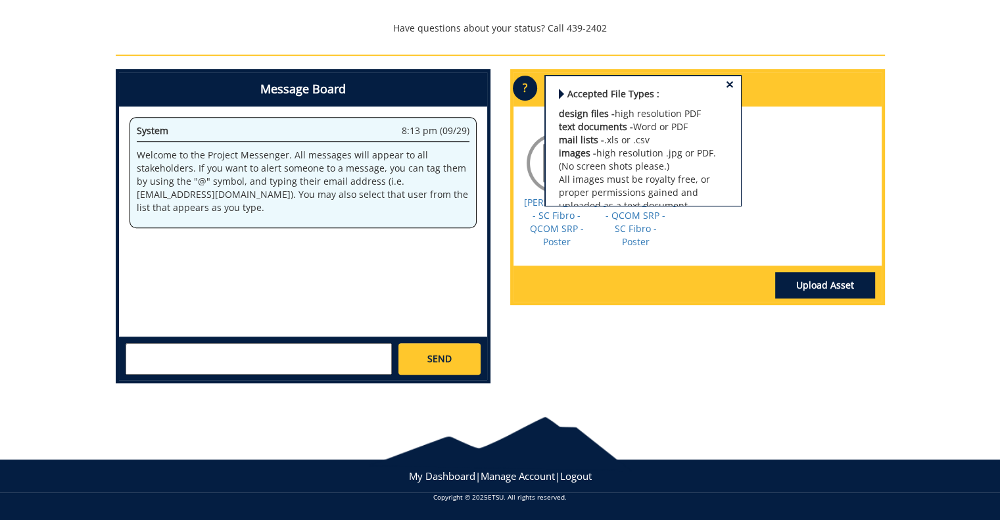
scroll to position [0, 0]
click at [726, 87] on span "×" at bounding box center [730, 87] width 8 height 14
click at [287, 350] on textarea at bounding box center [259, 359] width 266 height 32
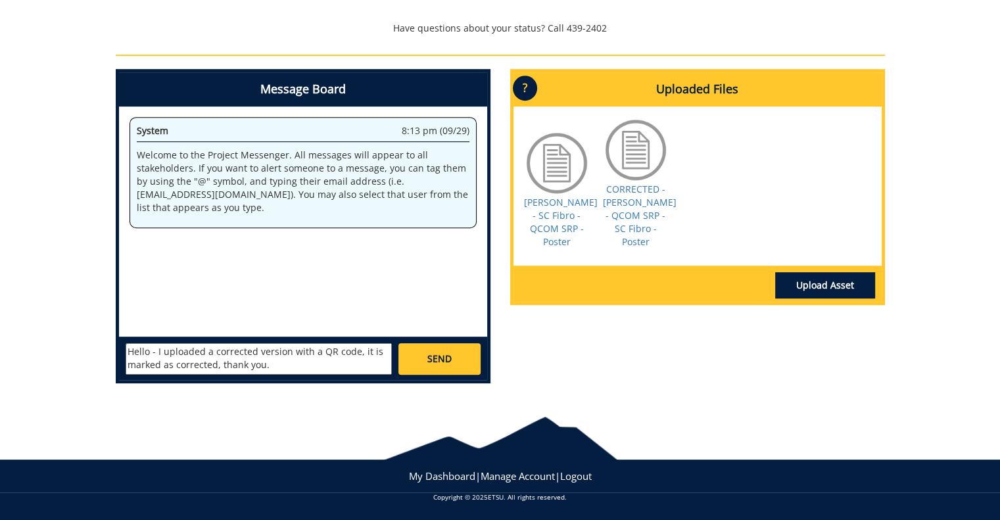
type textarea "Hello - I uploaded a corrected version with a QR code, it is marked as correcte…"
click at [439, 356] on span "SEND" at bounding box center [439, 358] width 24 height 13
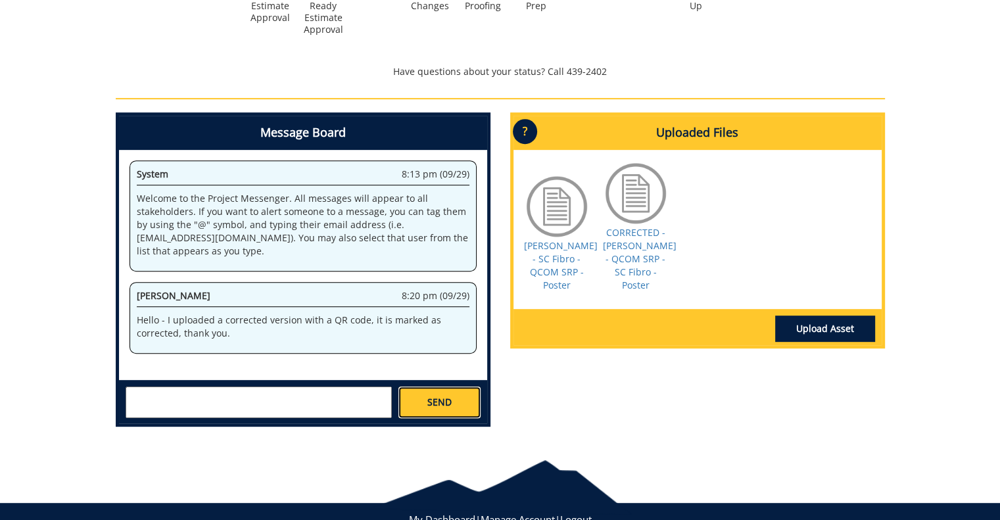
scroll to position [539, 0]
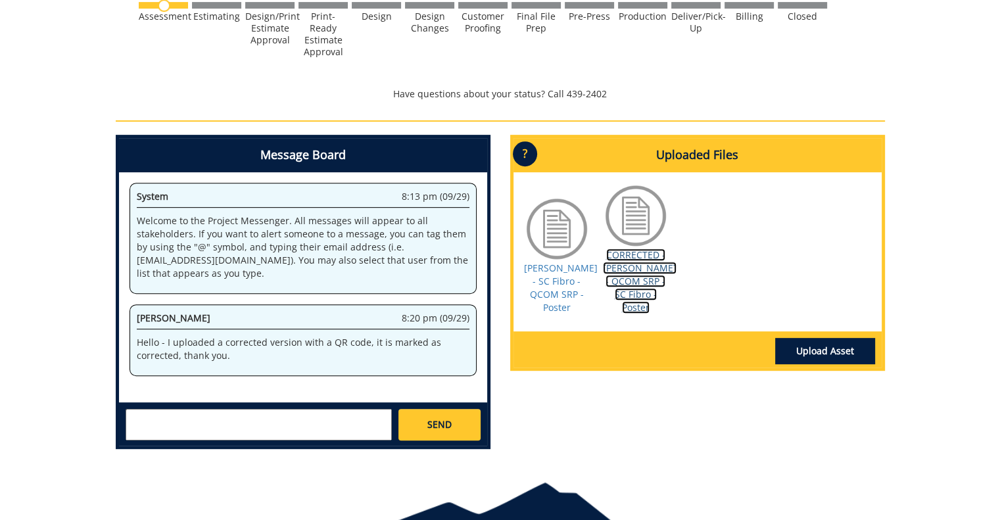
click at [643, 257] on link "CORRECTED - Rauhuff - QCOM SRP - SC Fibro - Poster" at bounding box center [640, 280] width 74 height 65
click at [632, 278] on link "CORRECTED - Rauhuff - QCOM SRP - SC Fibro - Poster" at bounding box center [640, 280] width 74 height 65
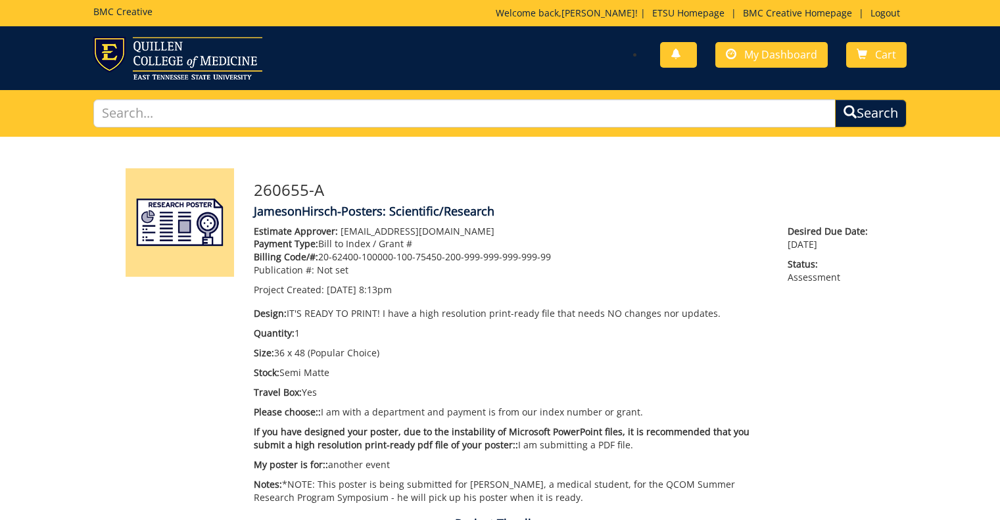
scroll to position [539, 0]
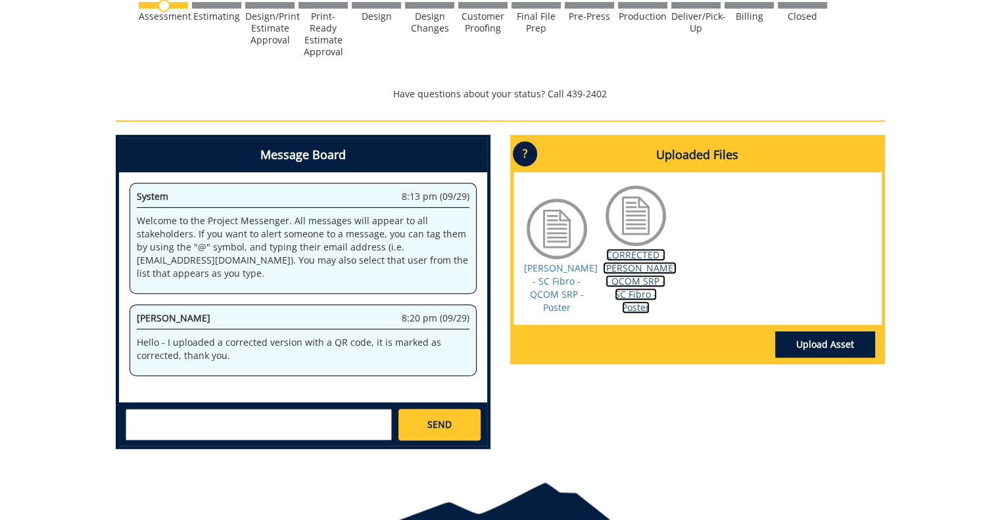
click at [628, 281] on link "CORRECTED - Rauhuff - QCOM SRP - SC Fibro - Poster" at bounding box center [640, 280] width 74 height 65
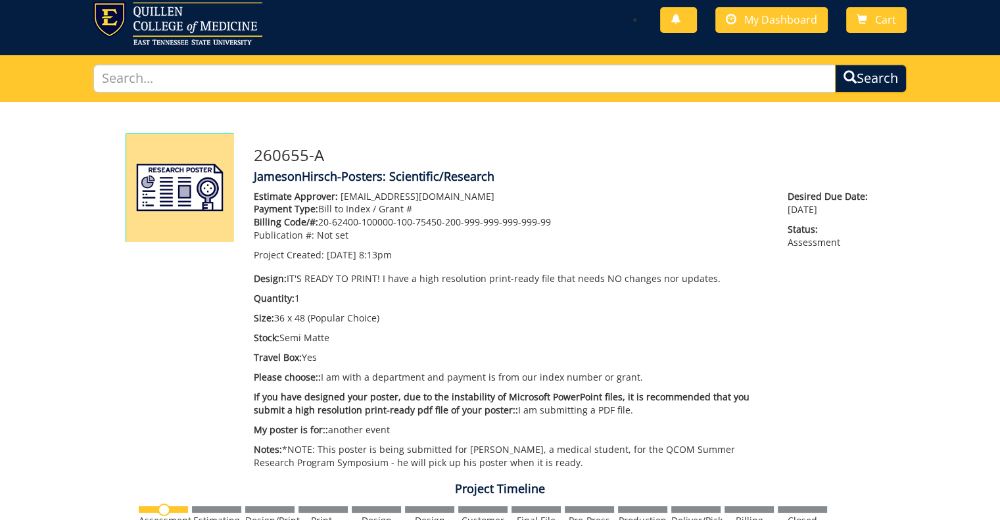
scroll to position [0, 0]
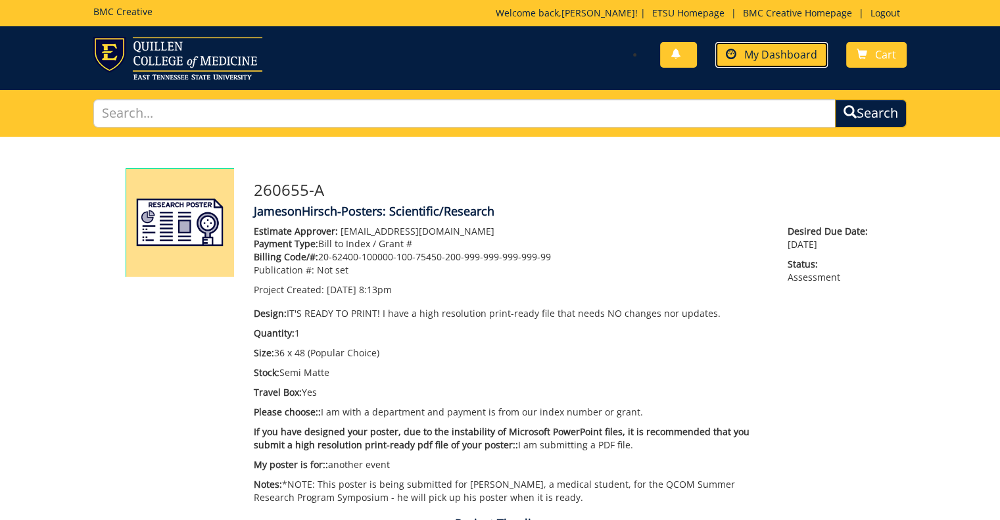
click at [795, 49] on span "My Dashboard" at bounding box center [780, 54] width 73 height 14
